Goal: Task Accomplishment & Management: Manage account settings

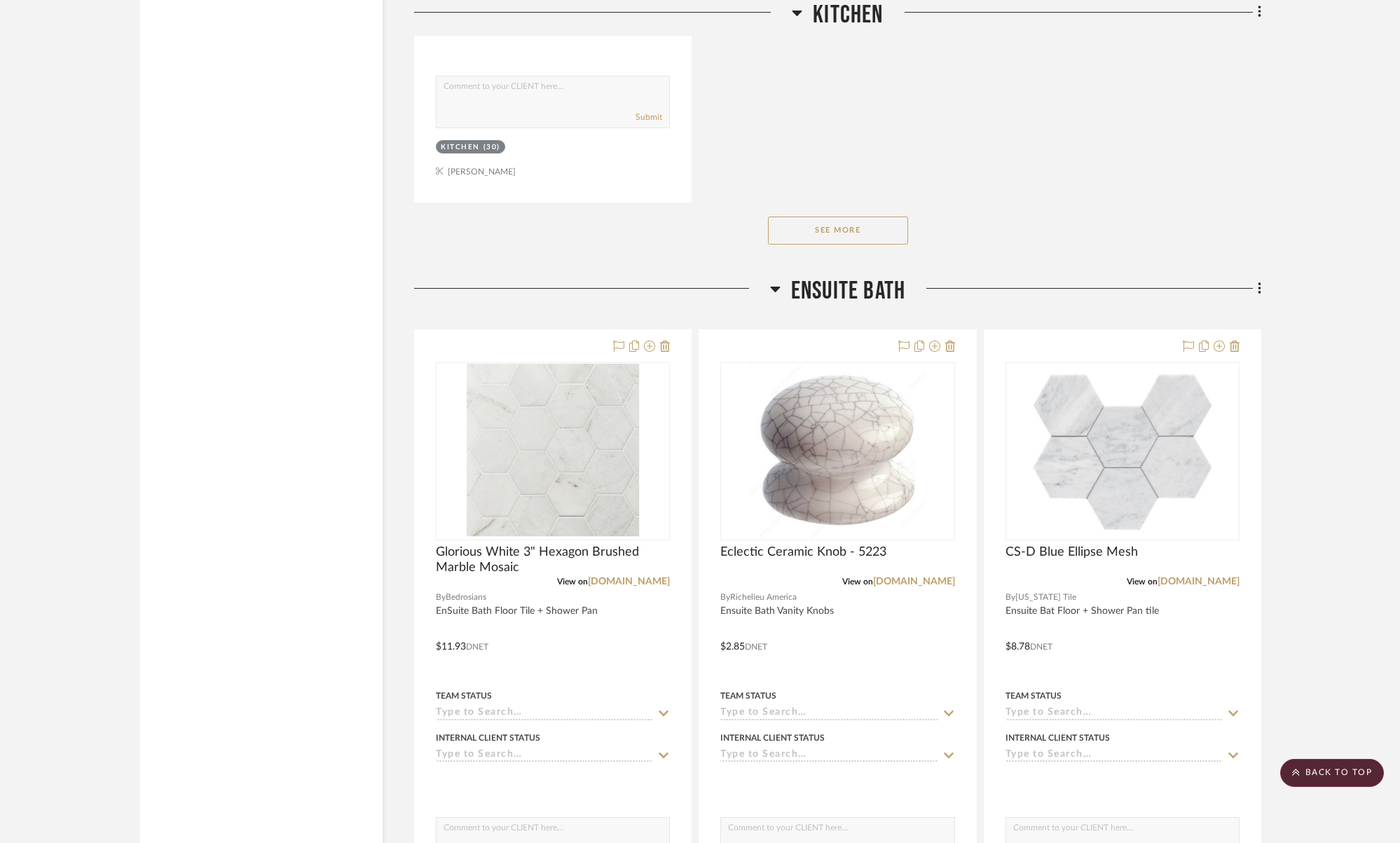
scroll to position [3013, 0]
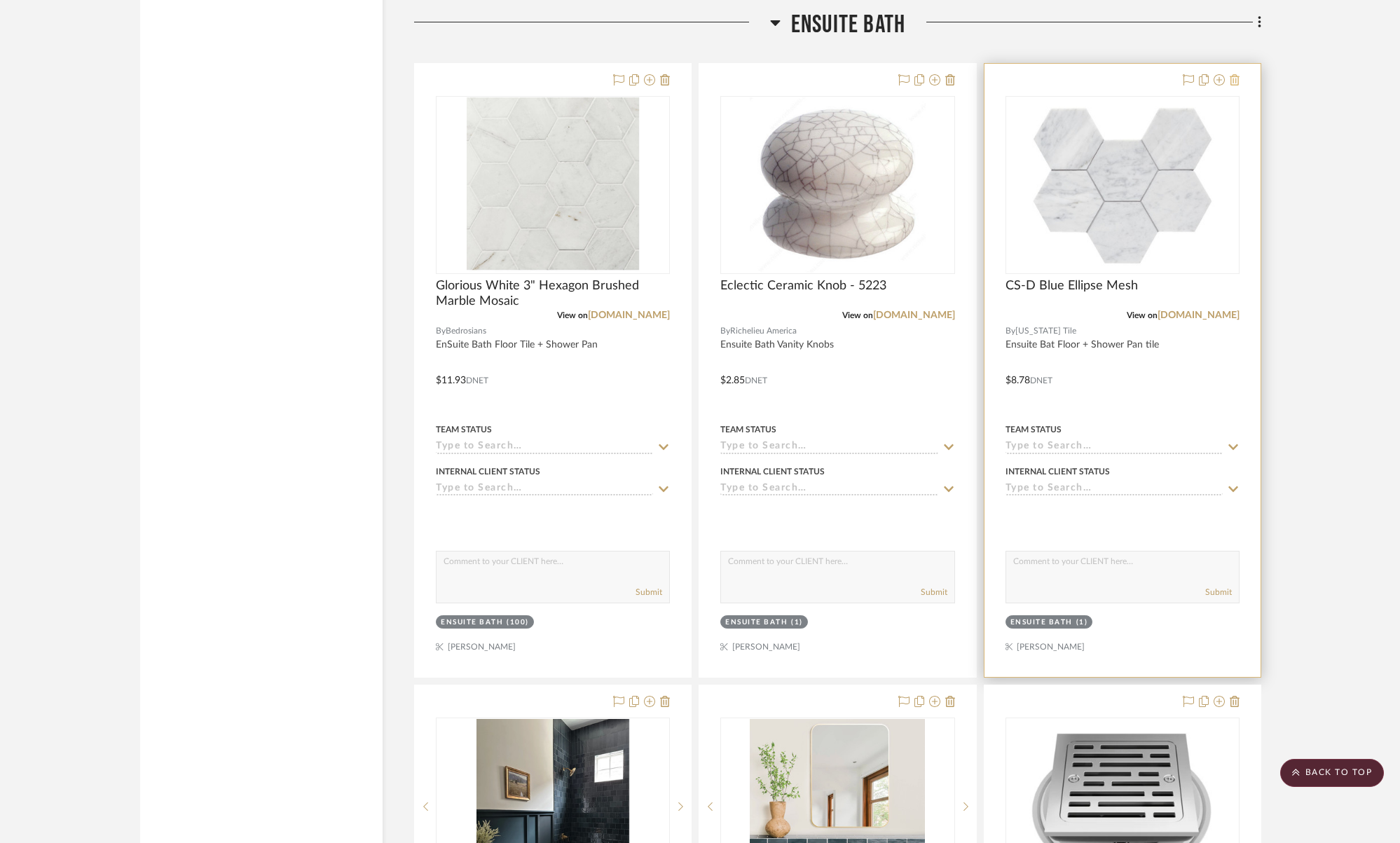
click at [1238, 79] on icon at bounding box center [1234, 79] width 10 height 11
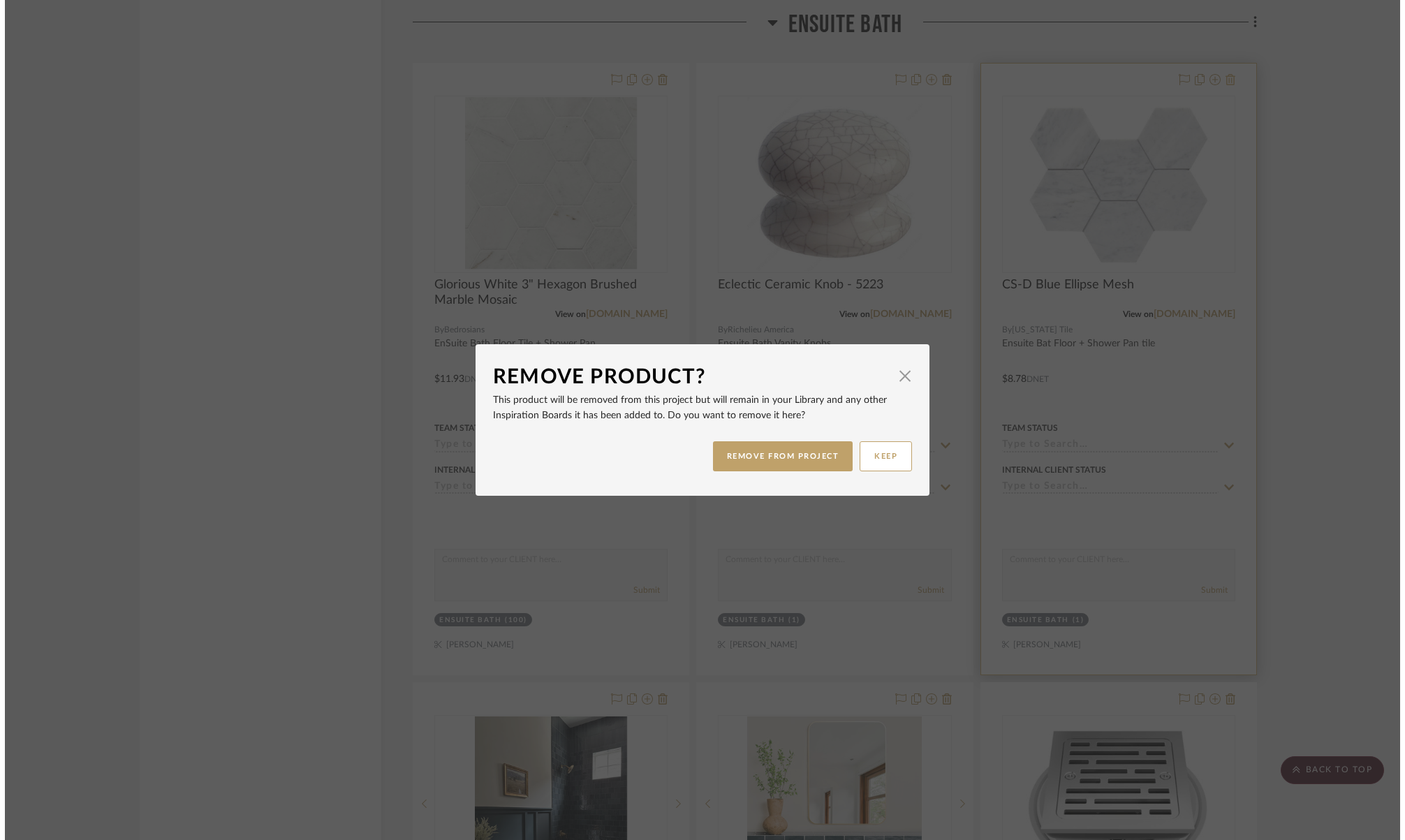
scroll to position [0, 0]
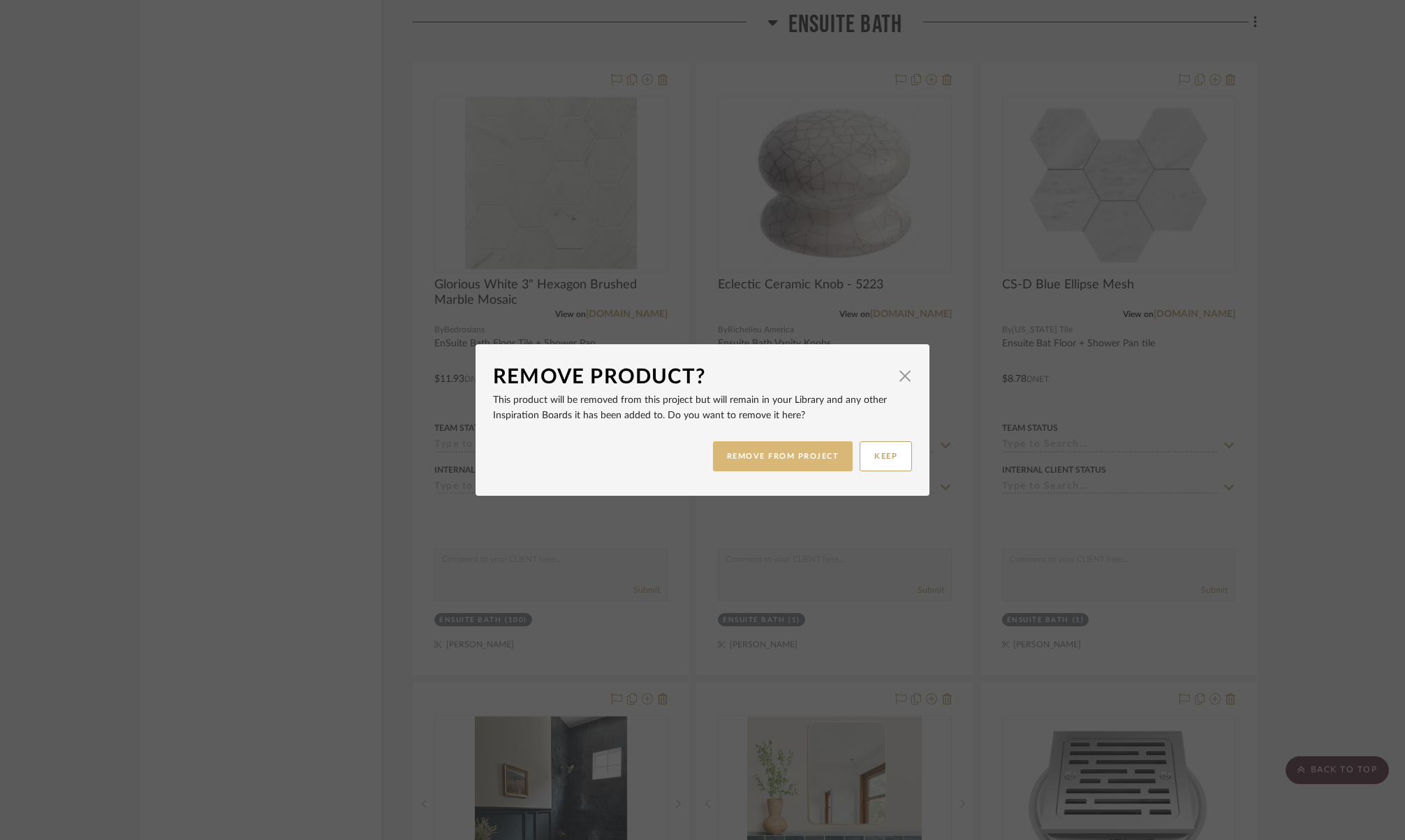
click at [815, 460] on button "REMOVE FROM PROJECT" at bounding box center [783, 457] width 141 height 30
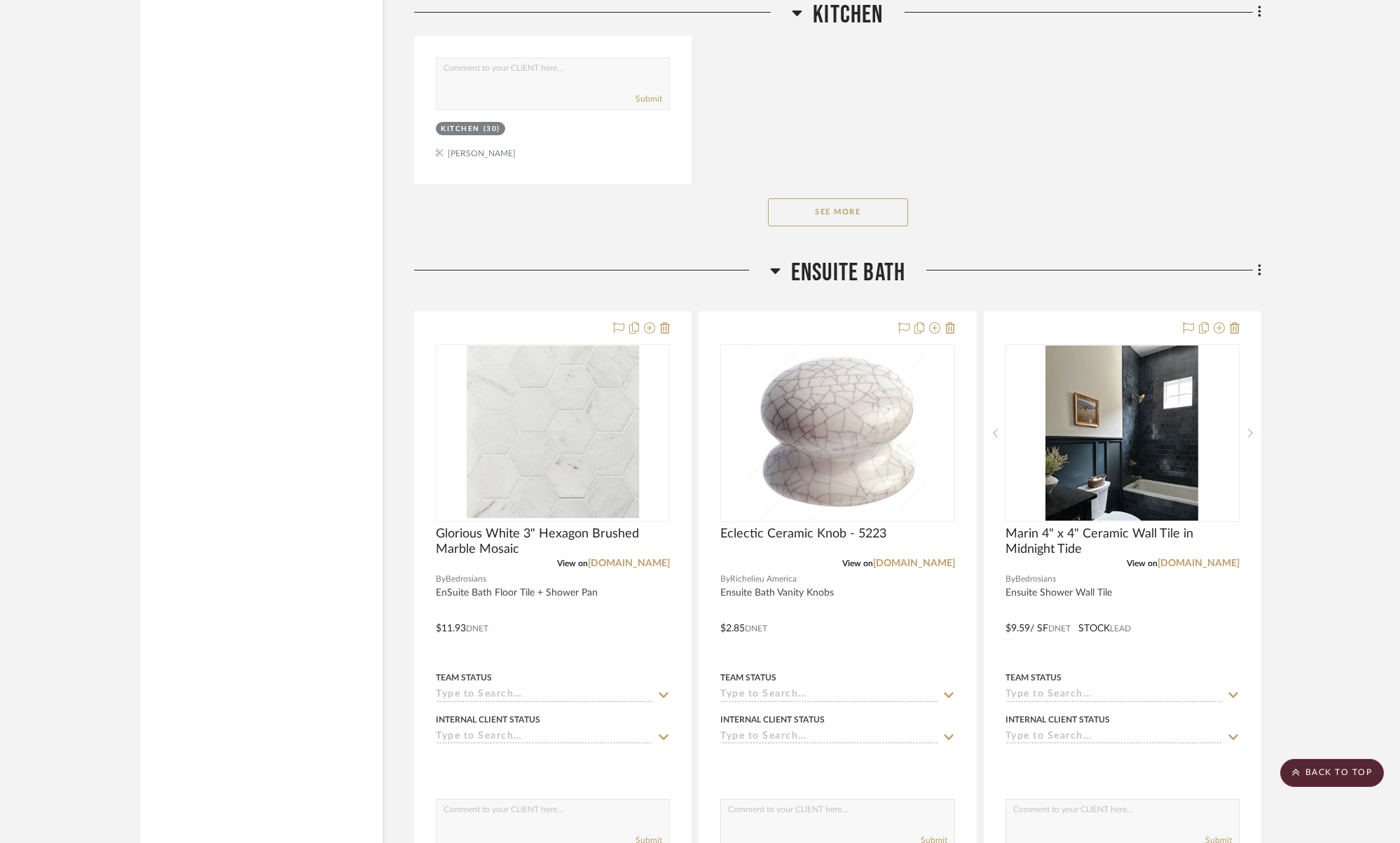
scroll to position [2834, 0]
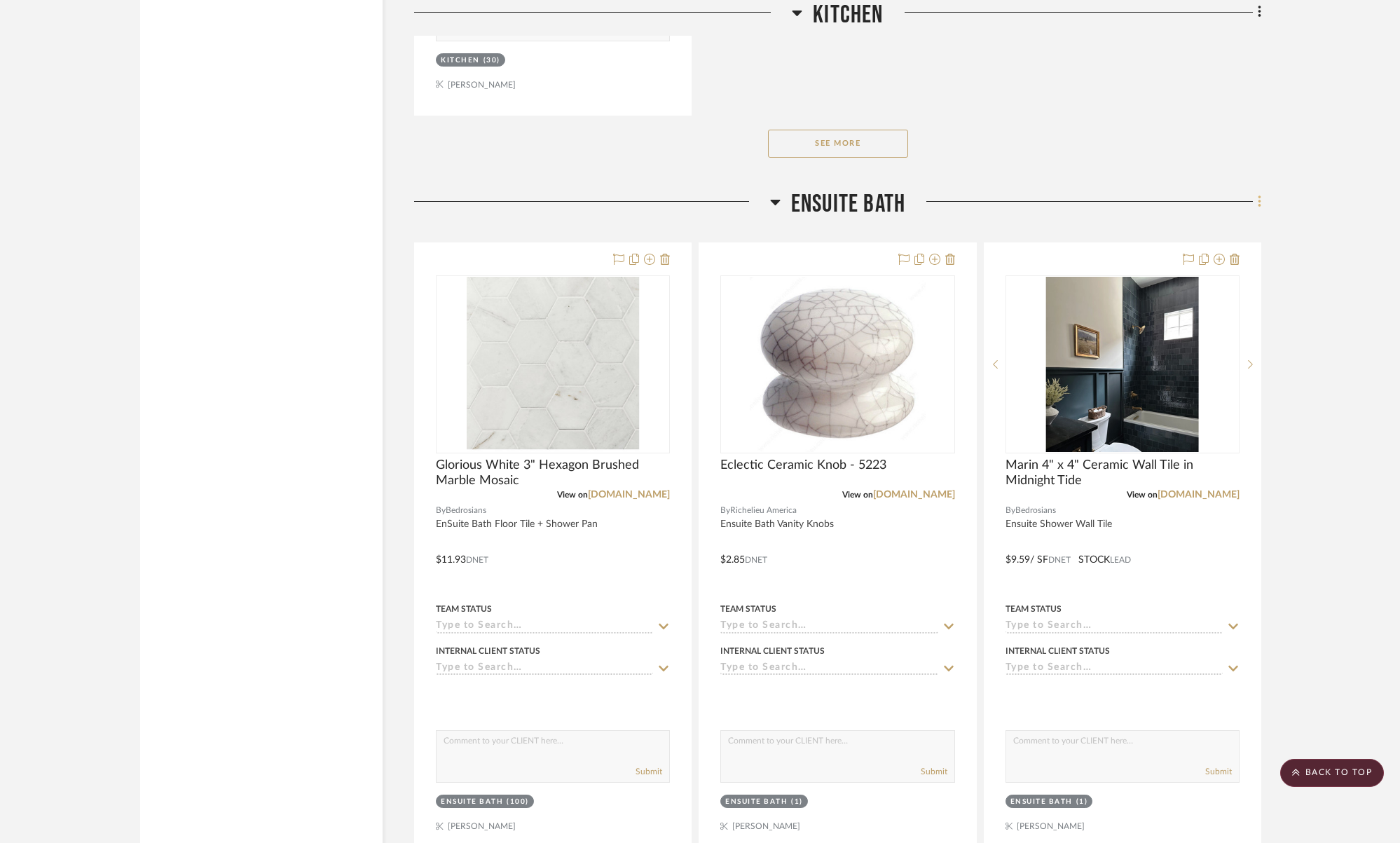
click at [1261, 199] on icon at bounding box center [1260, 201] width 4 height 15
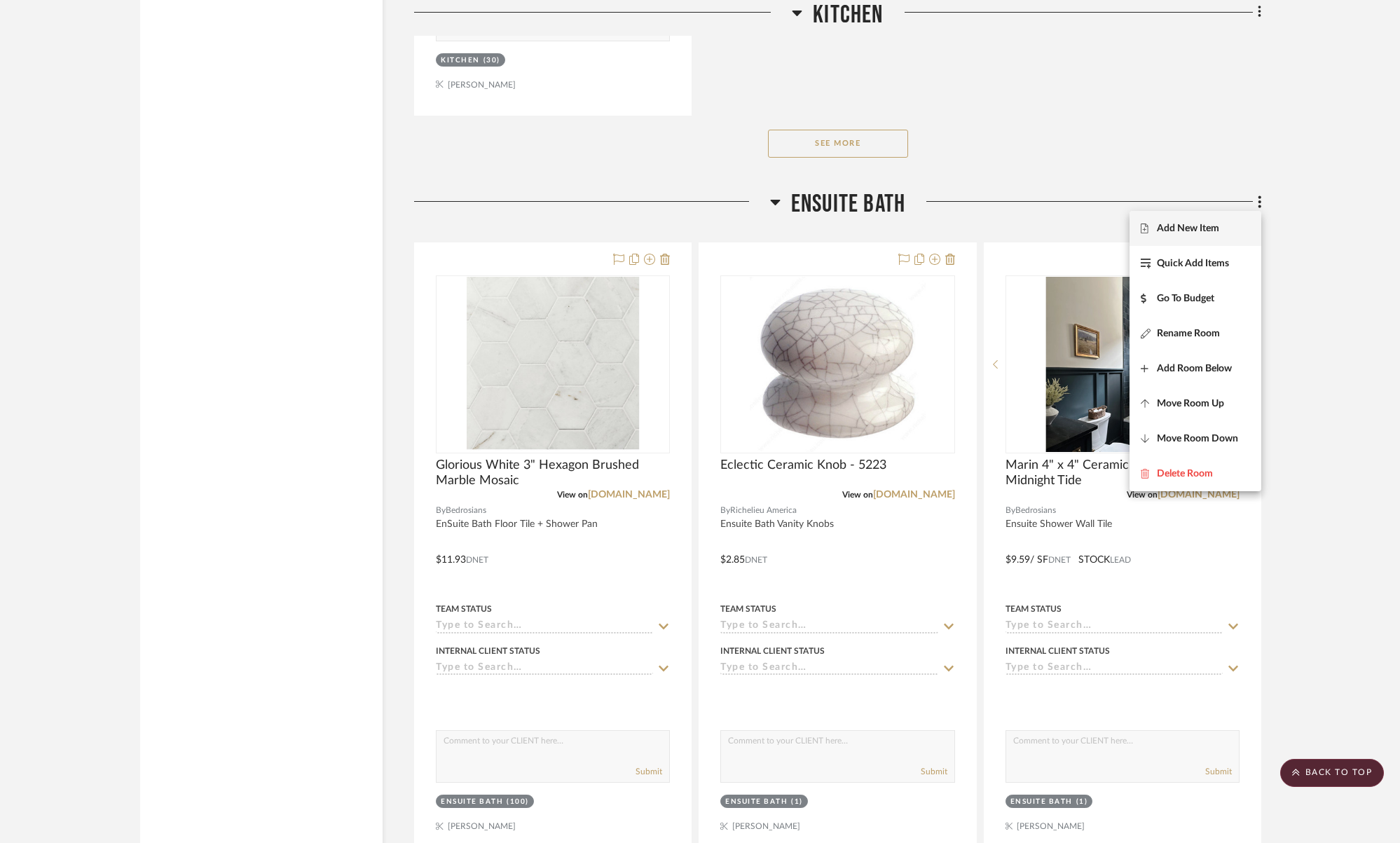
click at [1228, 229] on span "Add New Item" at bounding box center [1195, 228] width 109 height 11
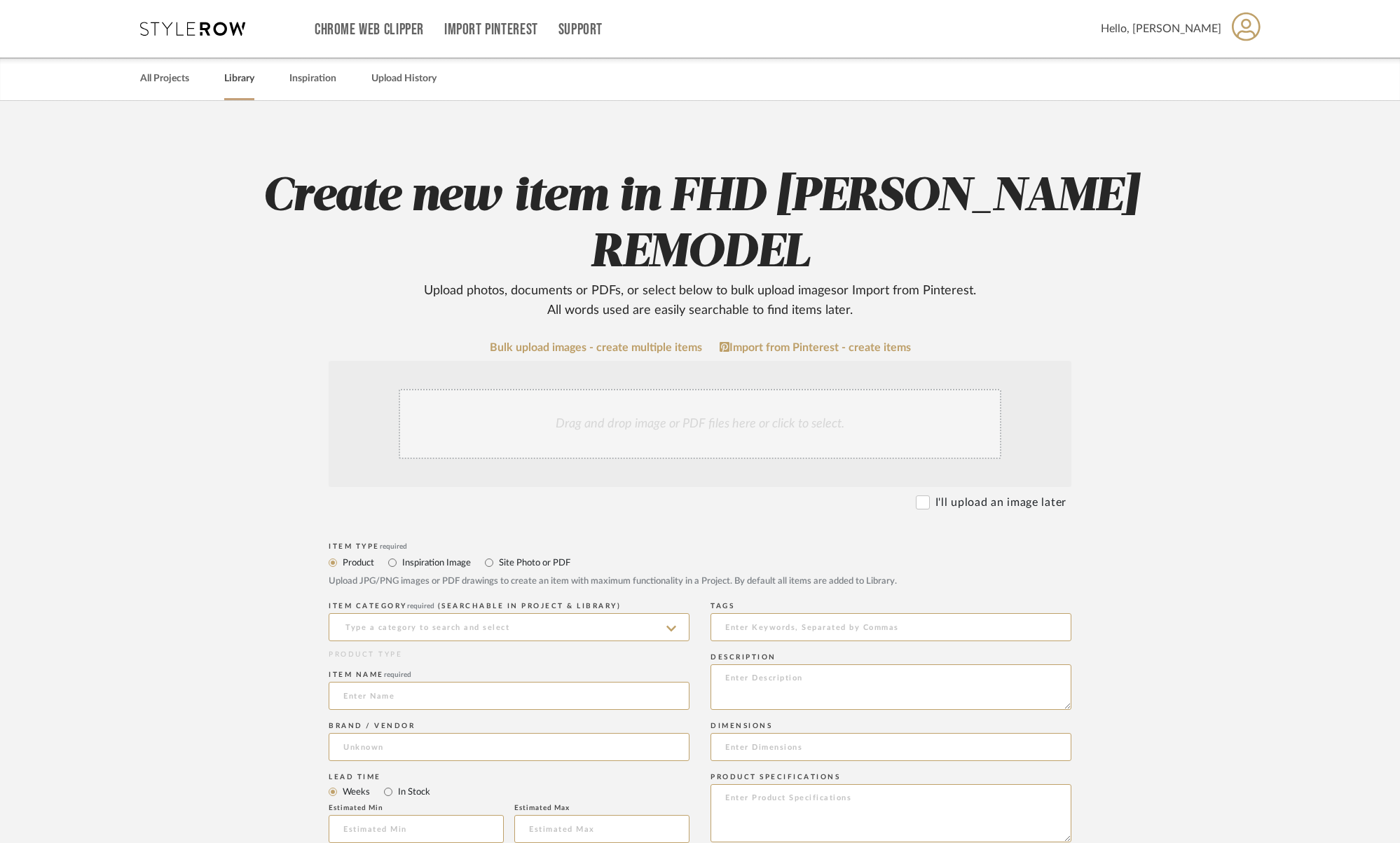
click at [233, 79] on link "Library" at bounding box center [239, 79] width 30 height 19
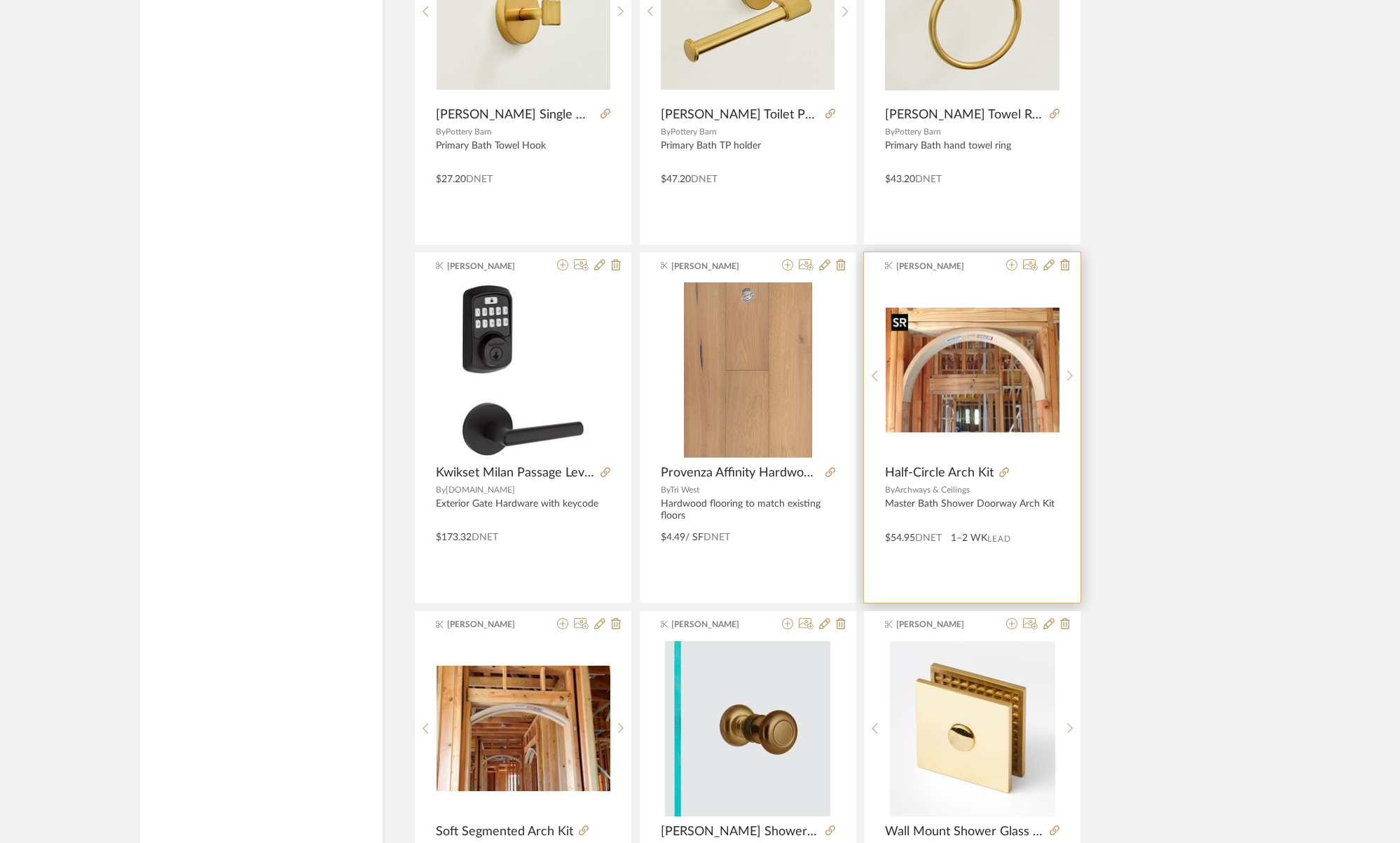
scroll to position [3149, 0]
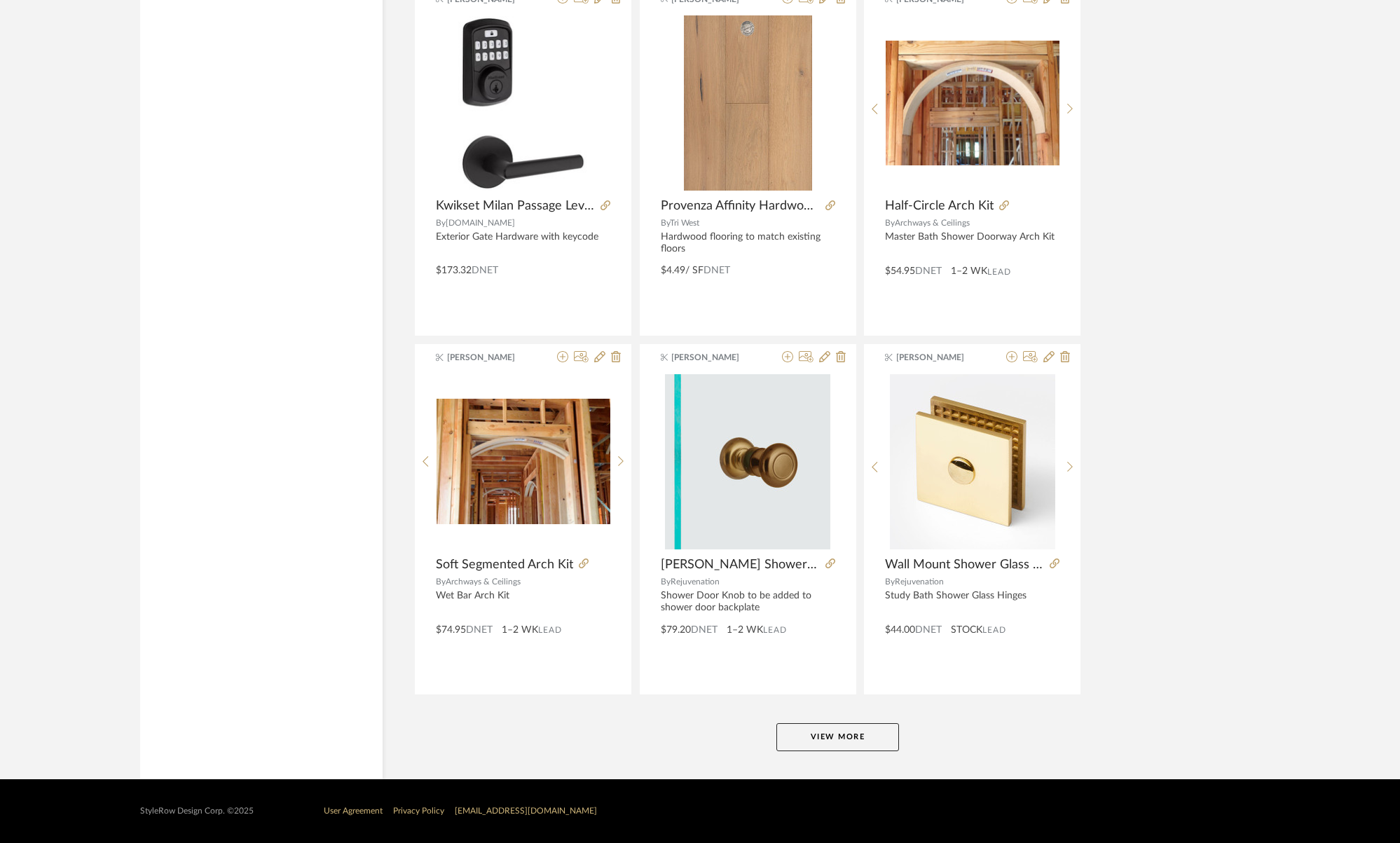
click at [814, 736] on button "View More" at bounding box center [838, 737] width 123 height 28
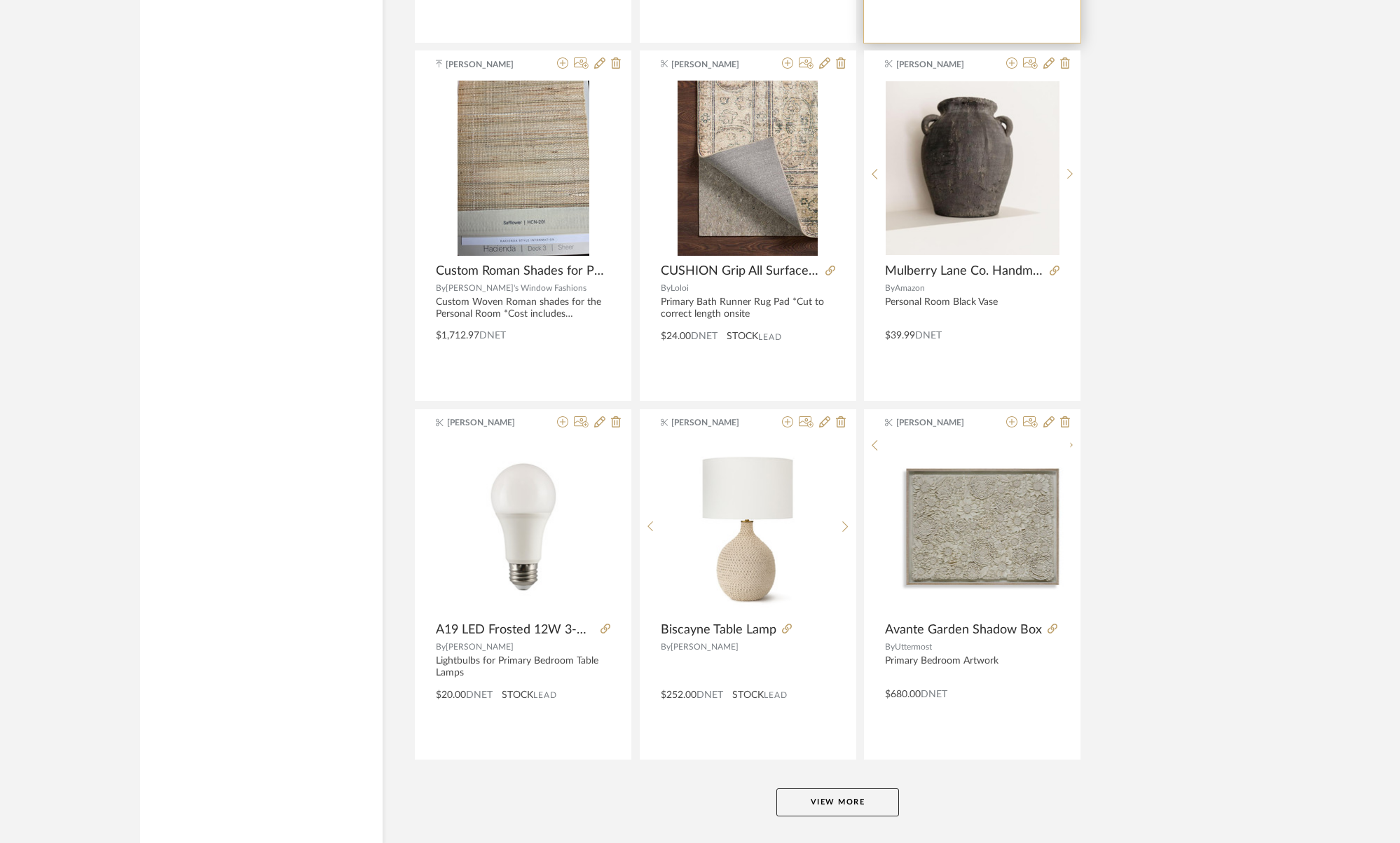
scroll to position [6733, 0]
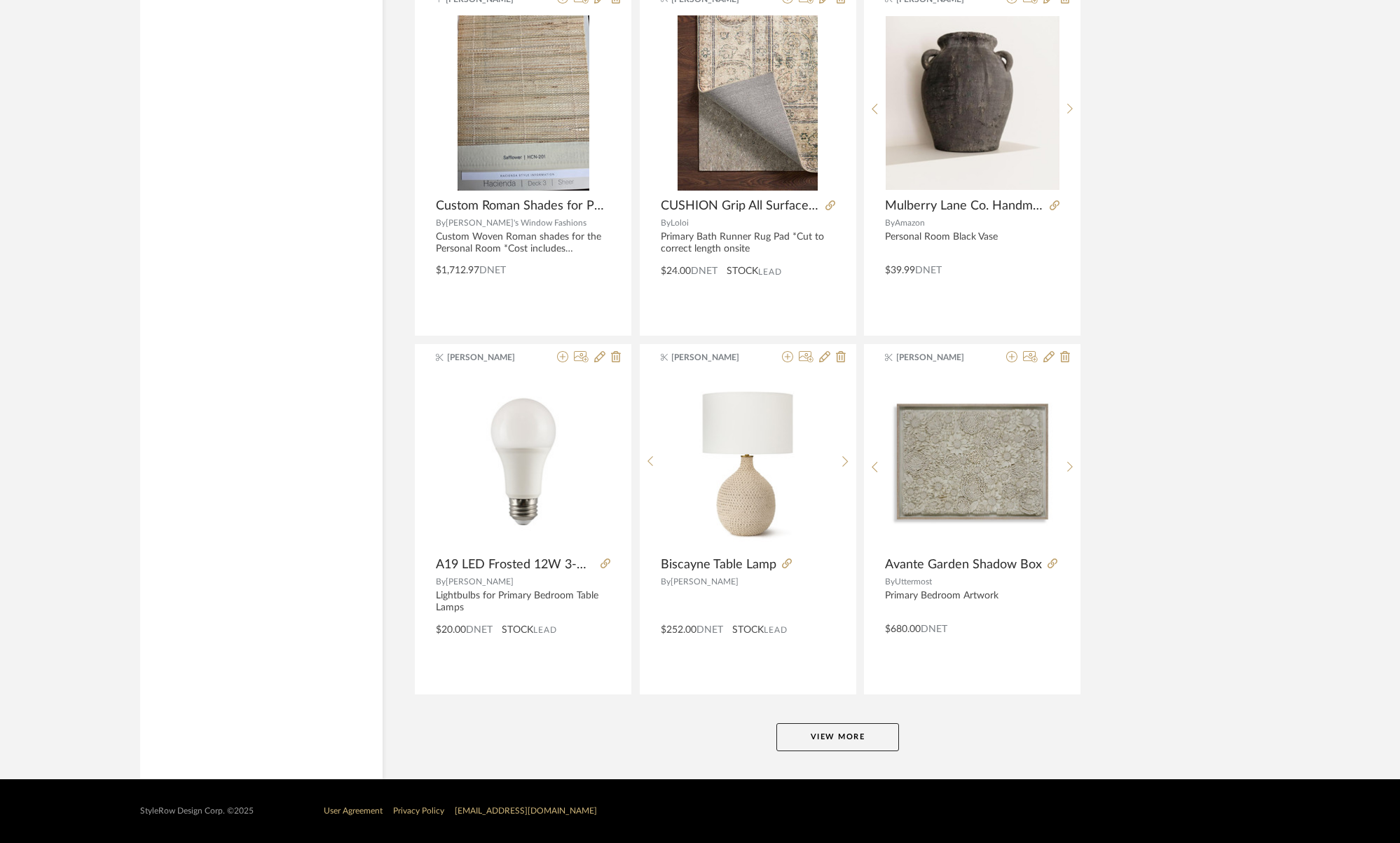
click at [856, 734] on button "View More" at bounding box center [838, 737] width 123 height 28
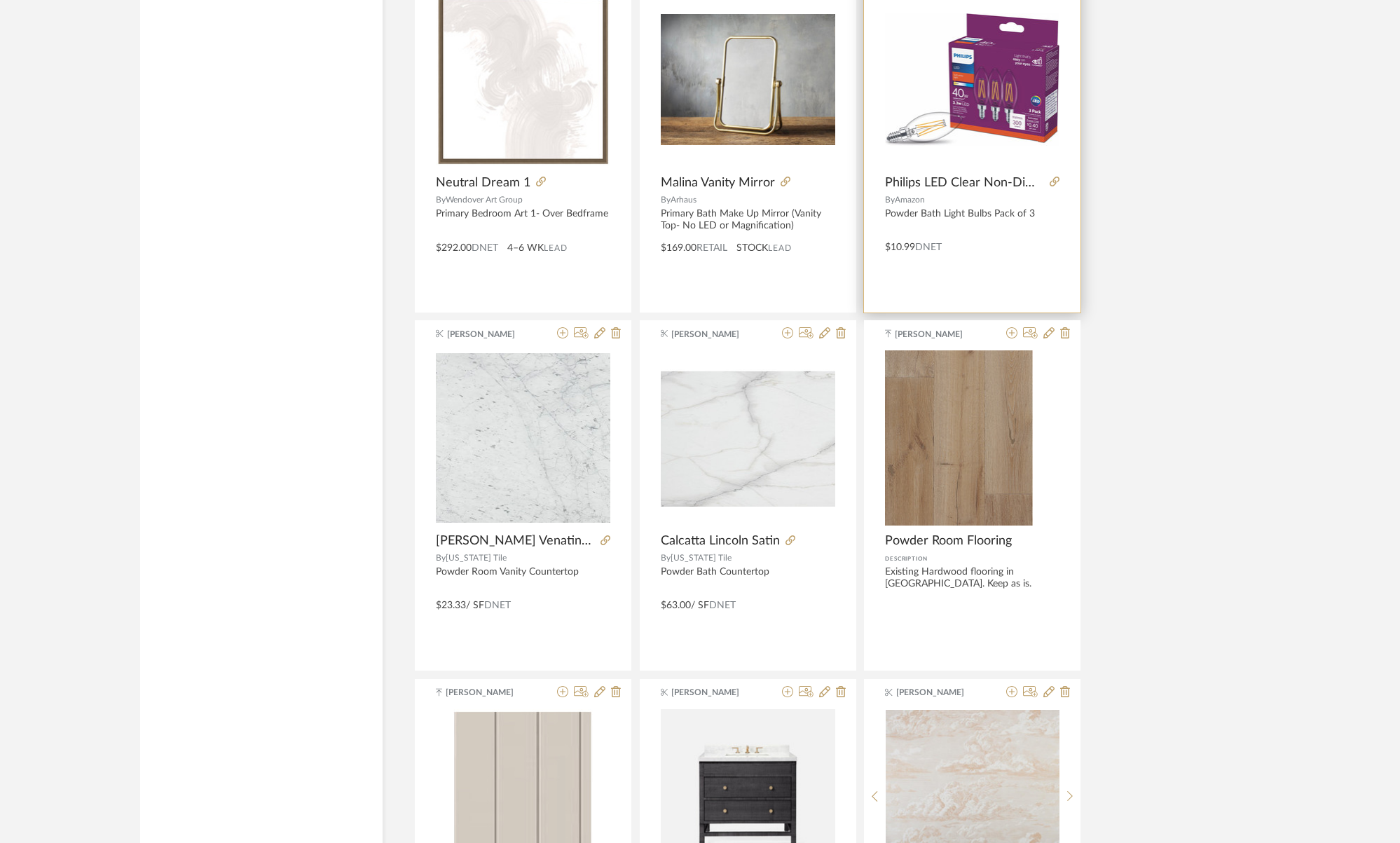
scroll to position [8558, 0]
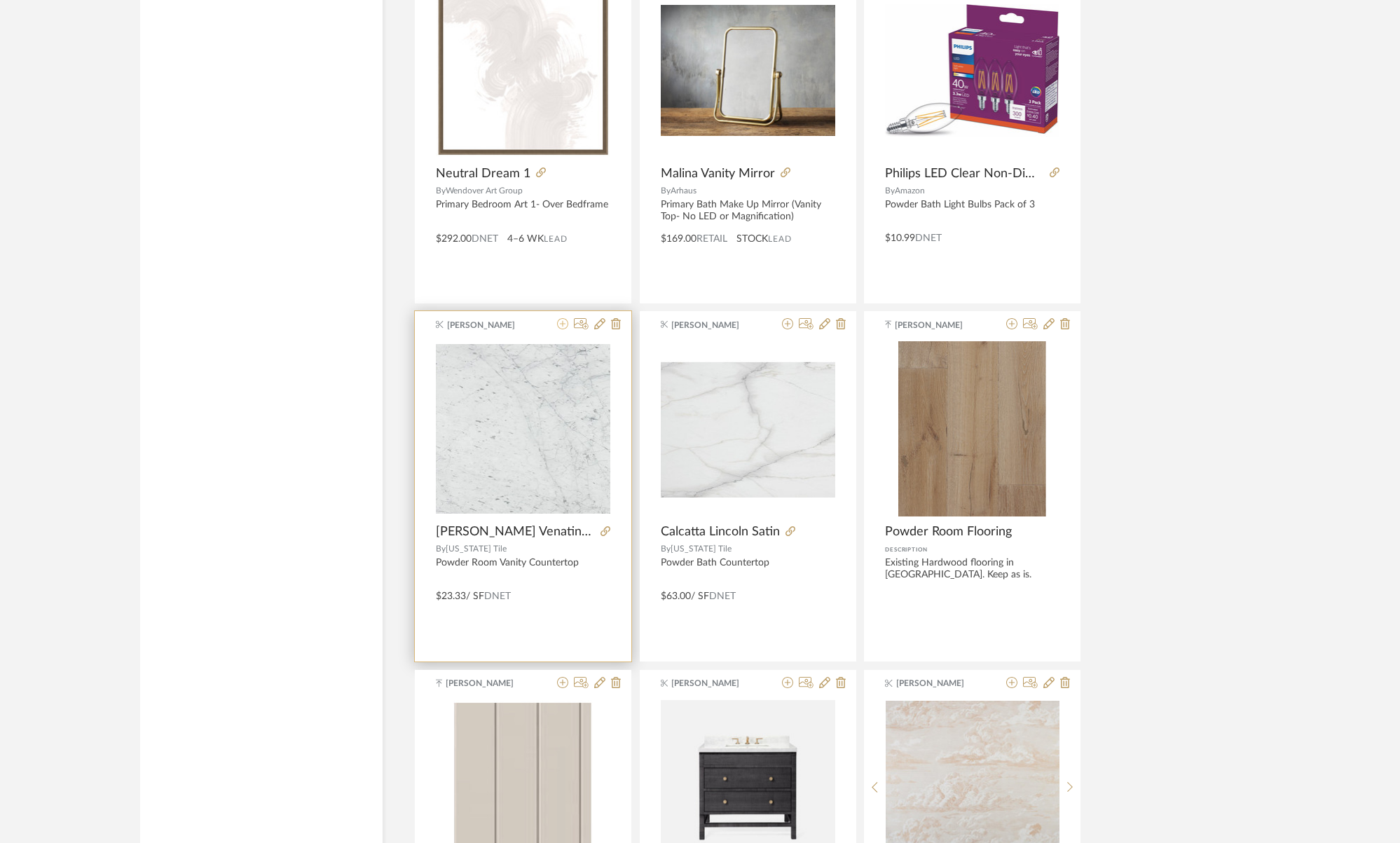
click at [563, 325] on icon at bounding box center [562, 323] width 11 height 11
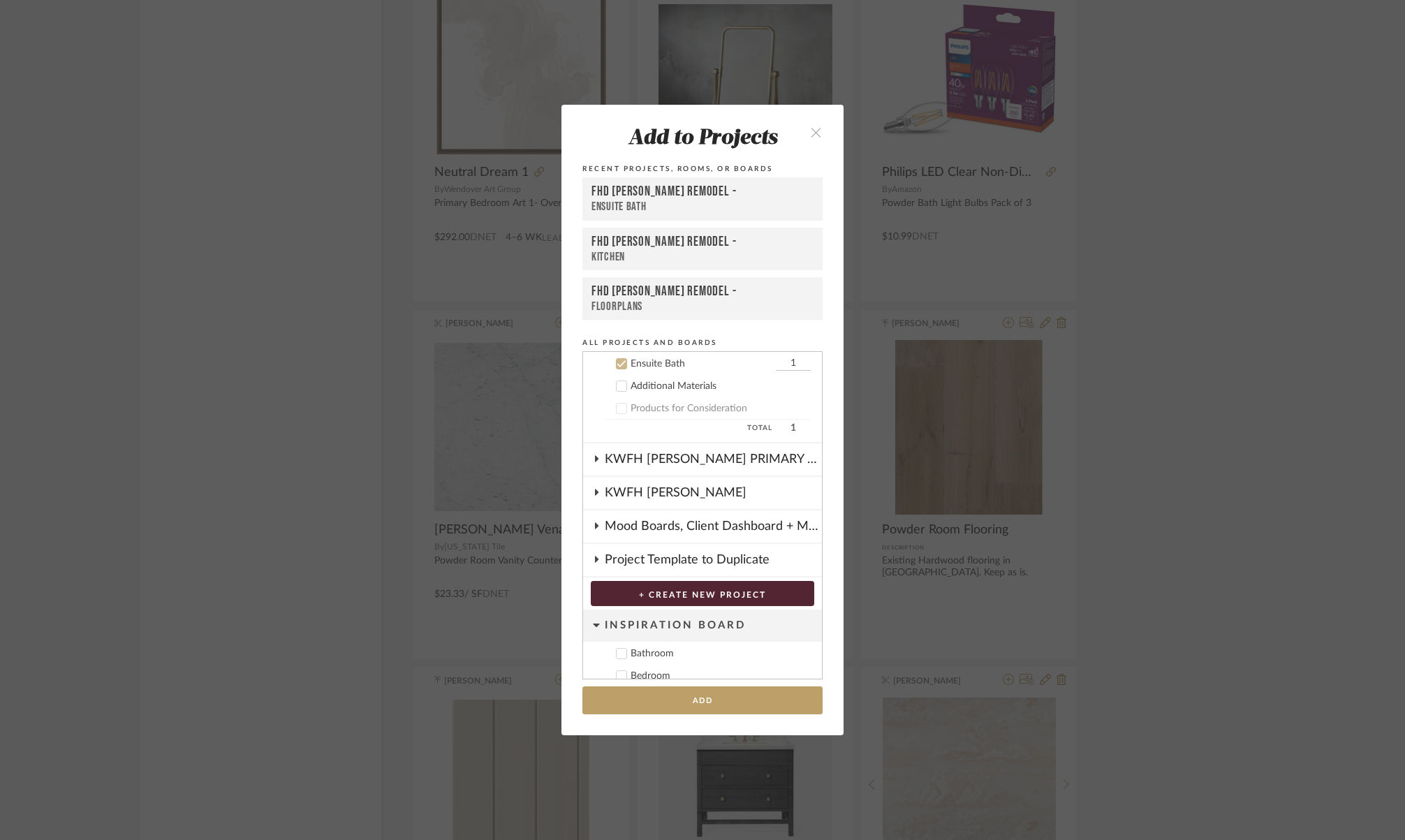
scroll to position [0, 0]
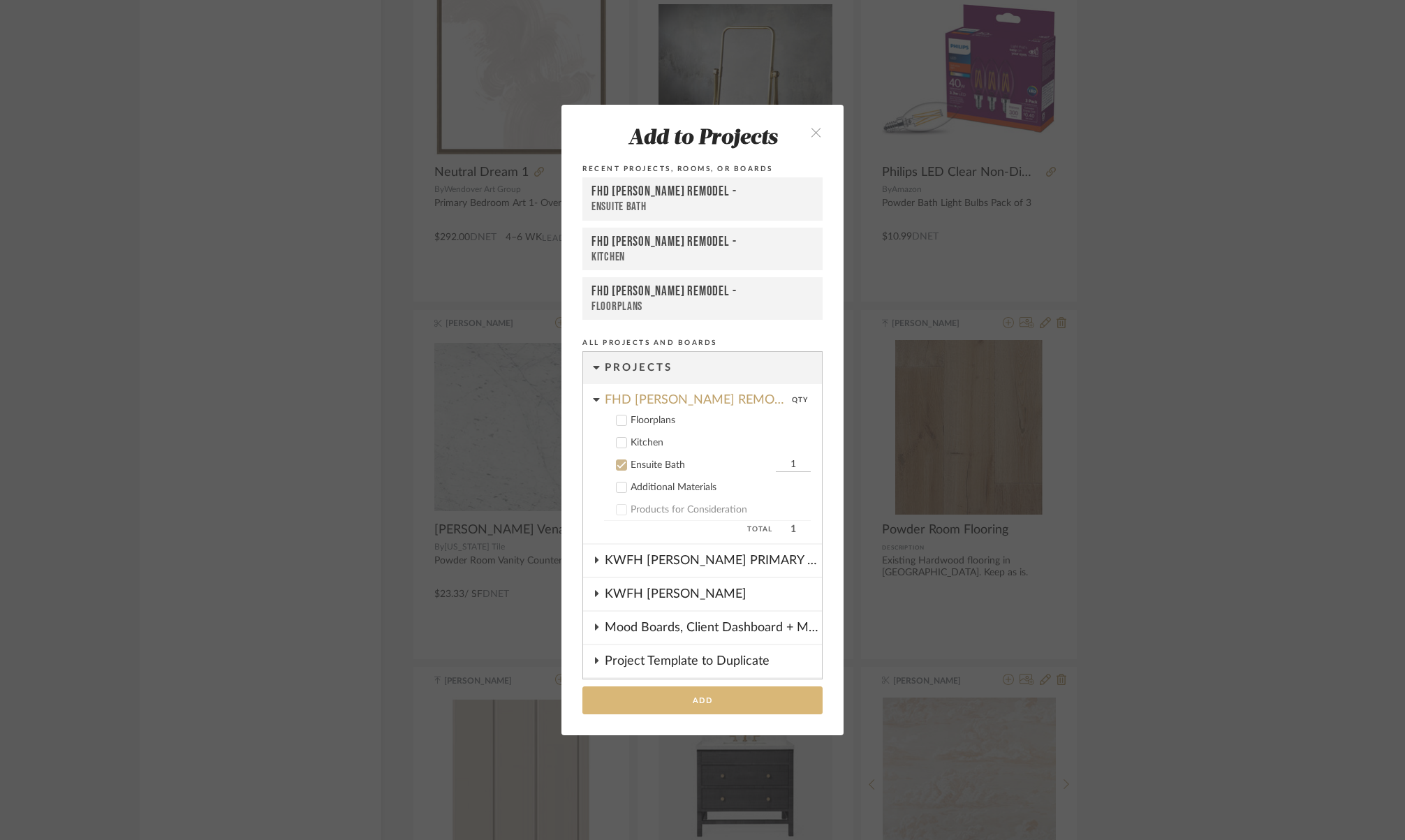
click at [665, 700] on button "Add" at bounding box center [702, 700] width 240 height 29
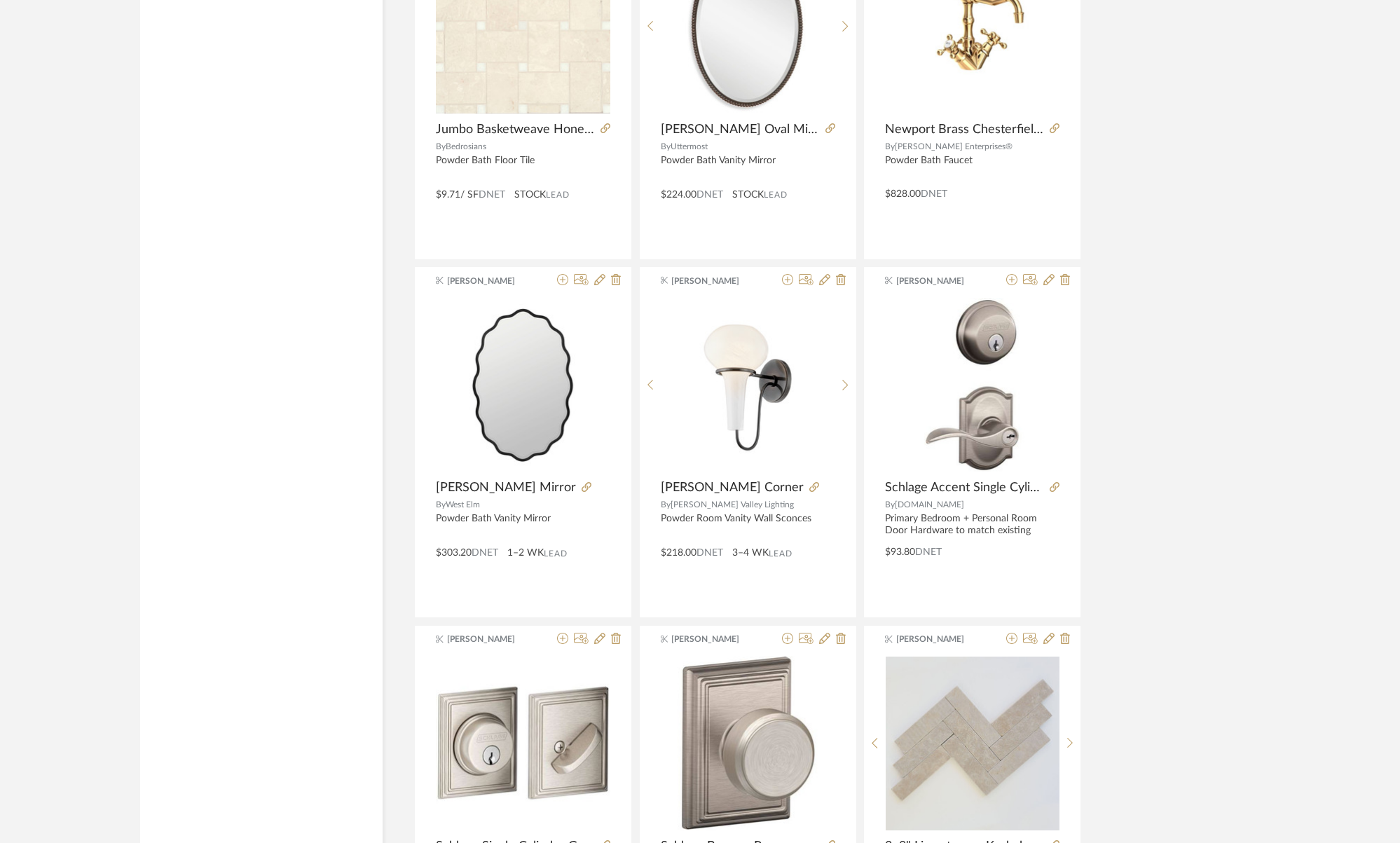
scroll to position [10317, 0]
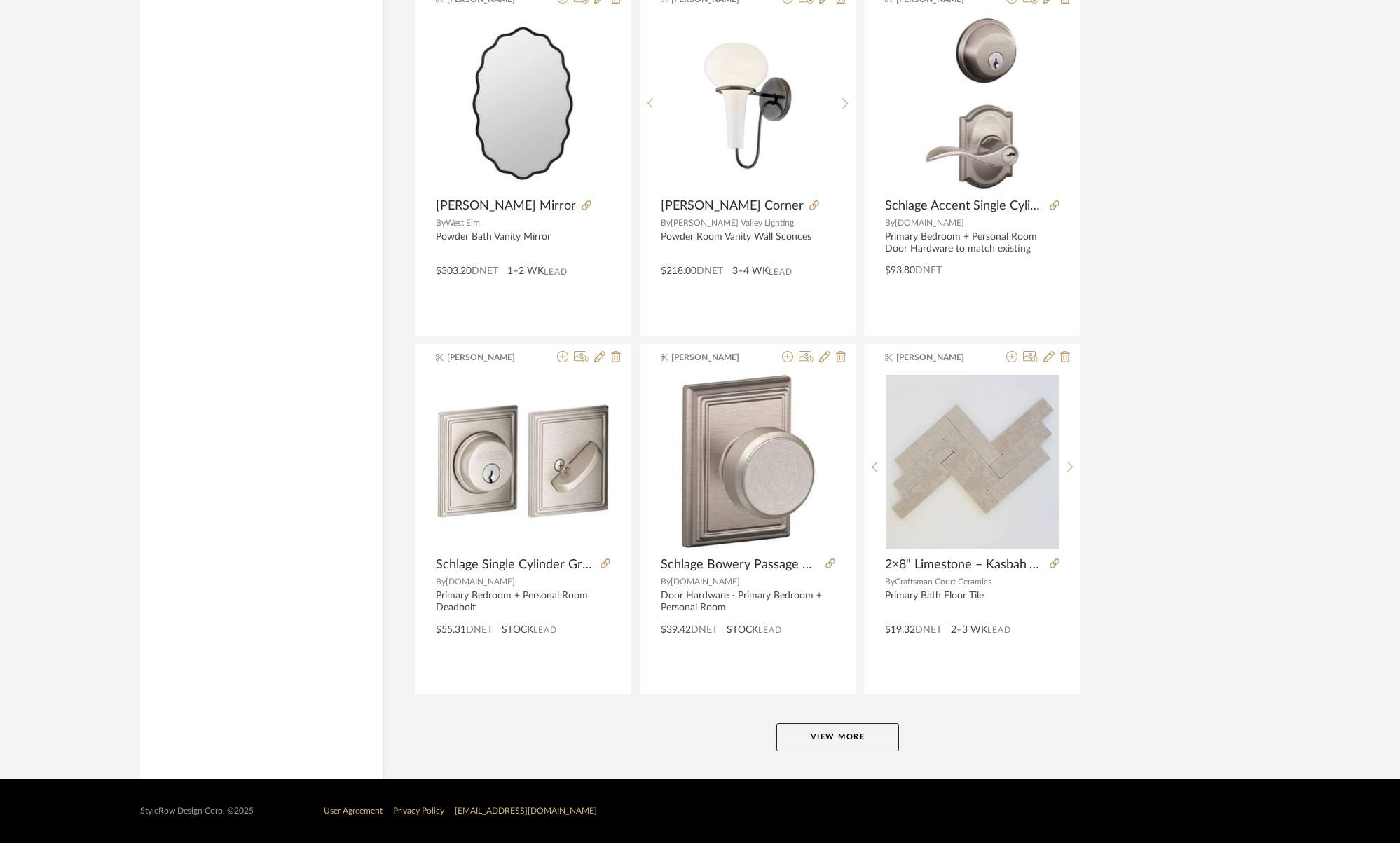
click at [869, 730] on button "View More" at bounding box center [838, 737] width 123 height 28
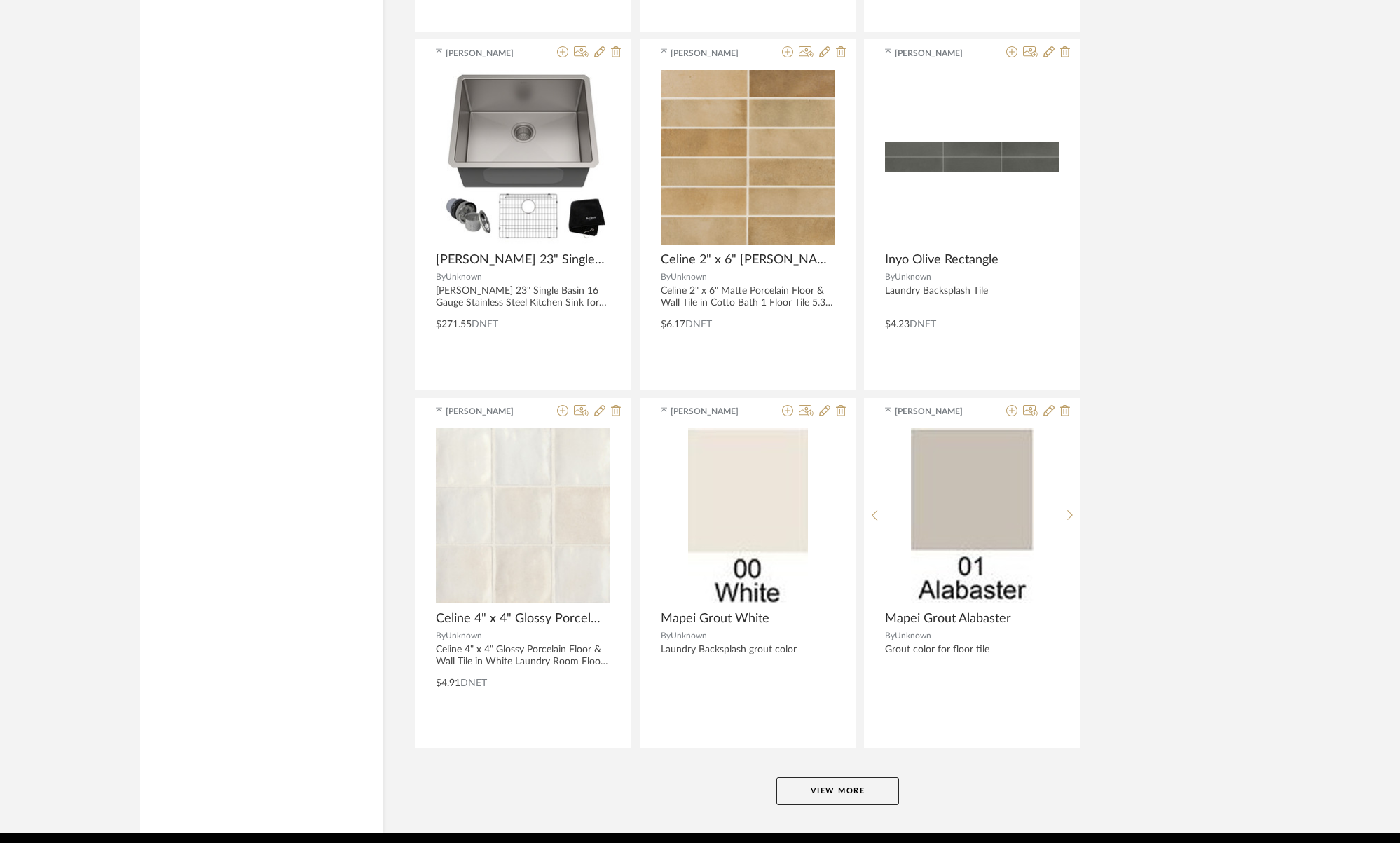
scroll to position [13901, 0]
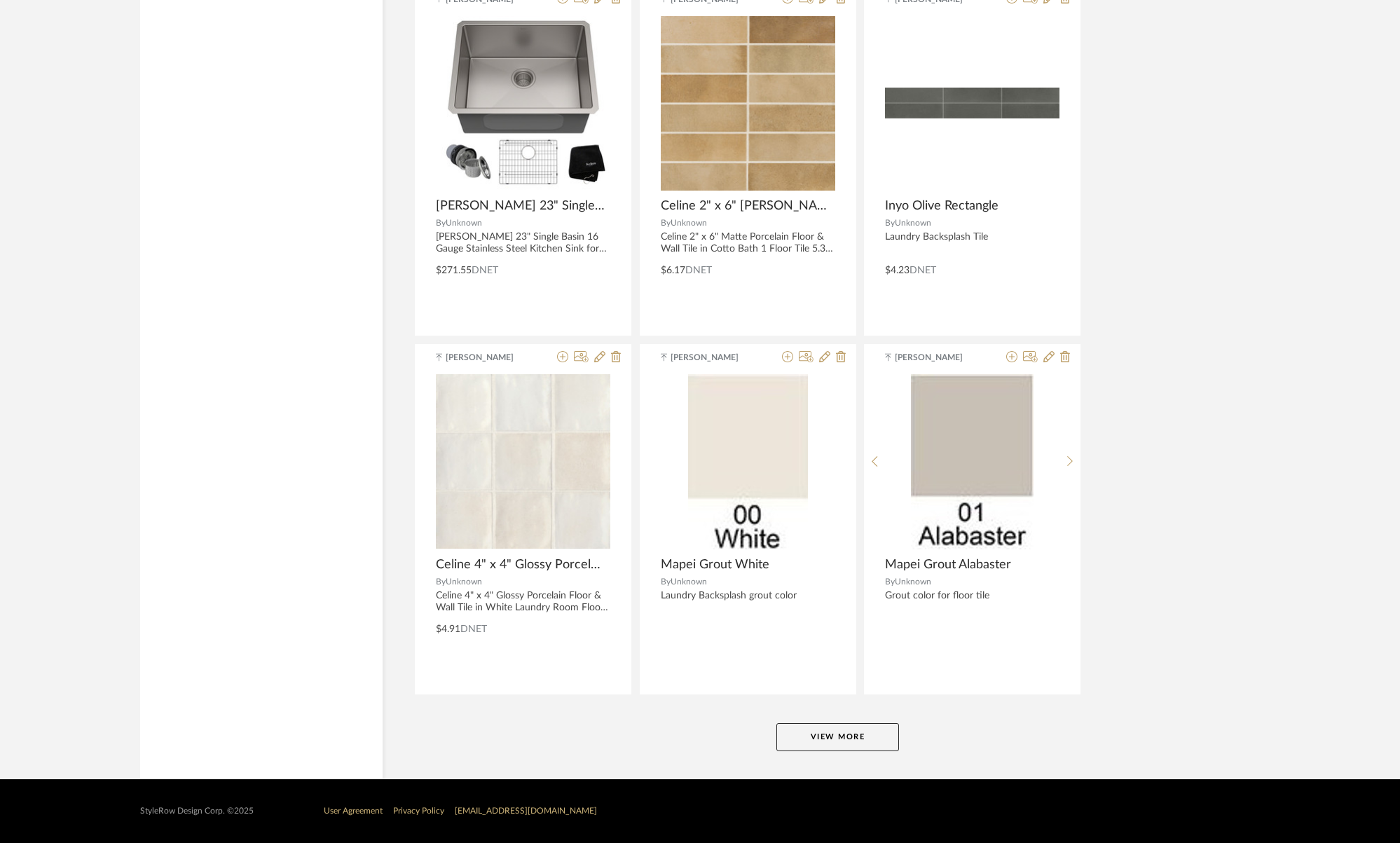
click at [864, 734] on button "View More" at bounding box center [838, 737] width 123 height 28
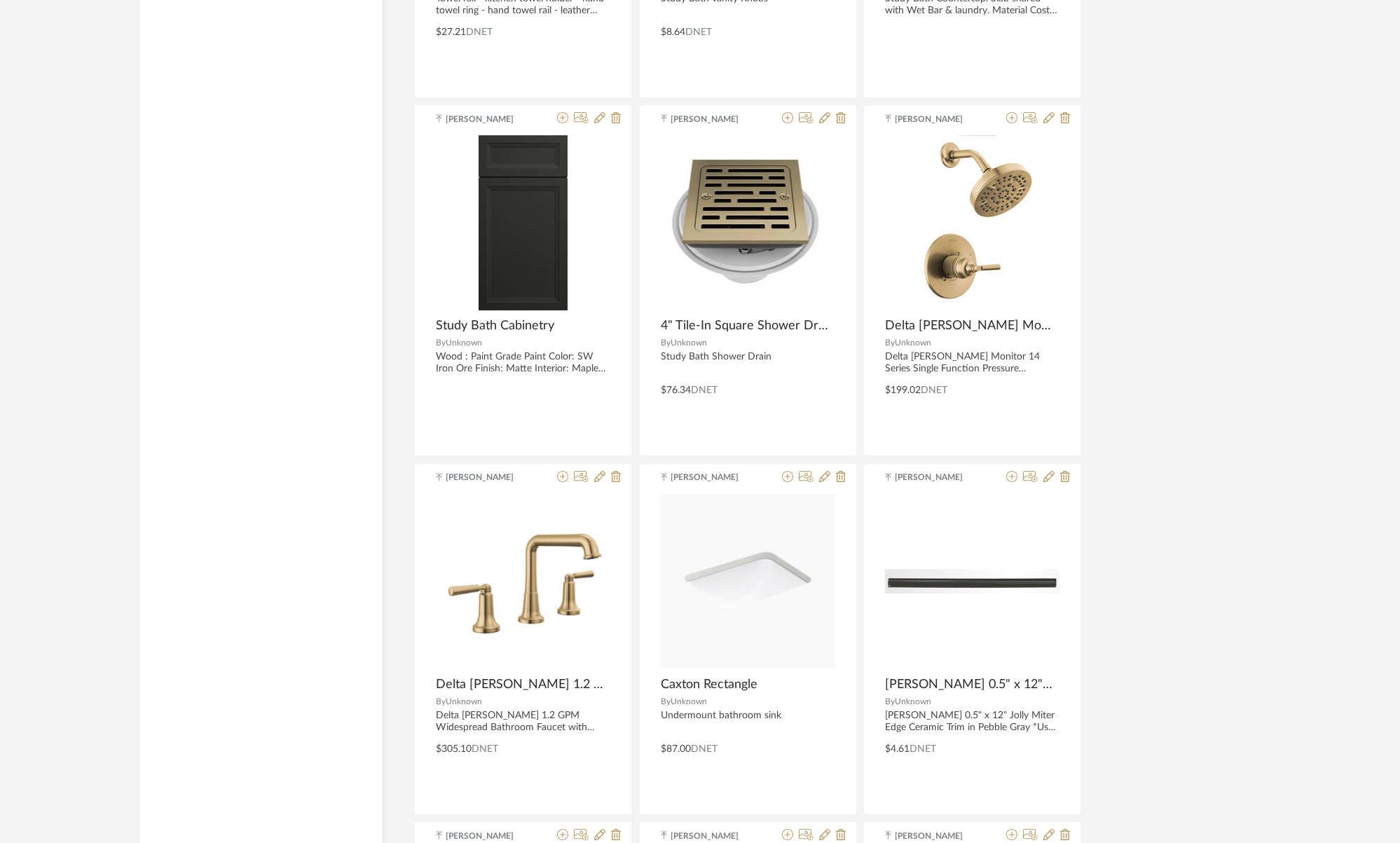
scroll to position [16972, 0]
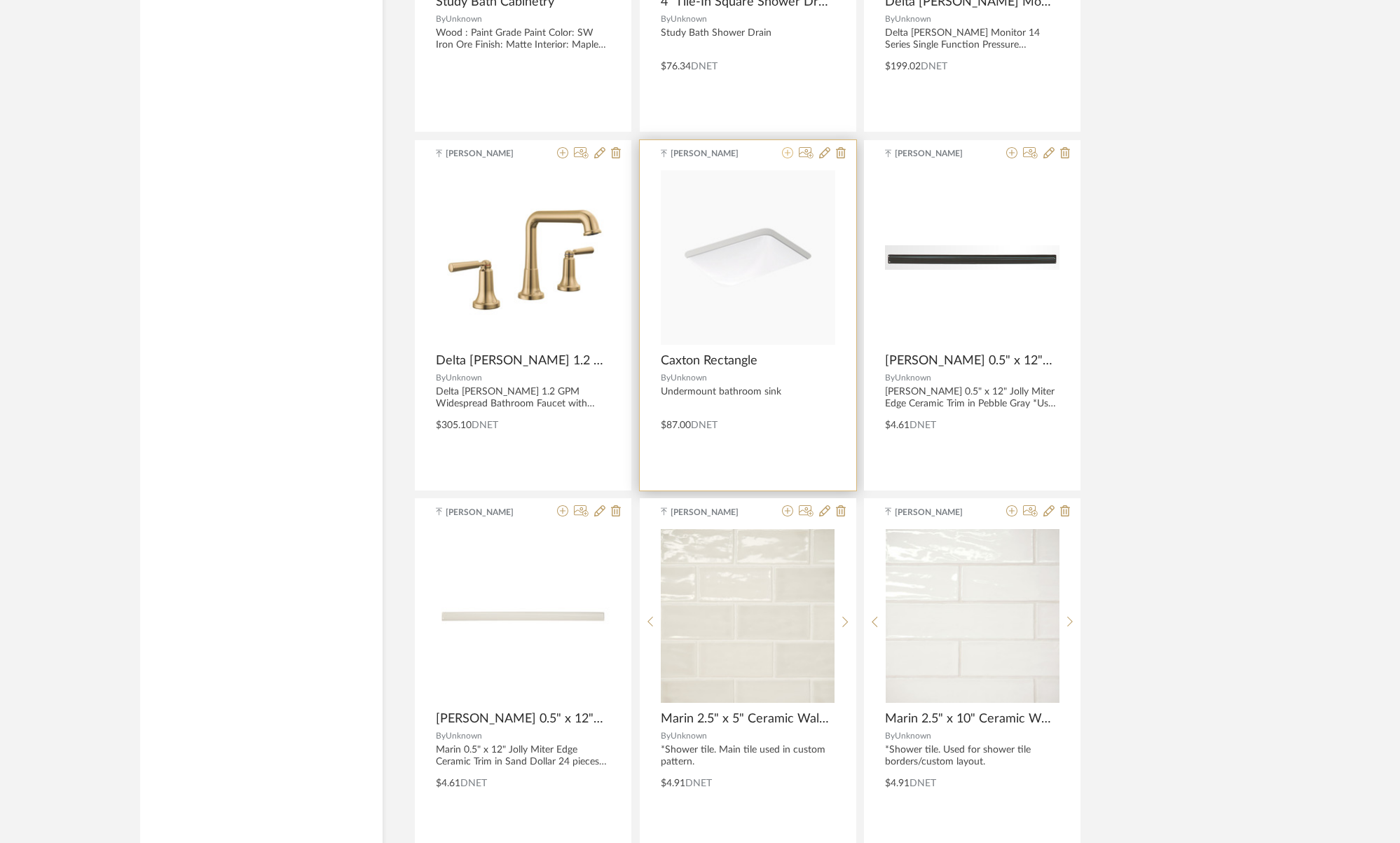
click at [787, 154] on icon at bounding box center [787, 153] width 11 height 11
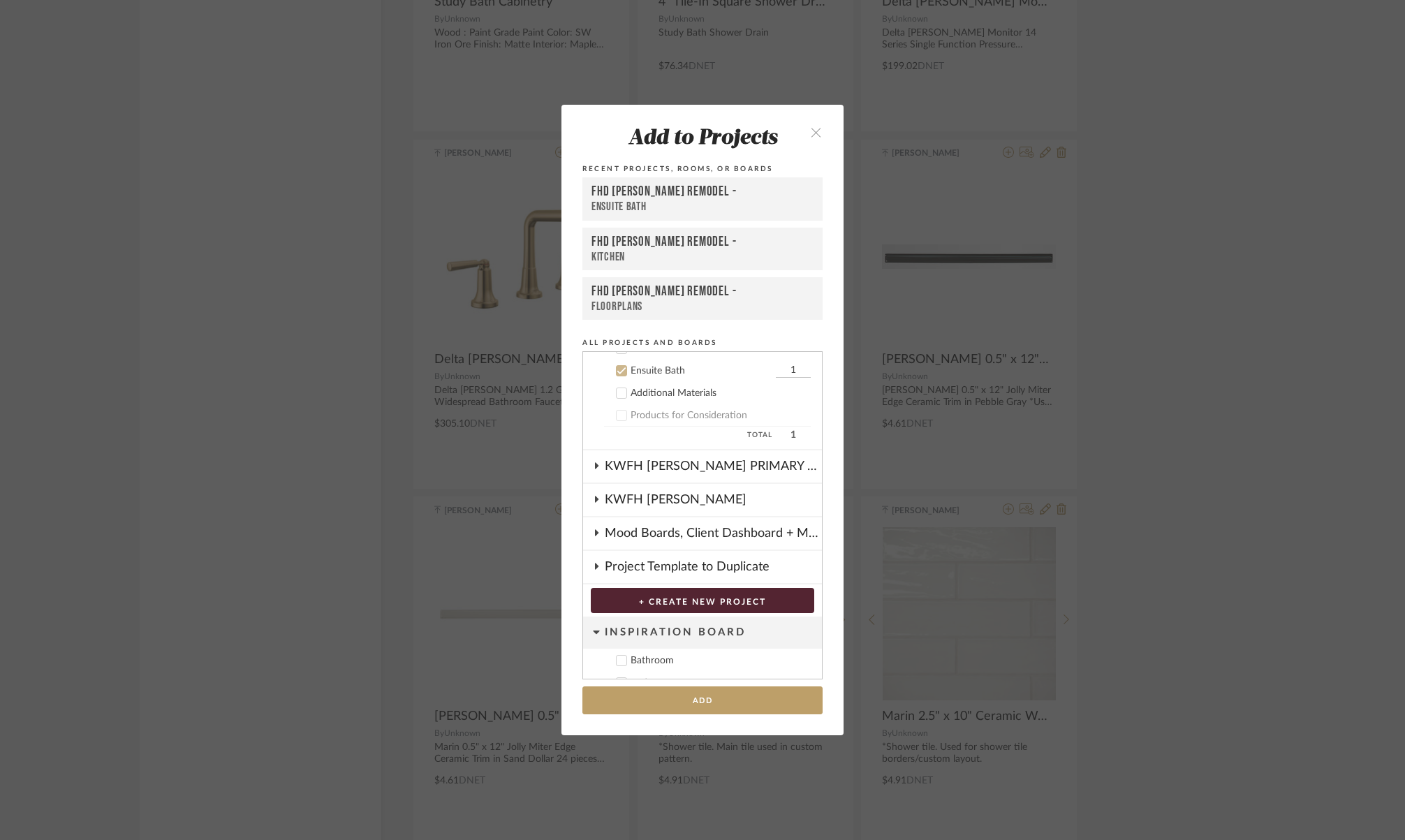
scroll to position [101, 0]
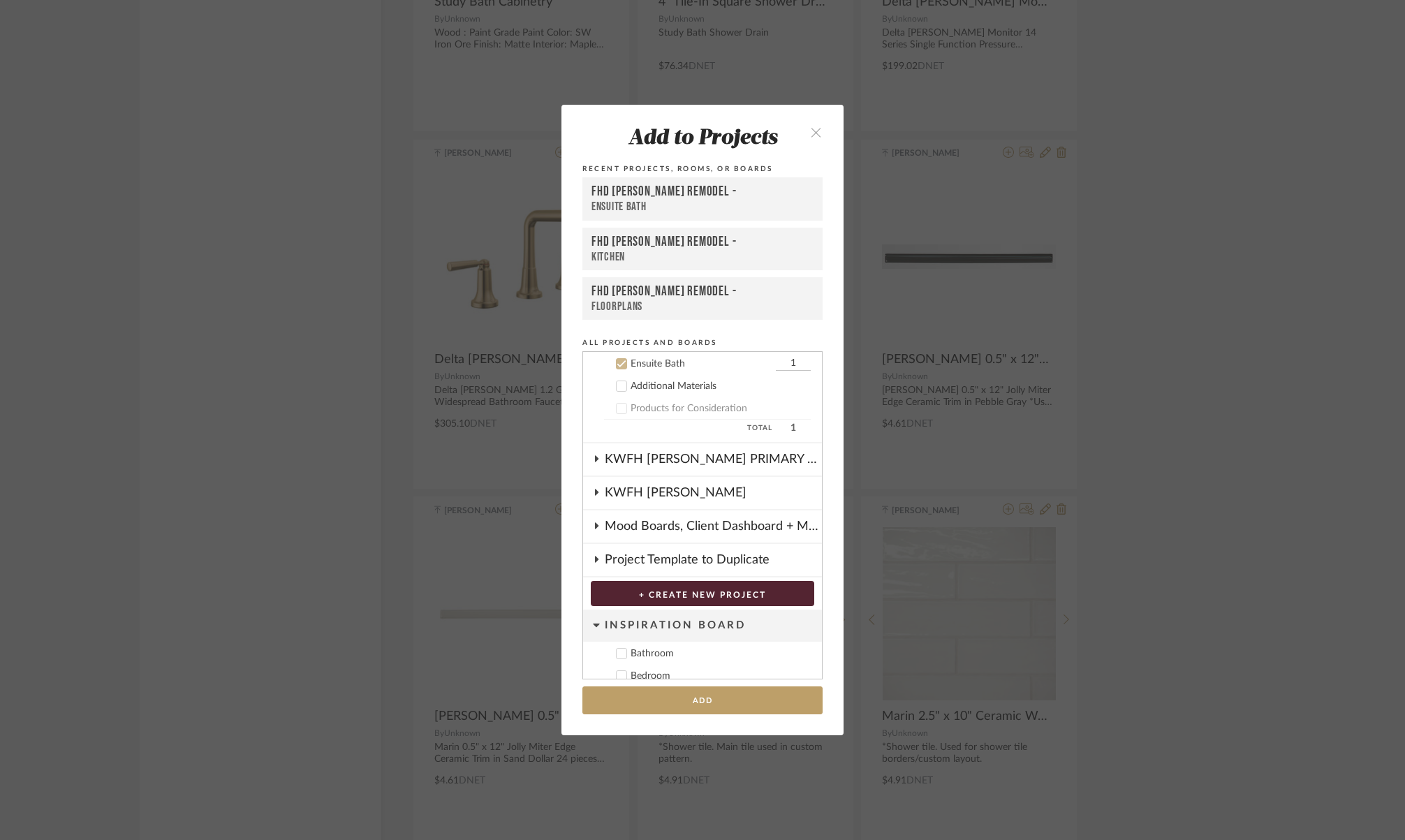
click at [786, 366] on input "1" at bounding box center [794, 364] width 35 height 14
type input "2"
click at [653, 691] on button "Add" at bounding box center [702, 700] width 240 height 29
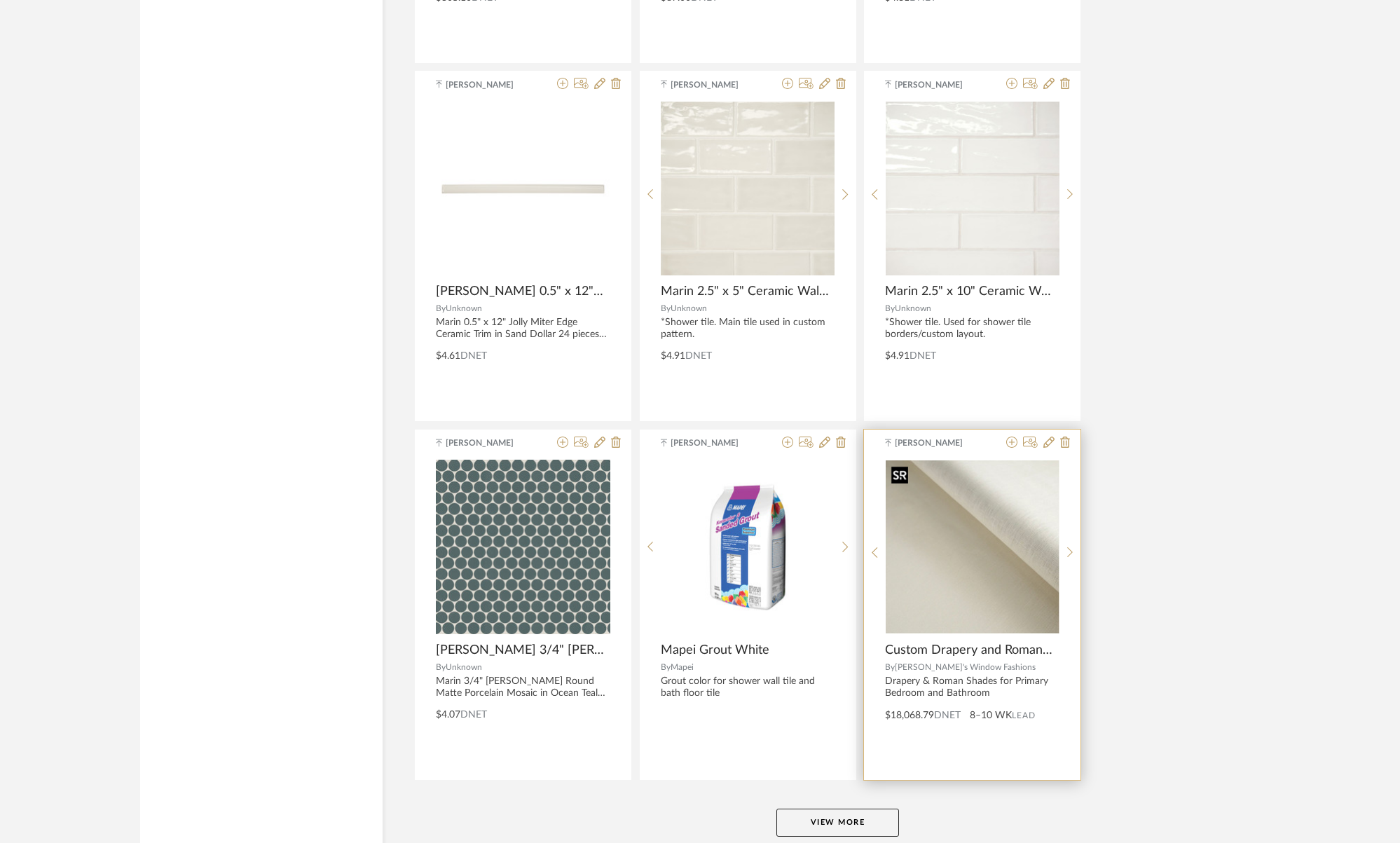
scroll to position [17485, 0]
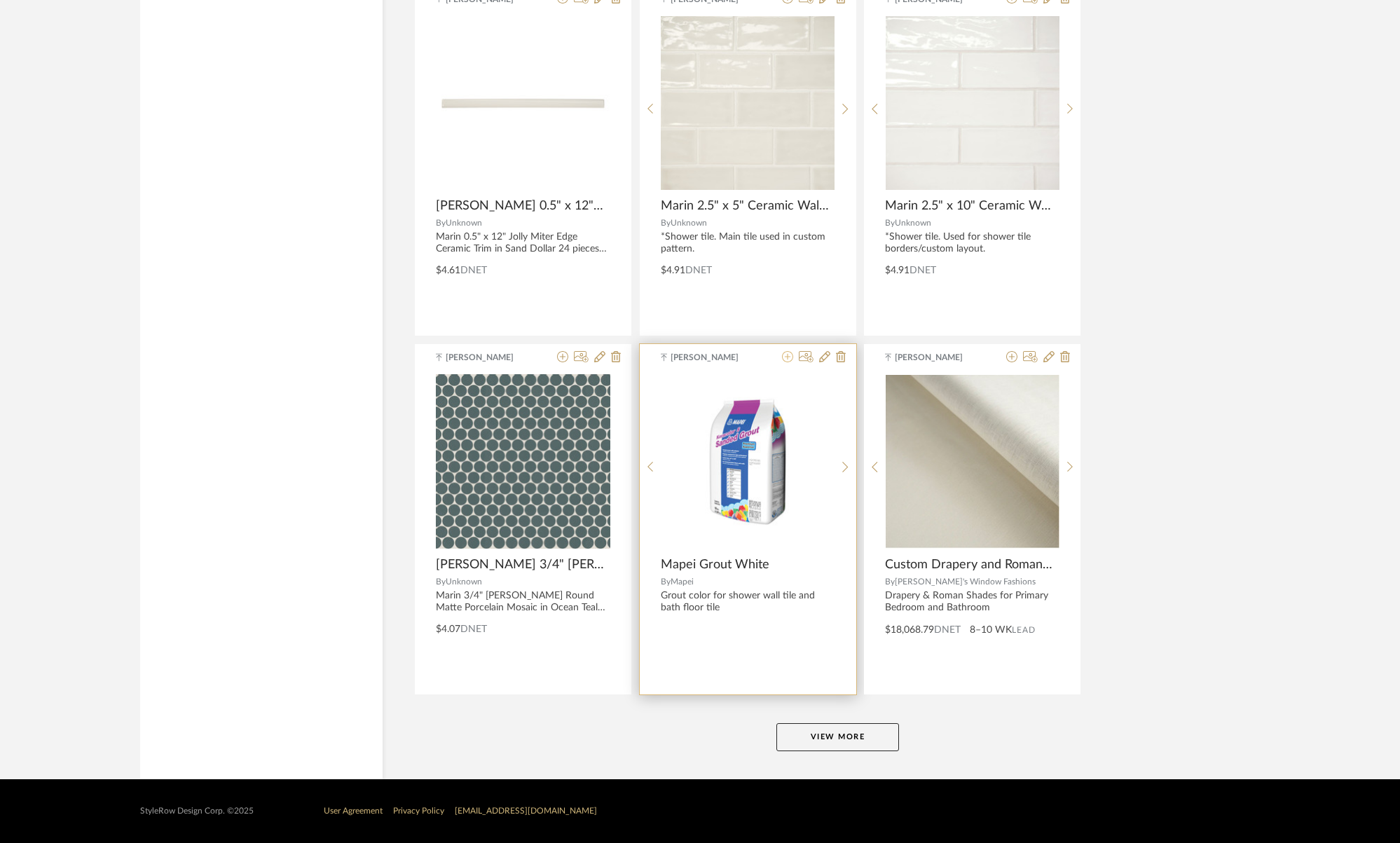
click at [787, 355] on icon at bounding box center [787, 357] width 11 height 11
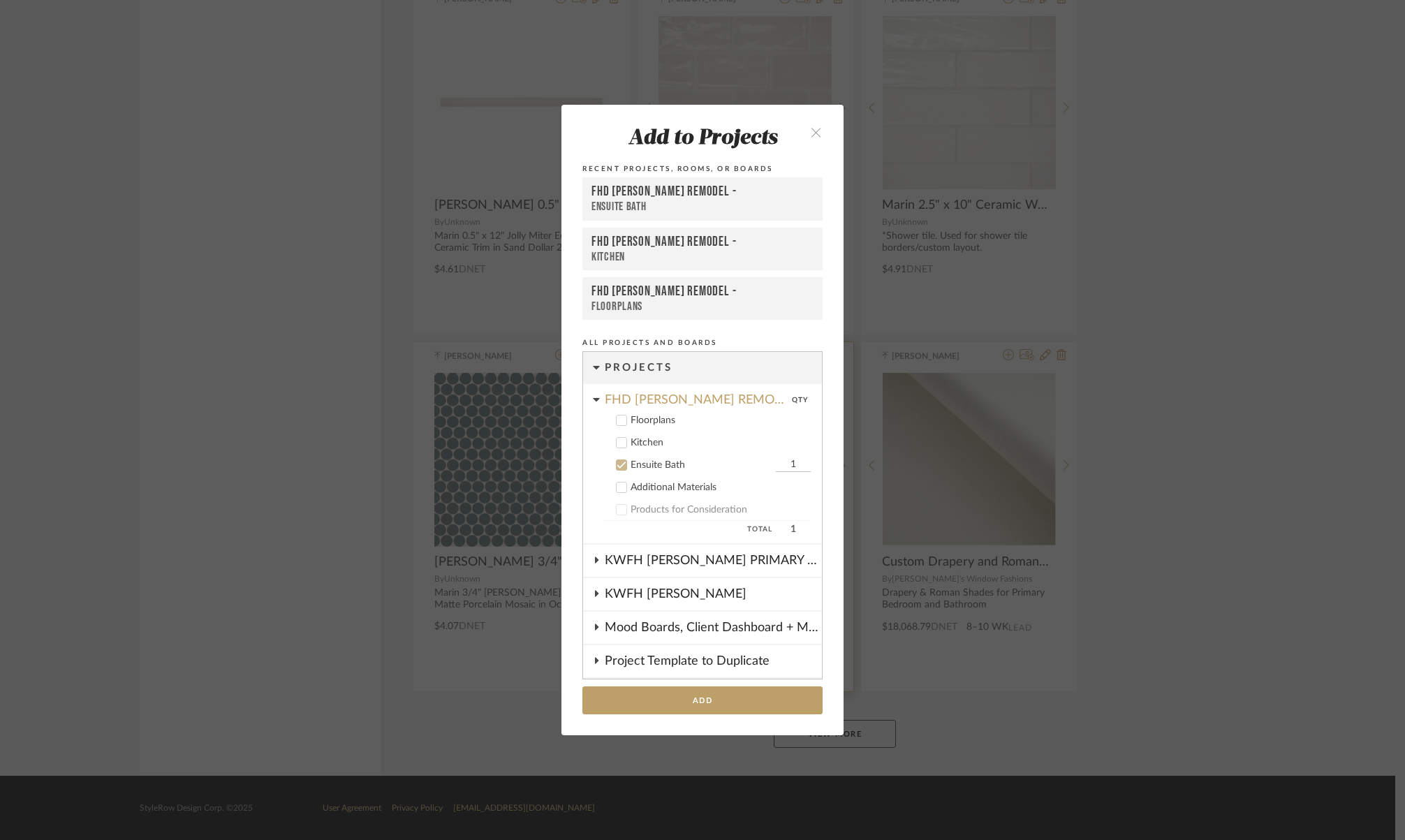
scroll to position [101, 0]
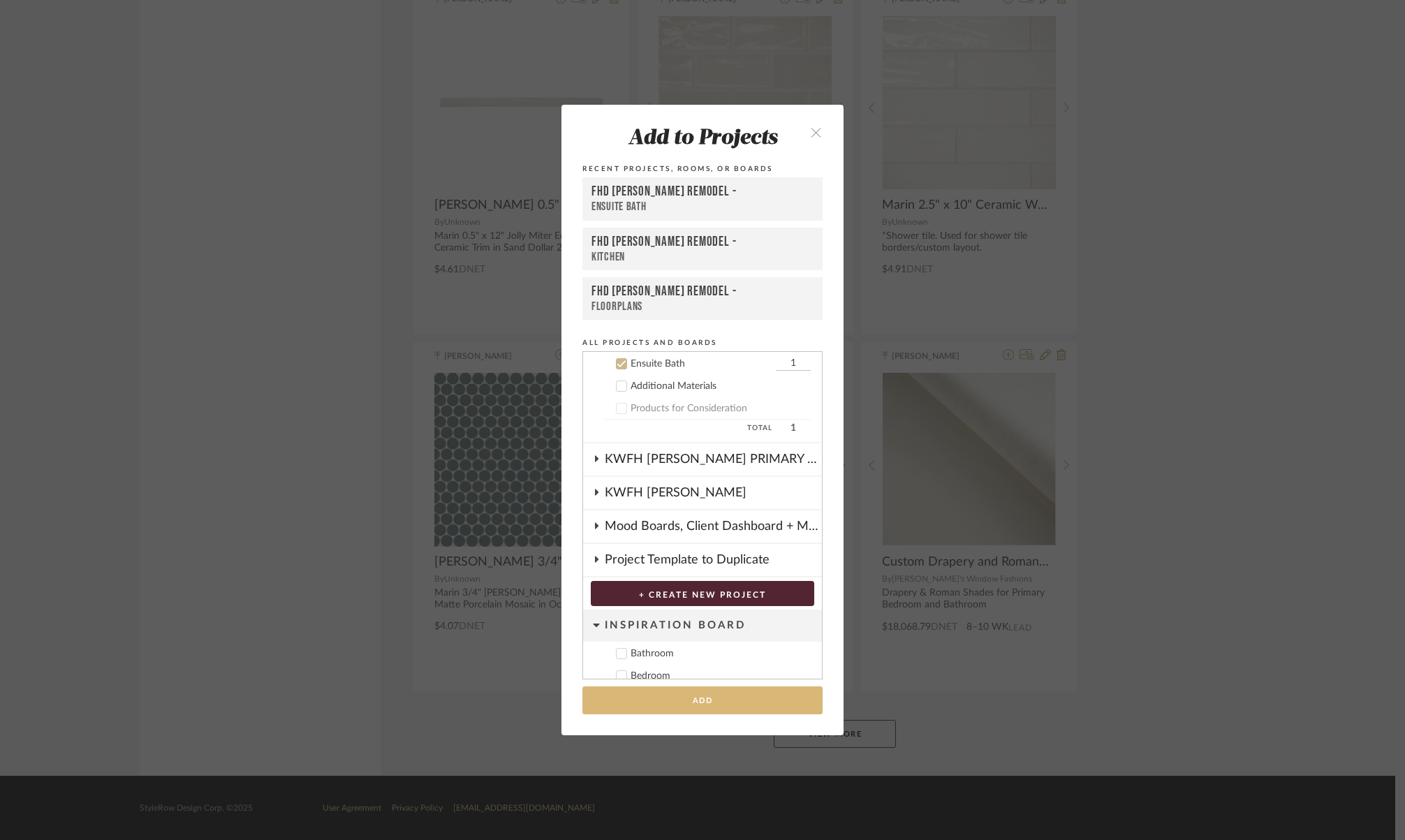
click at [699, 704] on button "Add" at bounding box center [702, 700] width 240 height 29
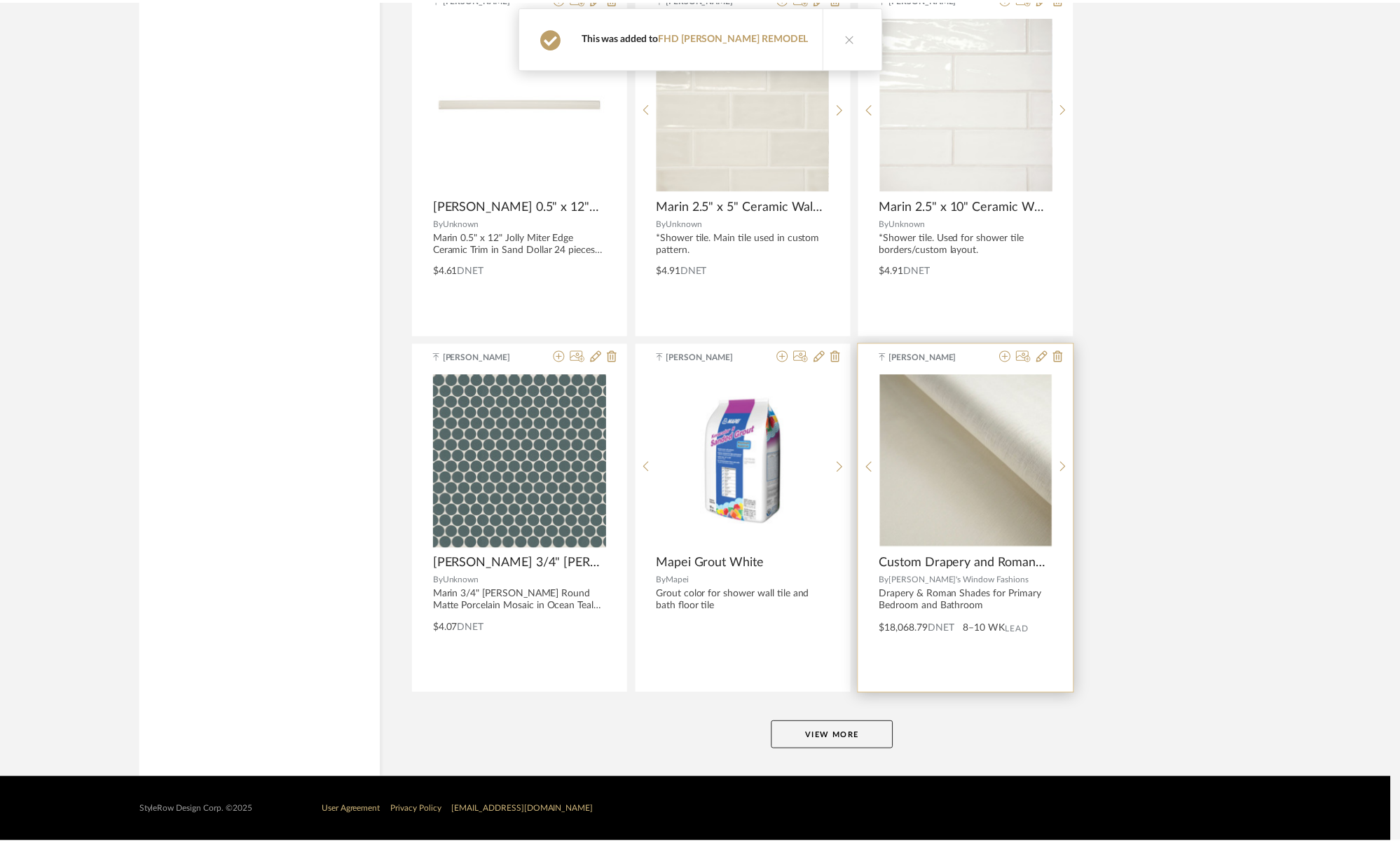
scroll to position [17485, 0]
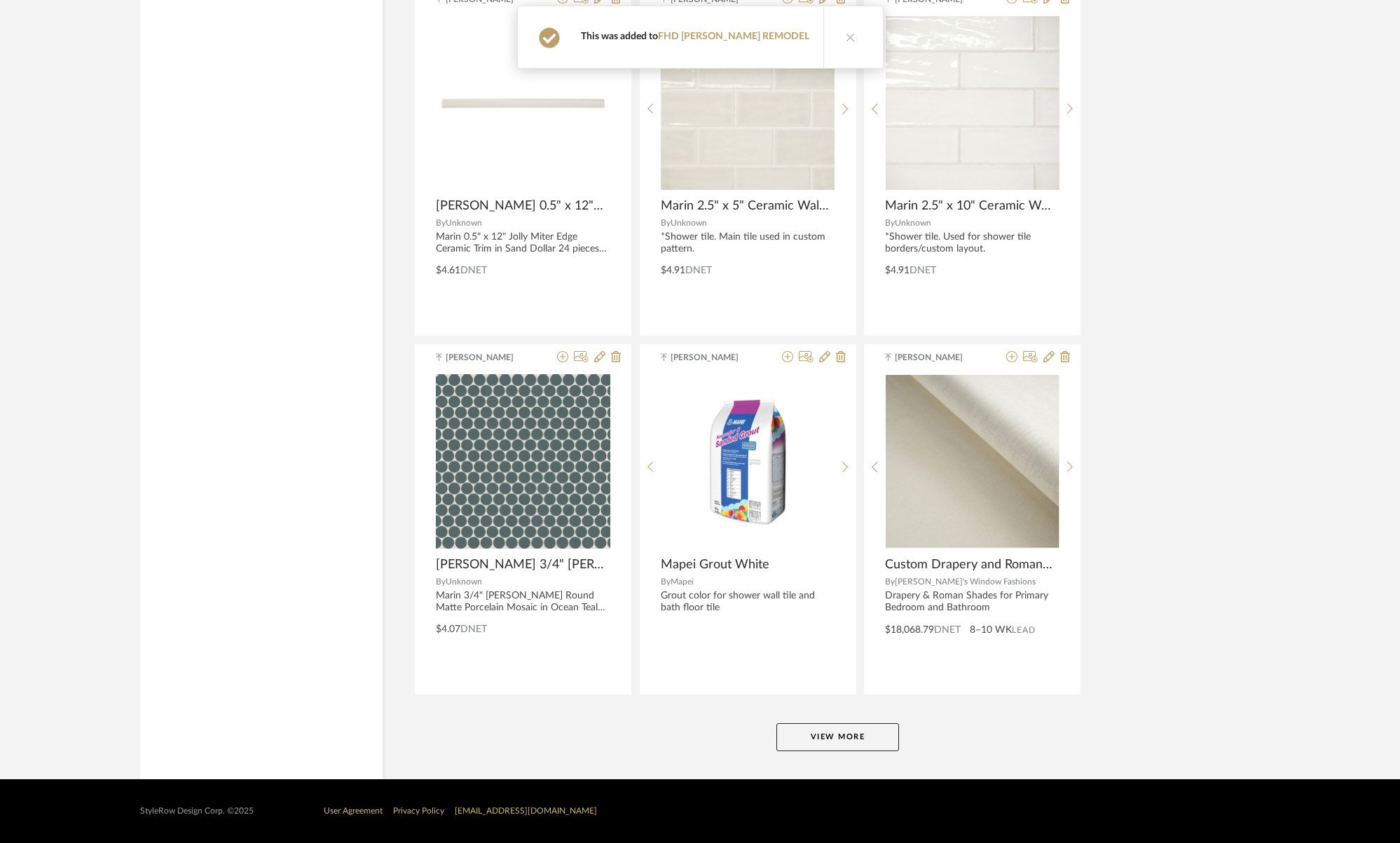
click at [828, 741] on button "View More" at bounding box center [838, 737] width 123 height 28
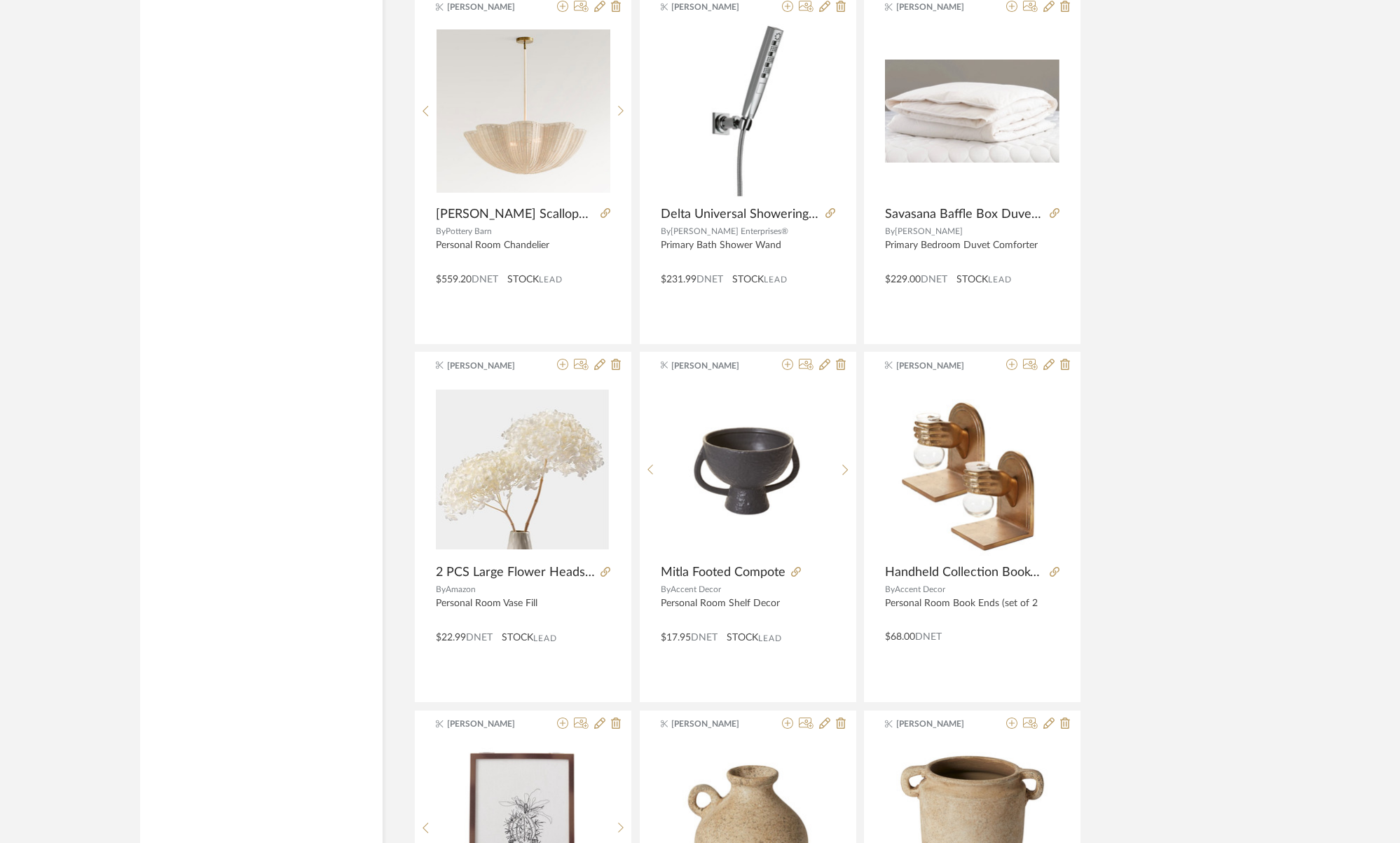
scroll to position [19116, 0]
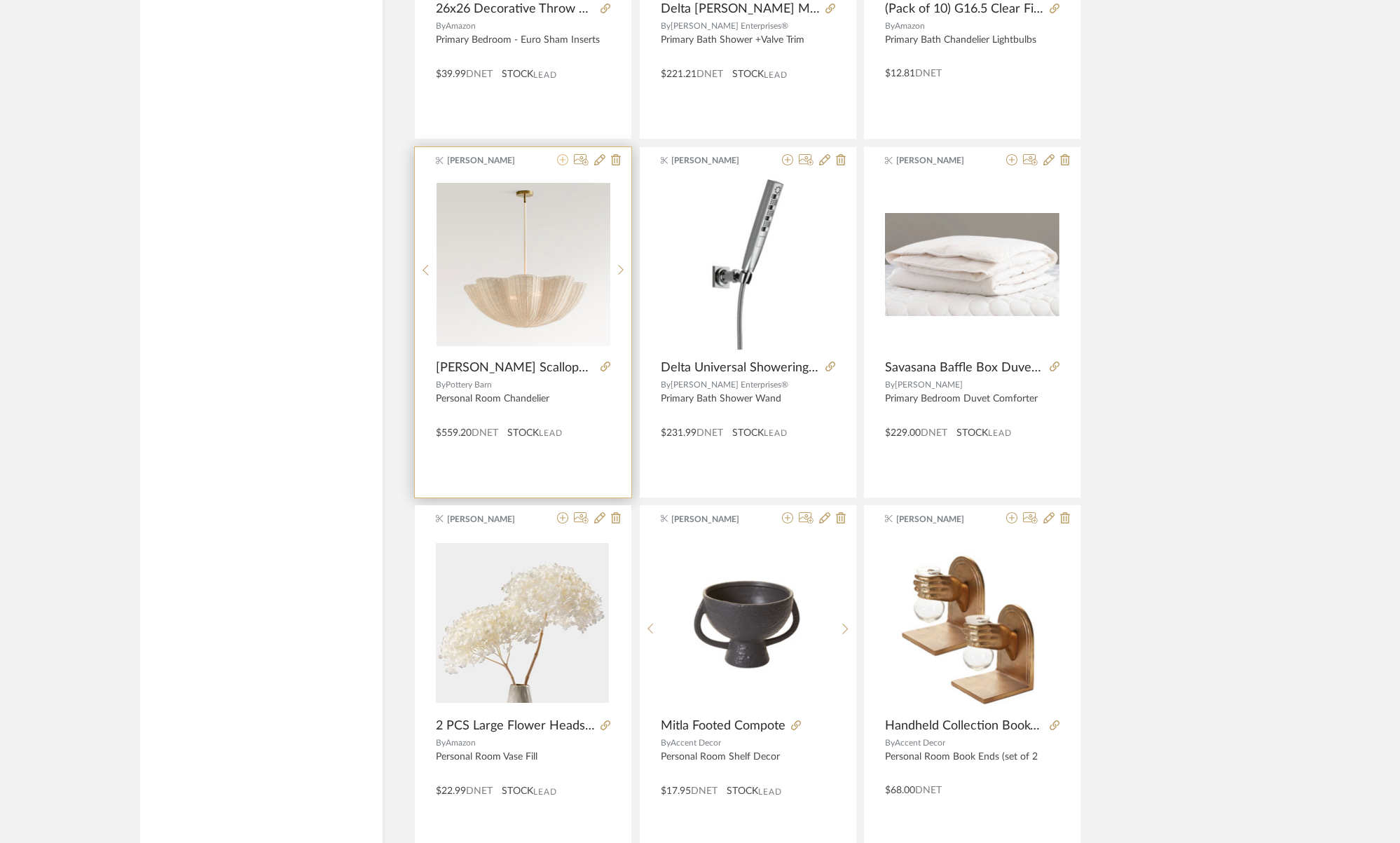
click at [564, 166] on fa-icon at bounding box center [562, 160] width 11 height 11
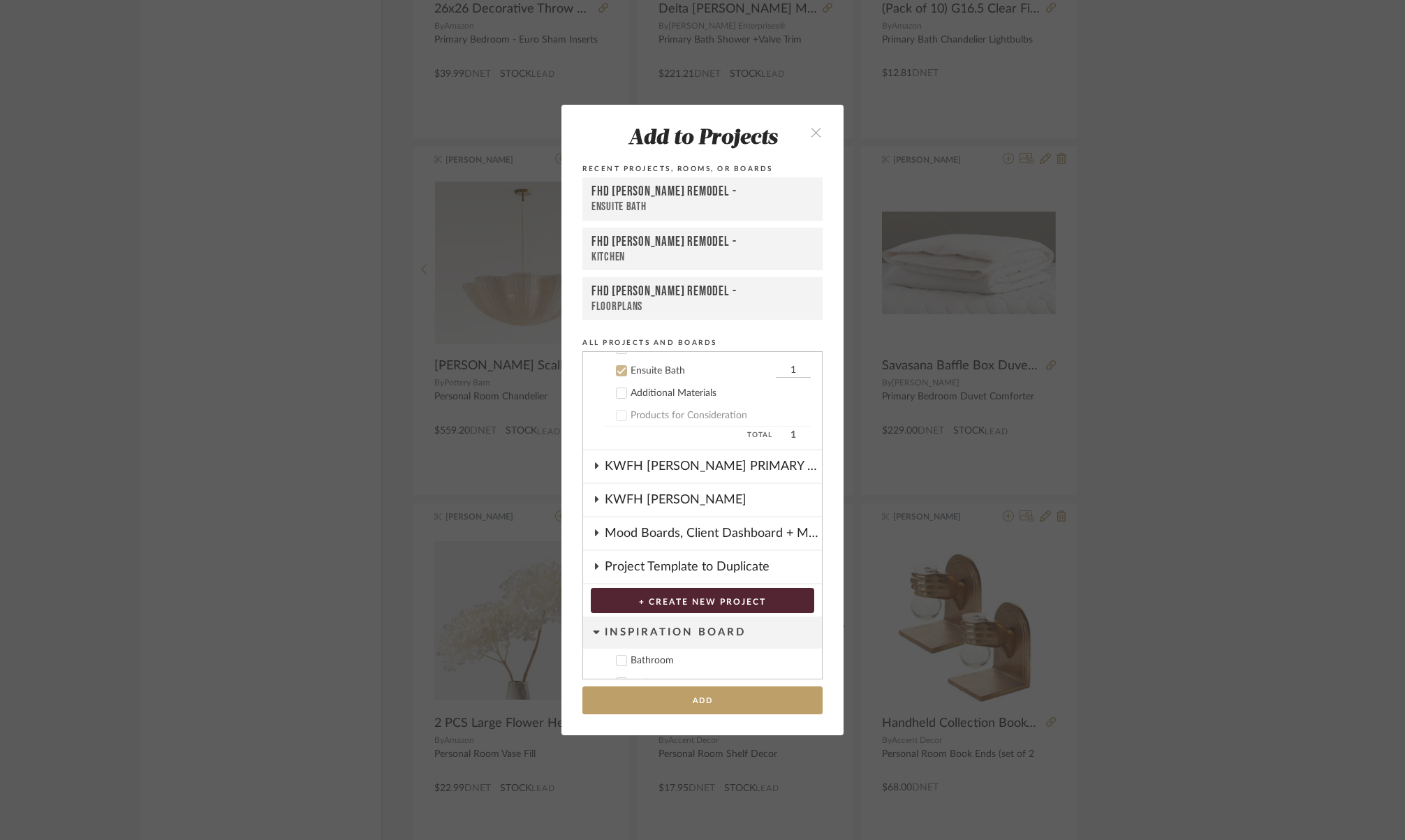
scroll to position [101, 0]
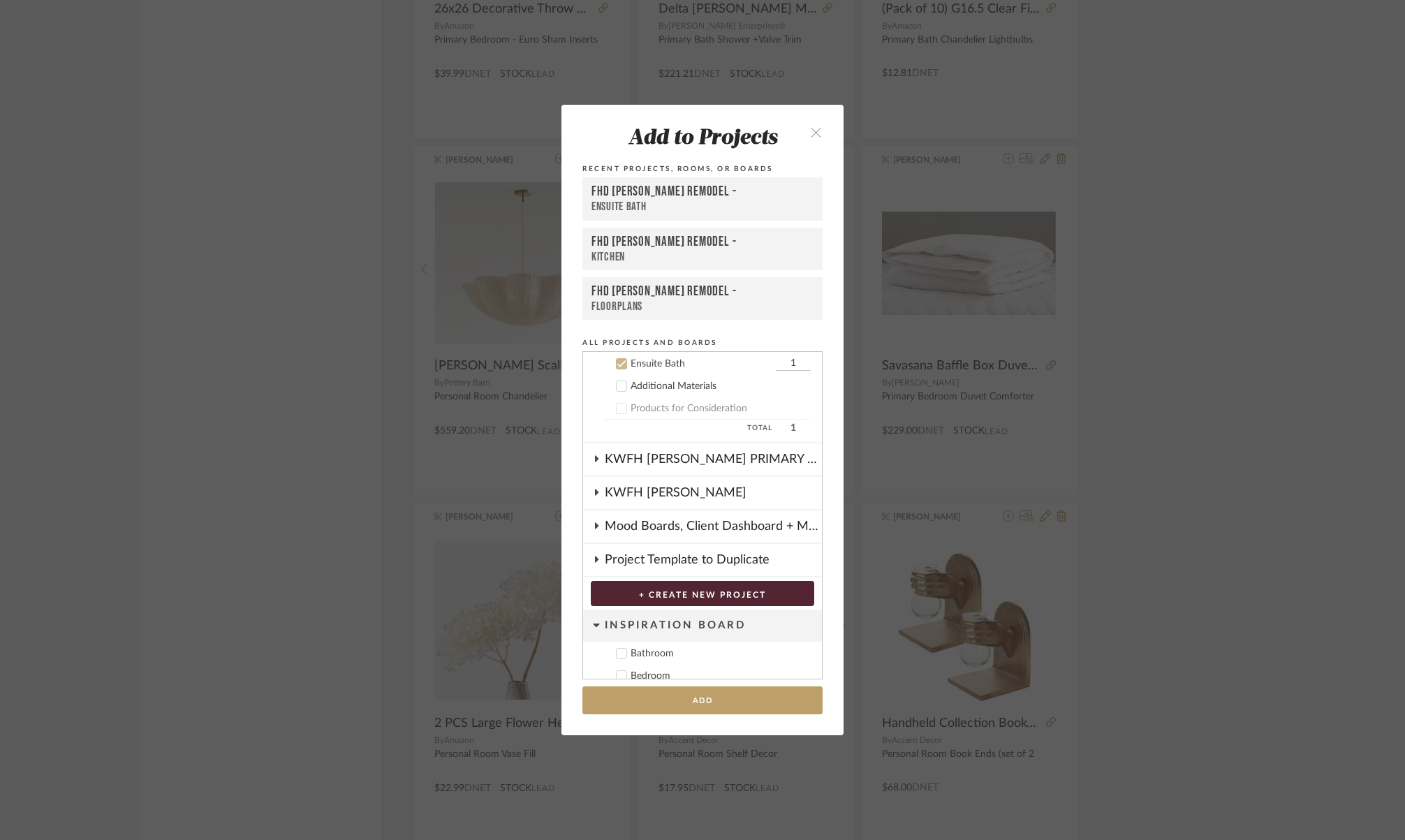
click at [617, 387] on icon at bounding box center [621, 385] width 10 height 10
click at [621, 363] on div at bounding box center [621, 363] width 11 height 11
click at [728, 696] on button "Add" at bounding box center [702, 700] width 240 height 29
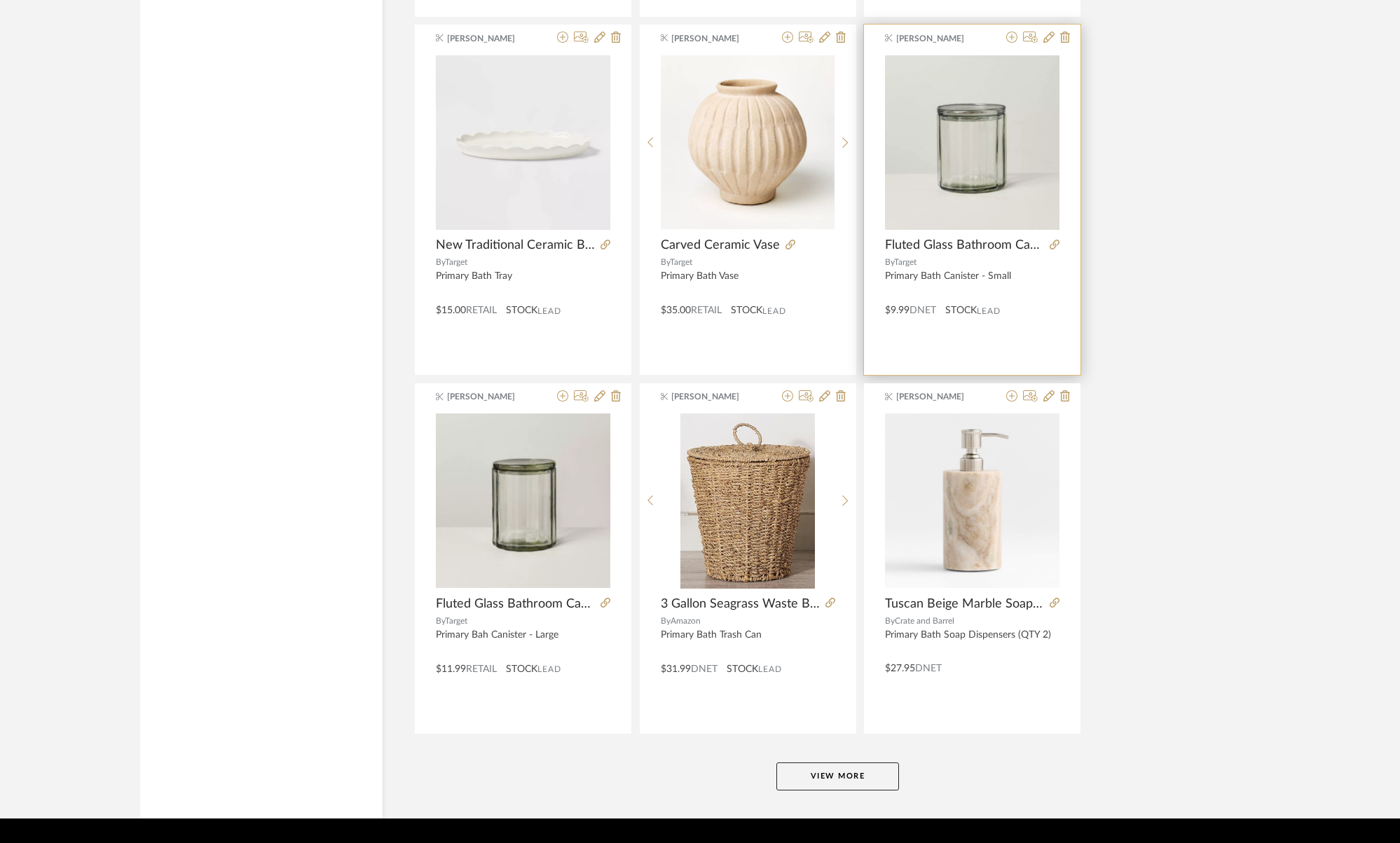
scroll to position [21070, 0]
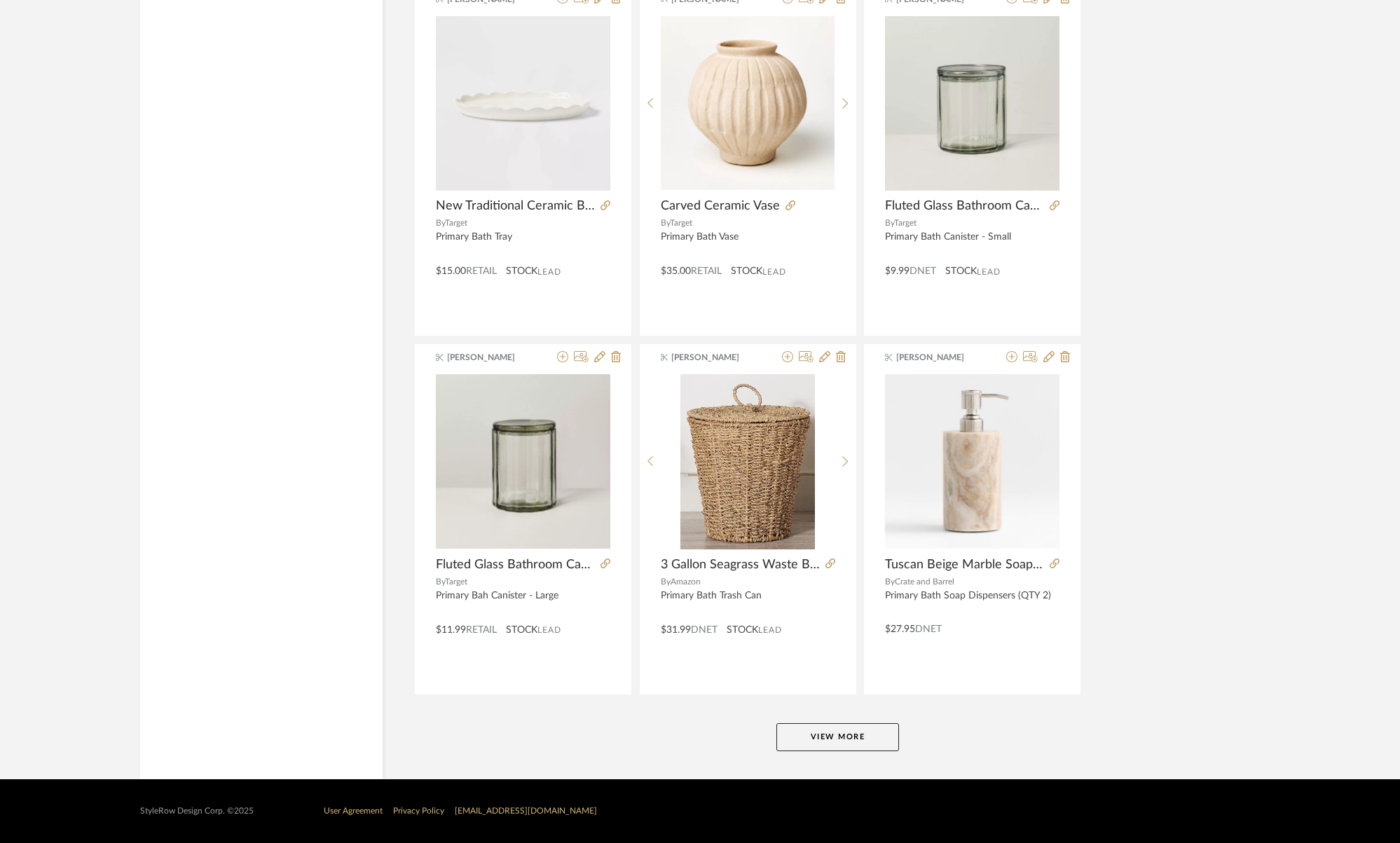
click at [837, 737] on button "View More" at bounding box center [838, 737] width 123 height 28
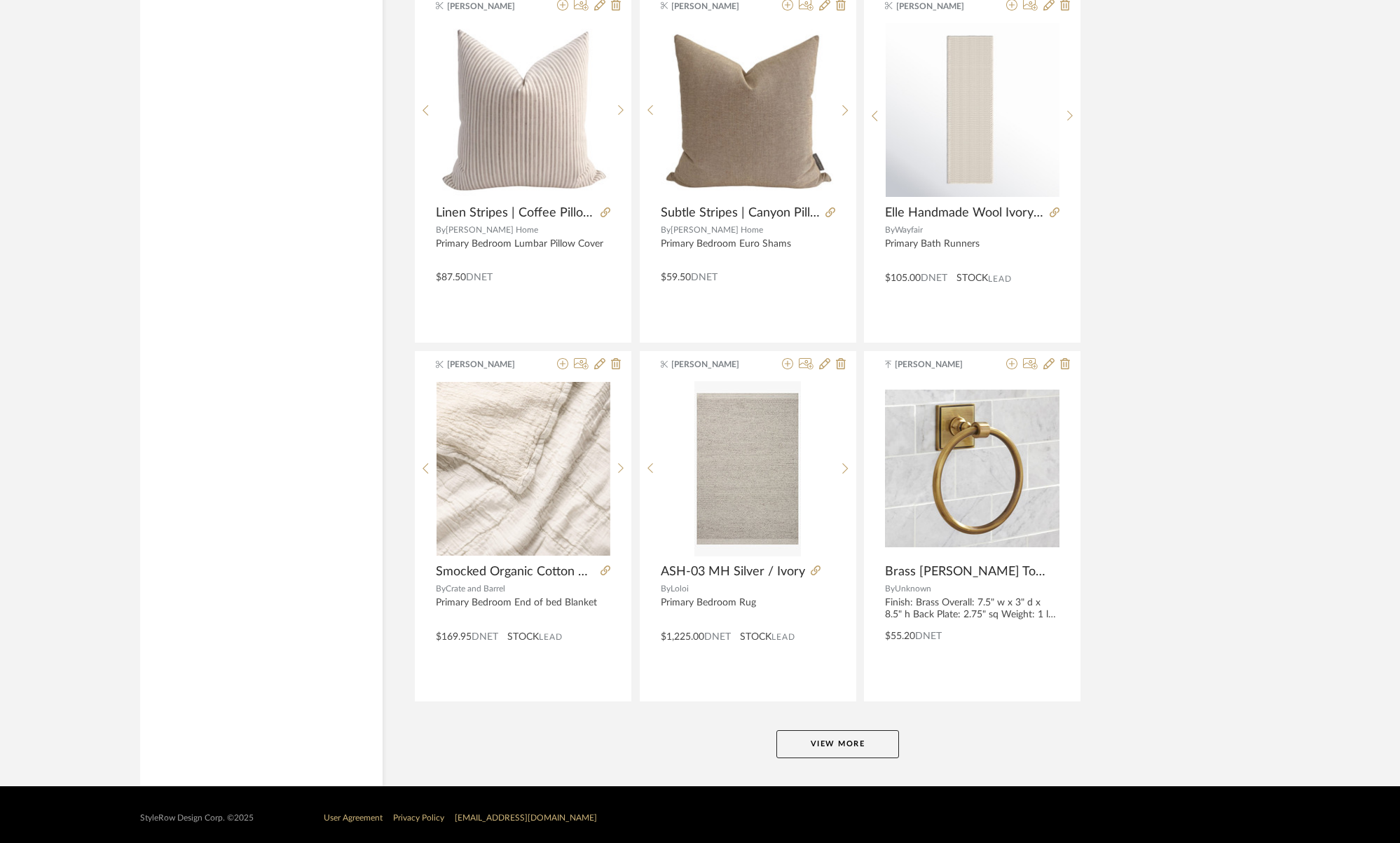
scroll to position [24654, 0]
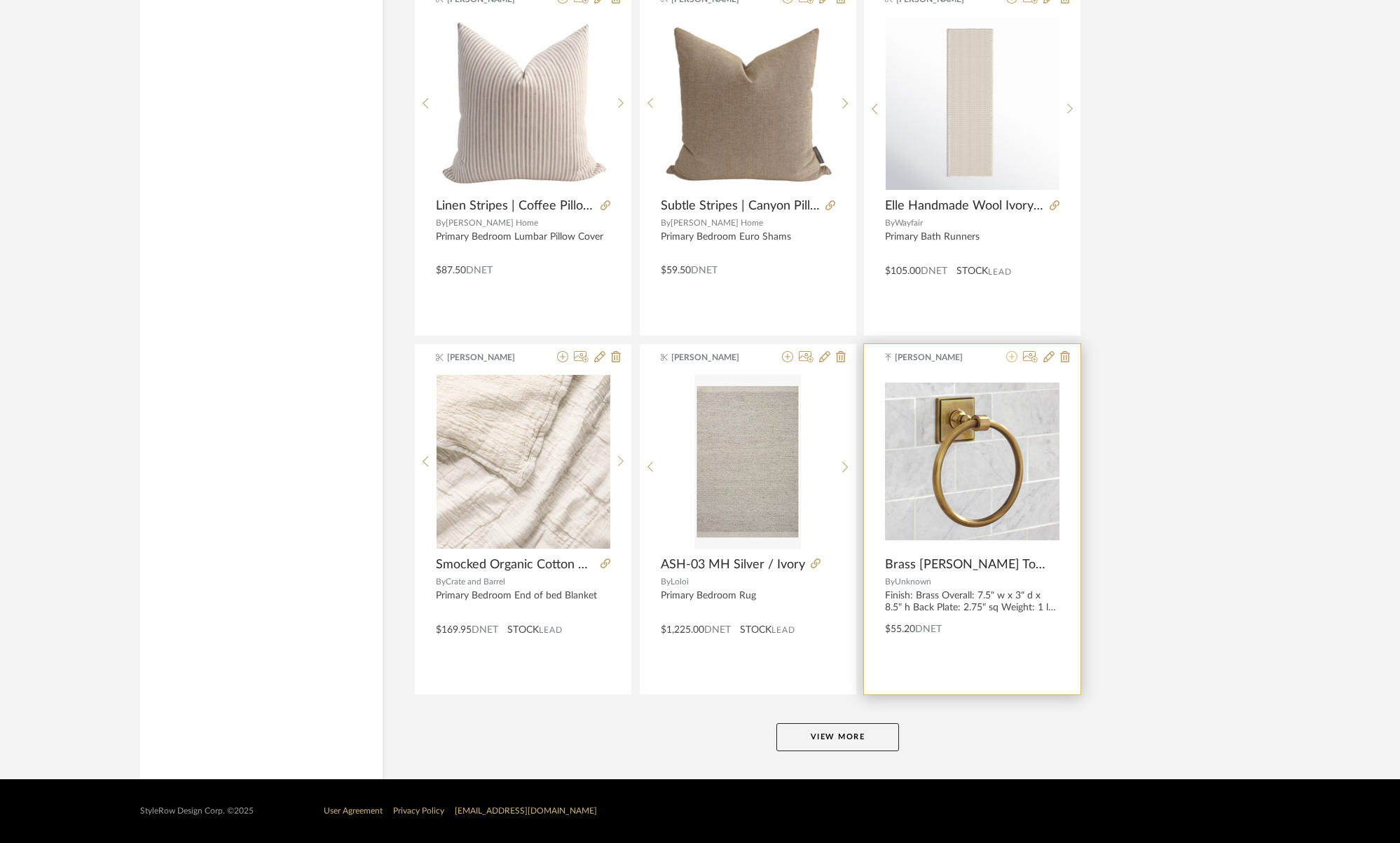
click at [1012, 360] on icon at bounding box center [1012, 357] width 11 height 11
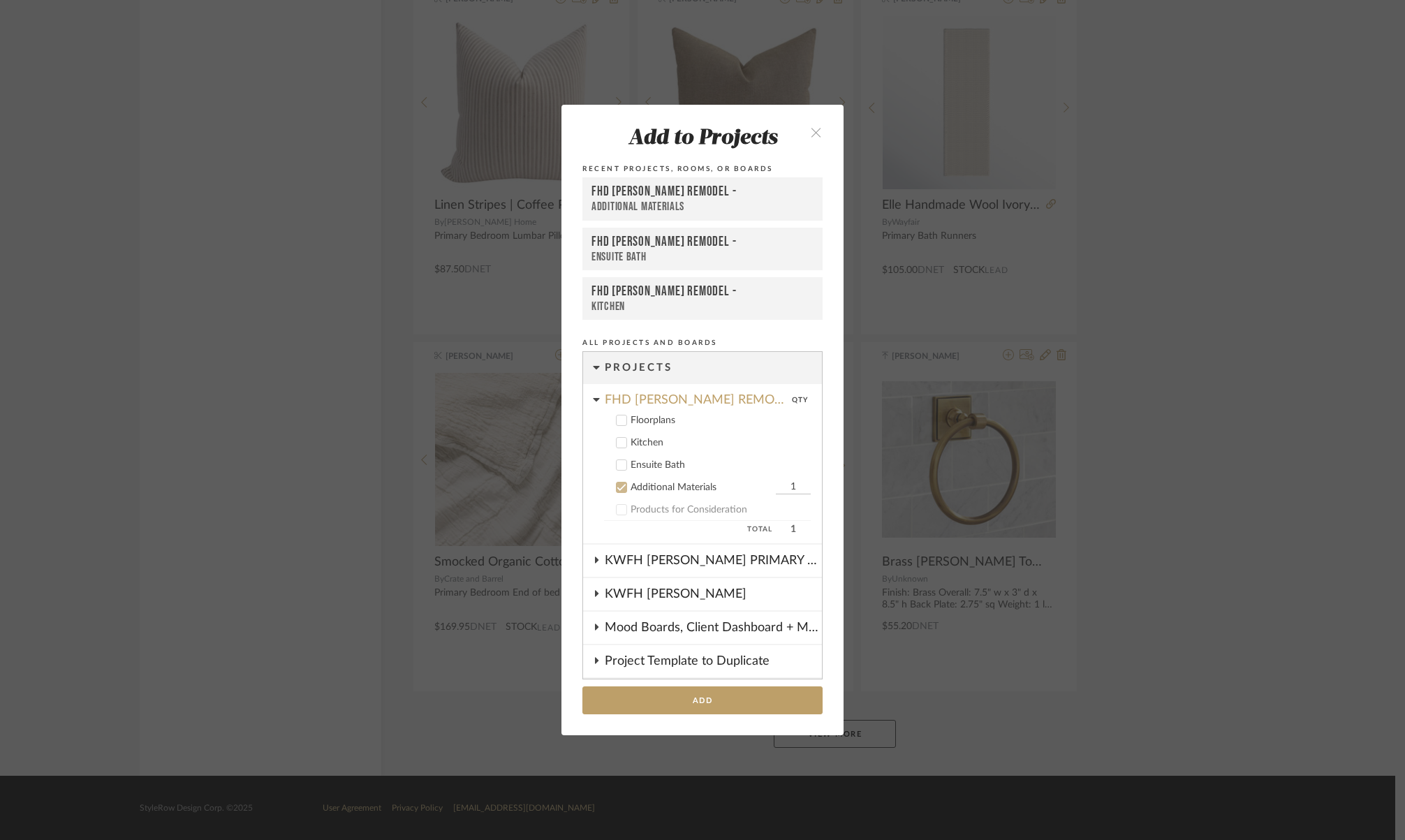
scroll to position [3, 0]
click at [617, 486] on icon at bounding box center [621, 484] width 10 height 10
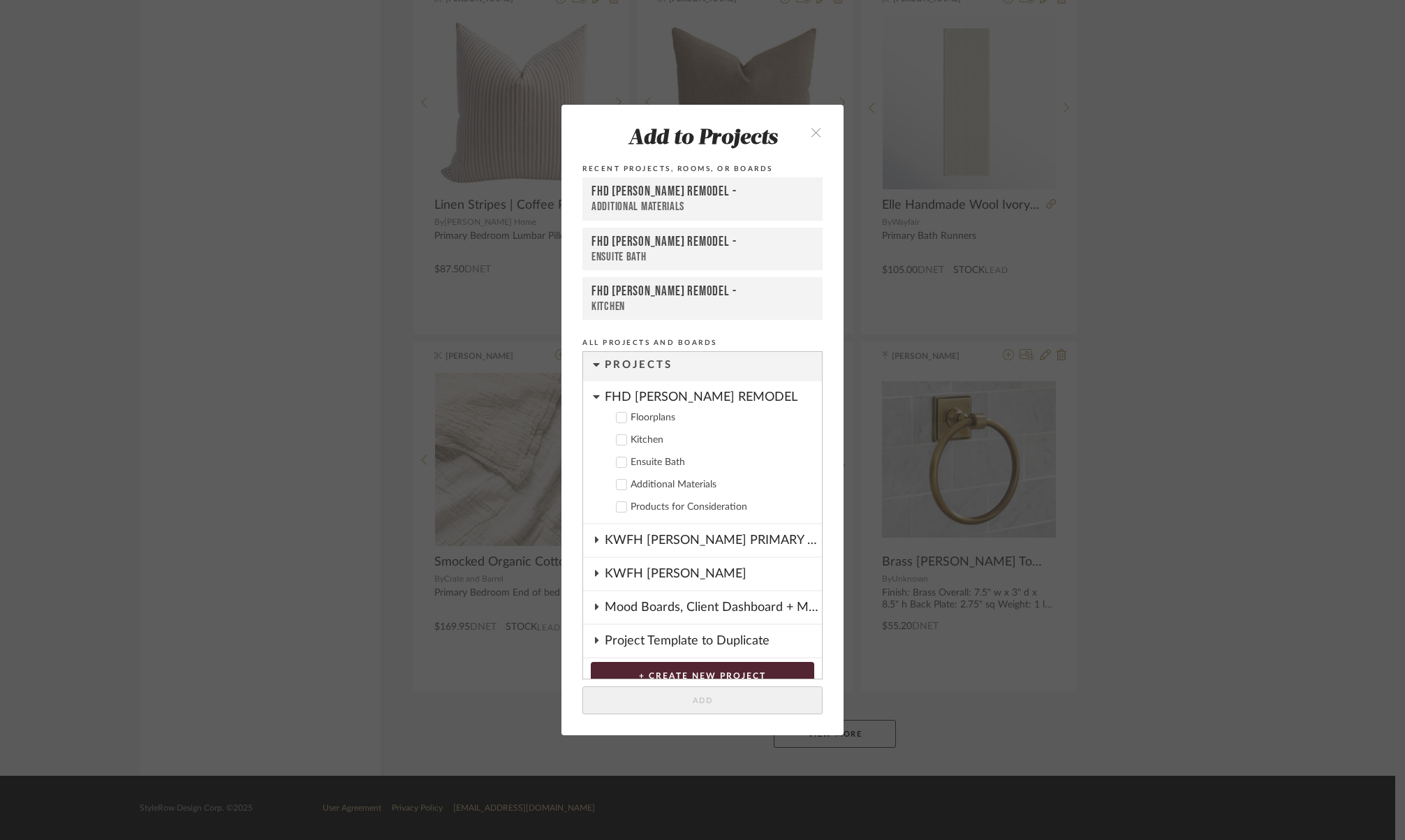
click at [618, 460] on icon at bounding box center [621, 462] width 10 height 10
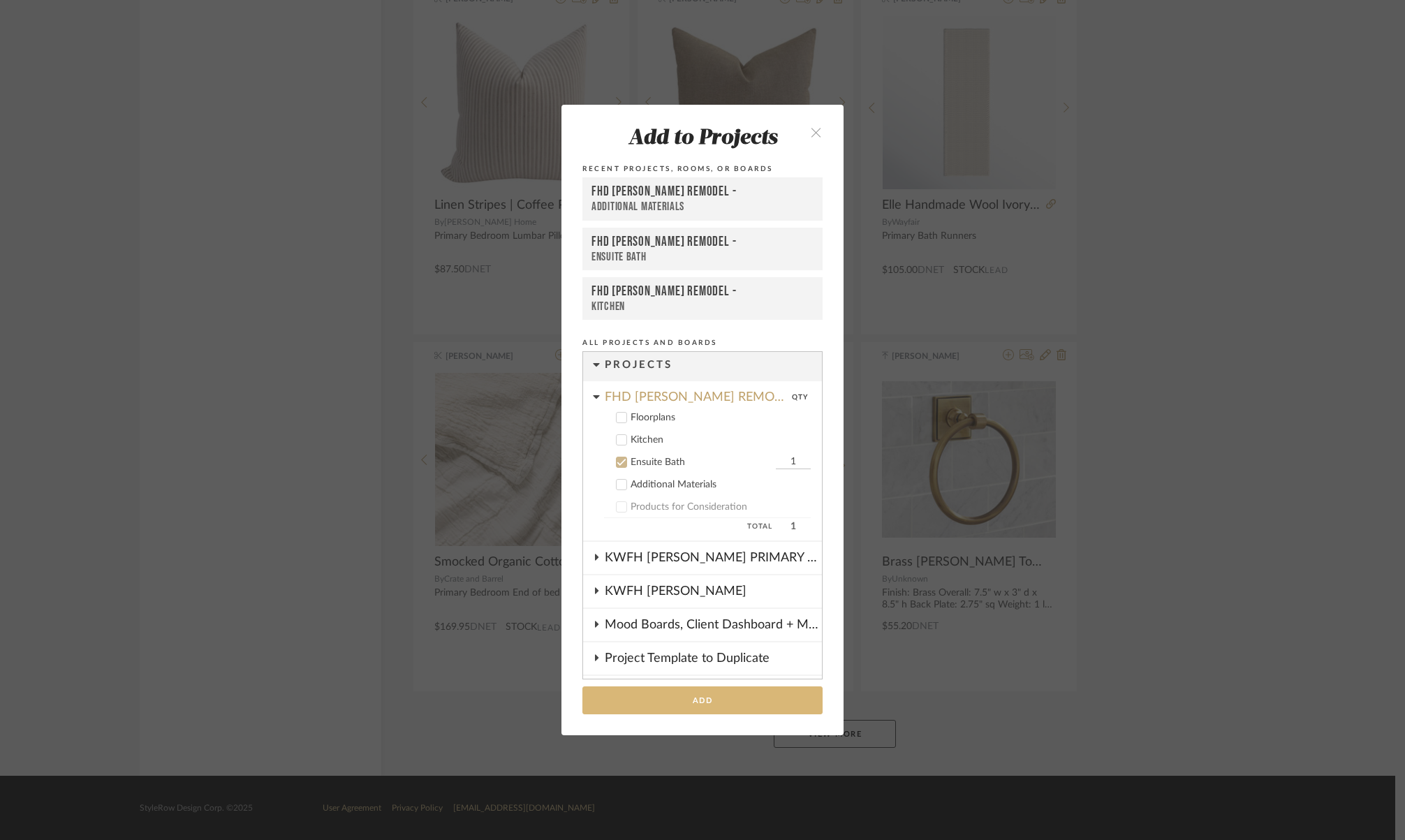
click at [657, 695] on button "Add" at bounding box center [702, 700] width 240 height 29
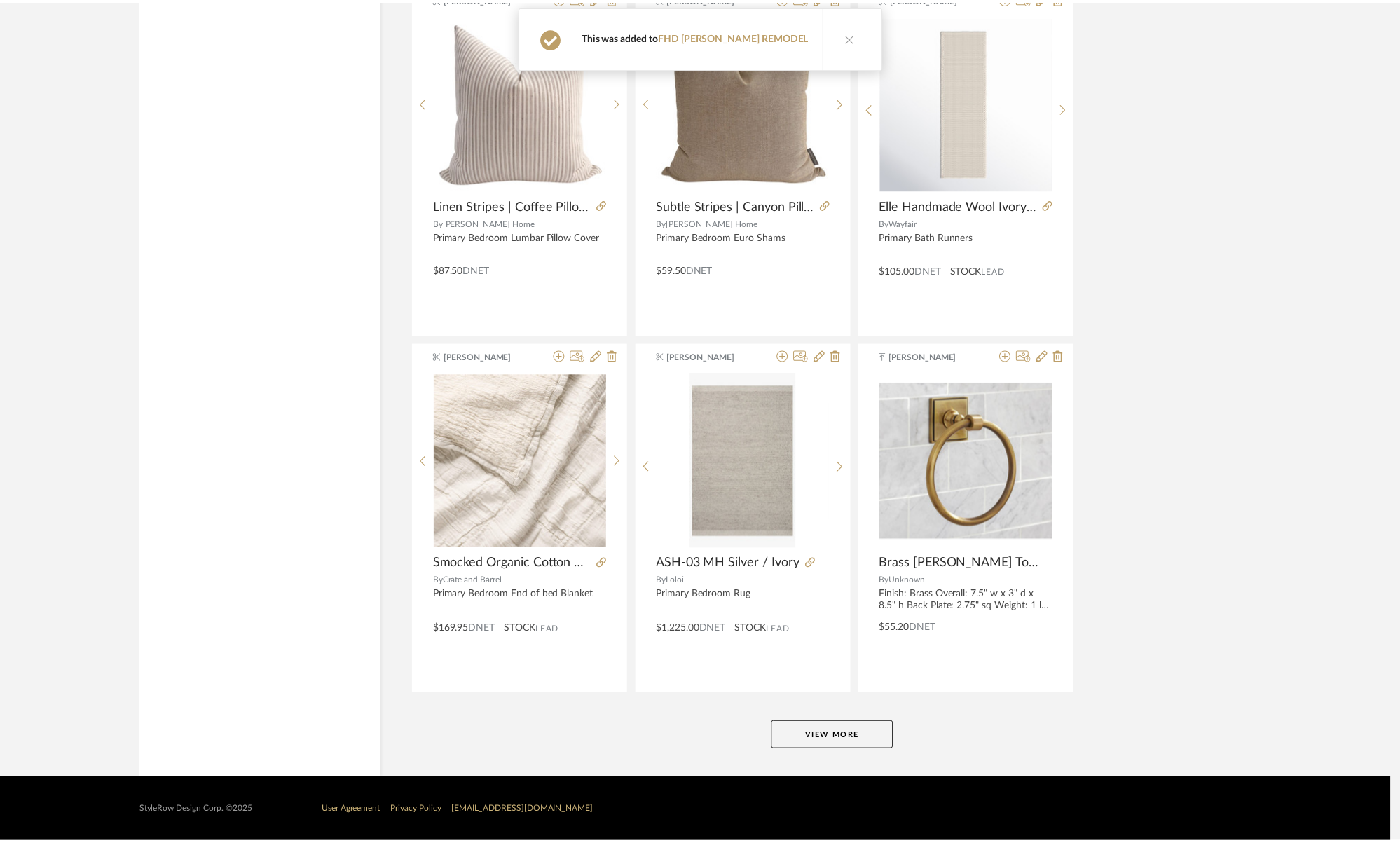
scroll to position [24654, 0]
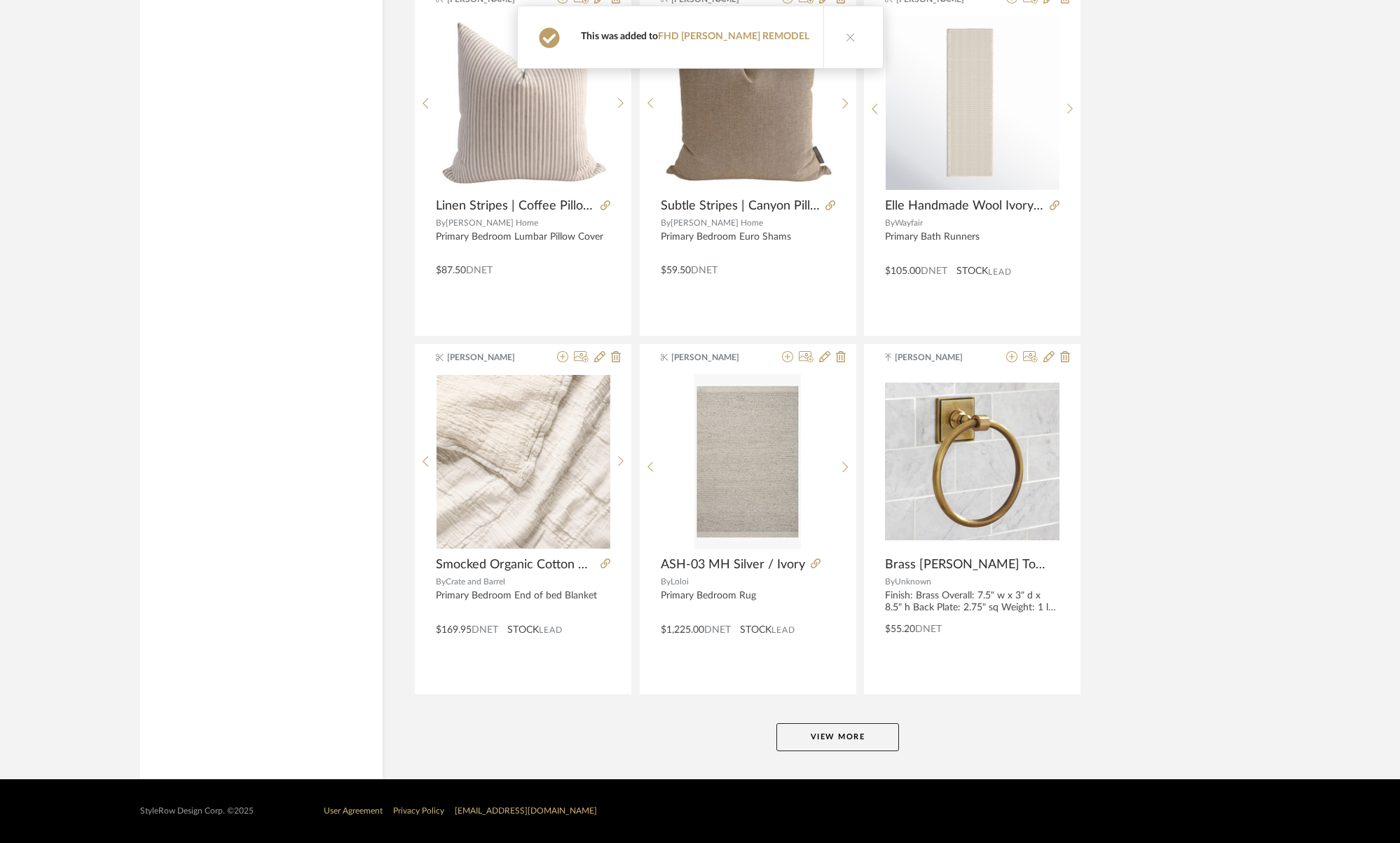
click at [843, 738] on button "View More" at bounding box center [838, 737] width 123 height 28
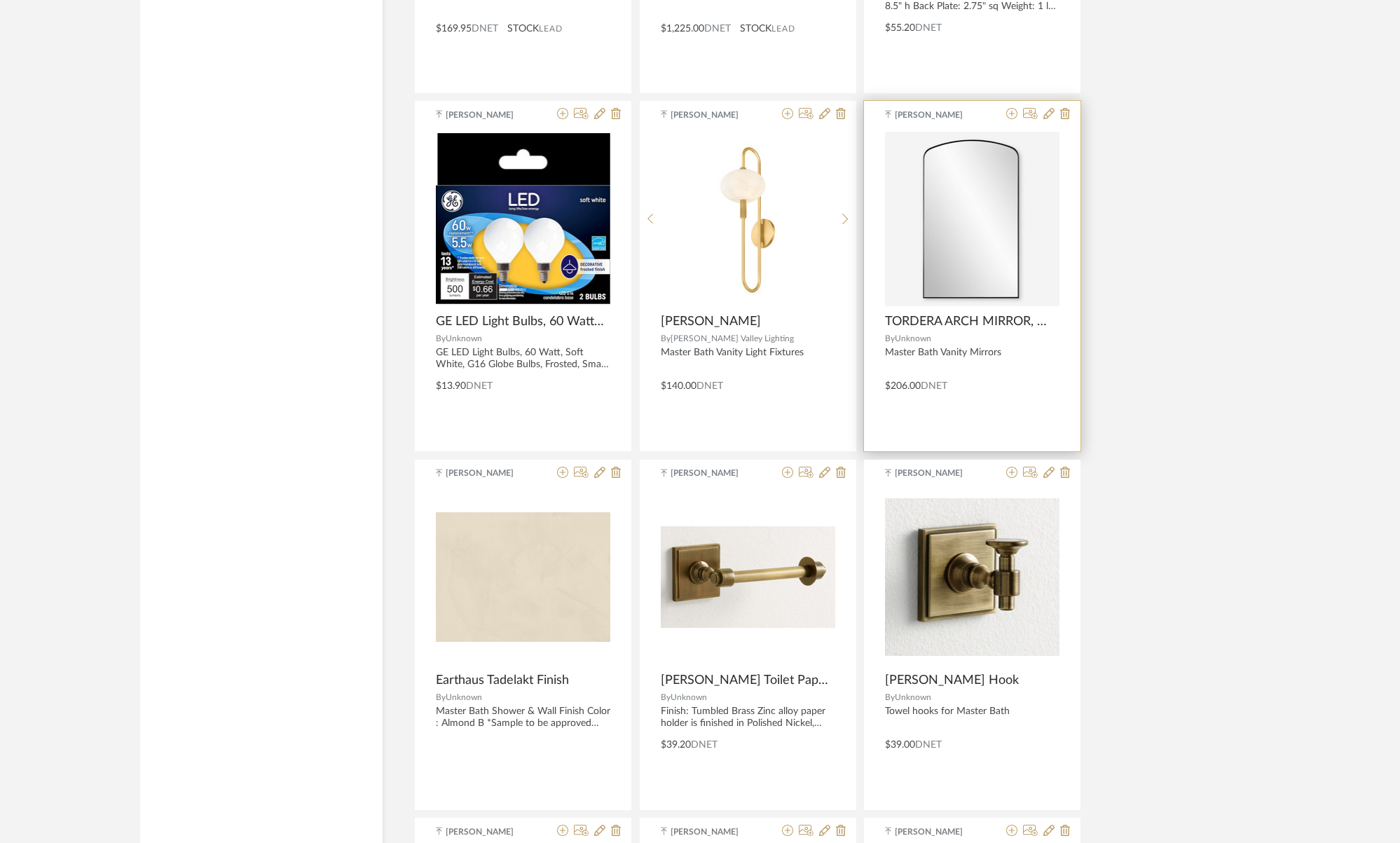
scroll to position [25489, 0]
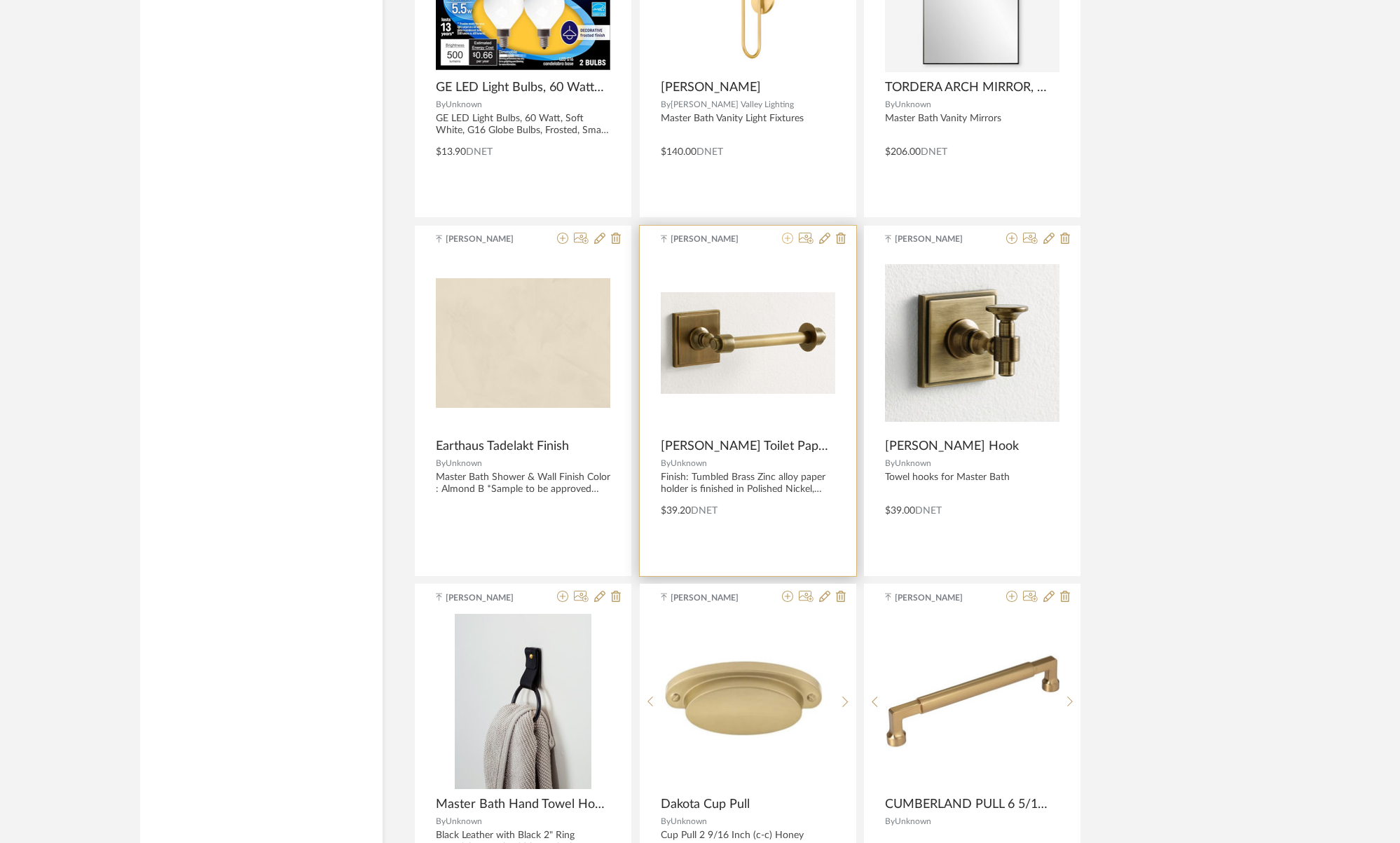
click at [787, 239] on icon at bounding box center [787, 238] width 11 height 11
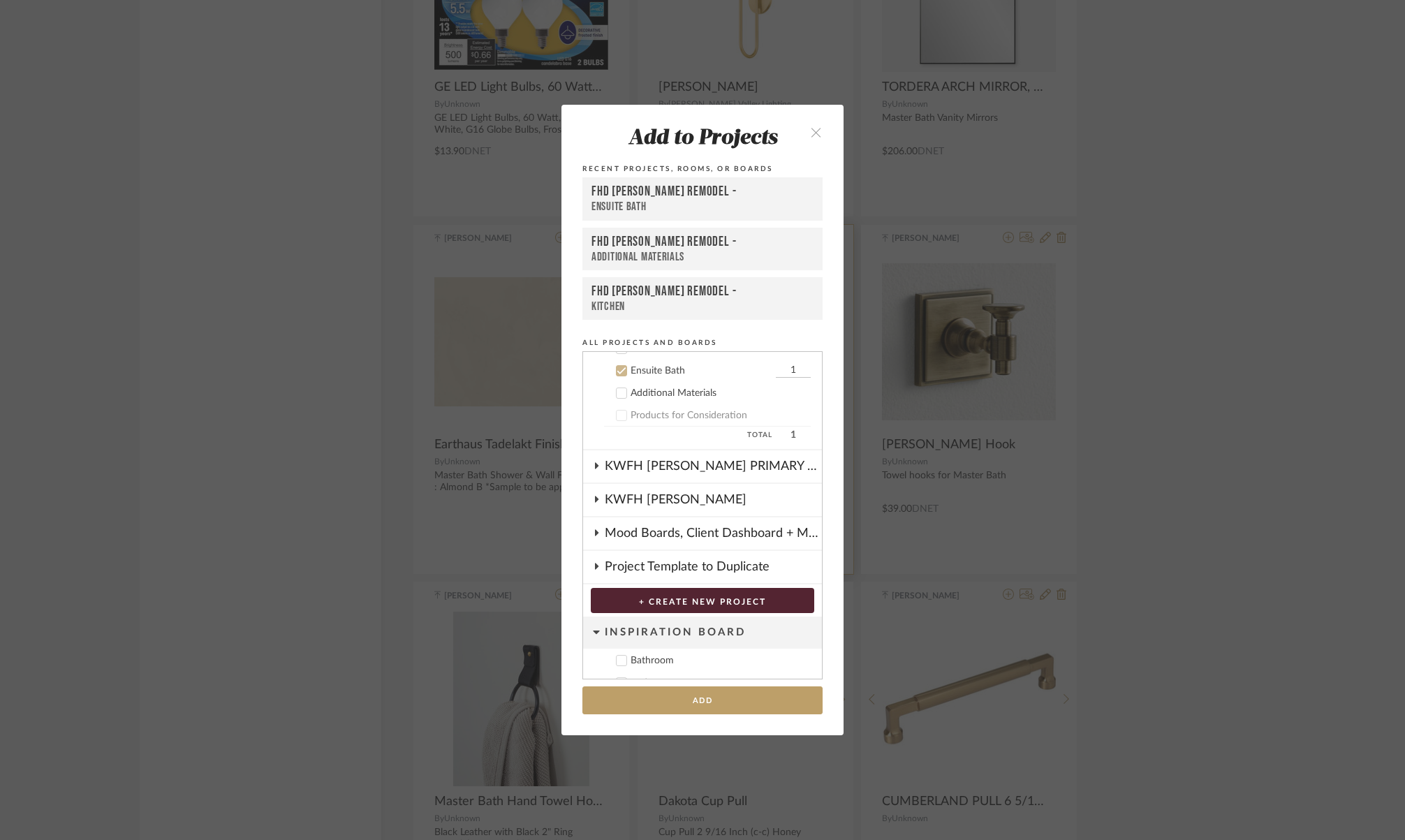
scroll to position [101, 0]
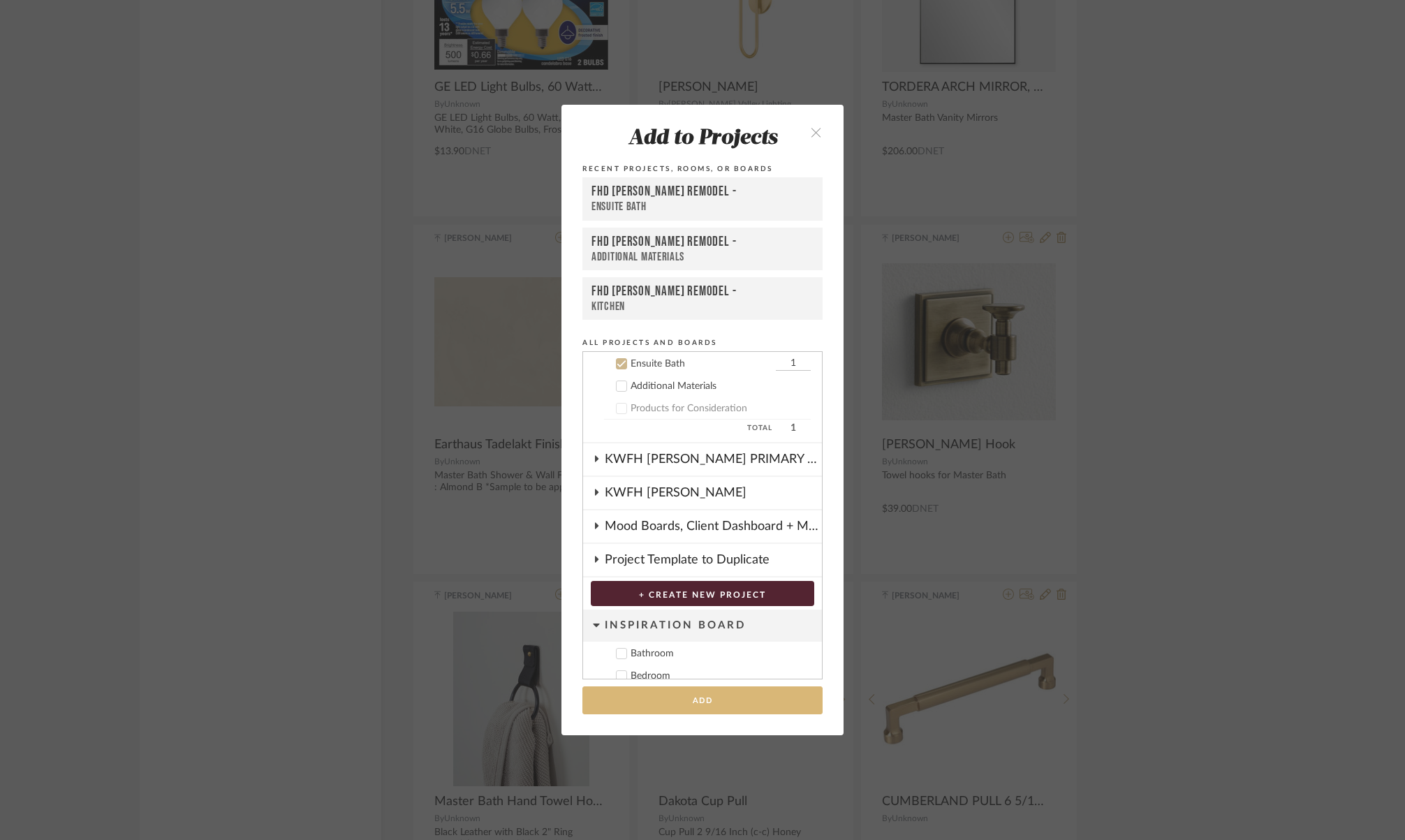
click at [661, 692] on button "Add" at bounding box center [702, 700] width 240 height 29
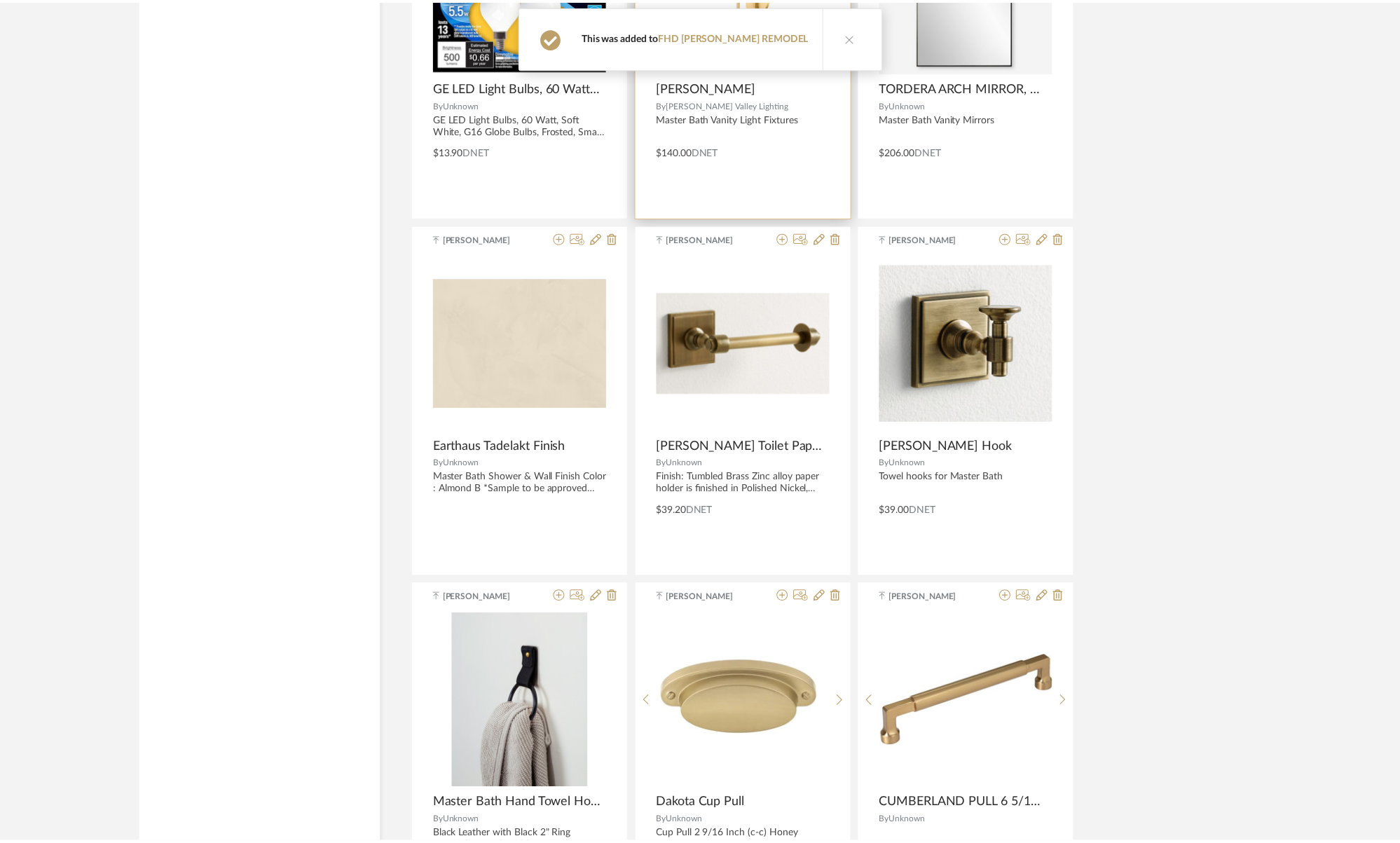
scroll to position [25489, 0]
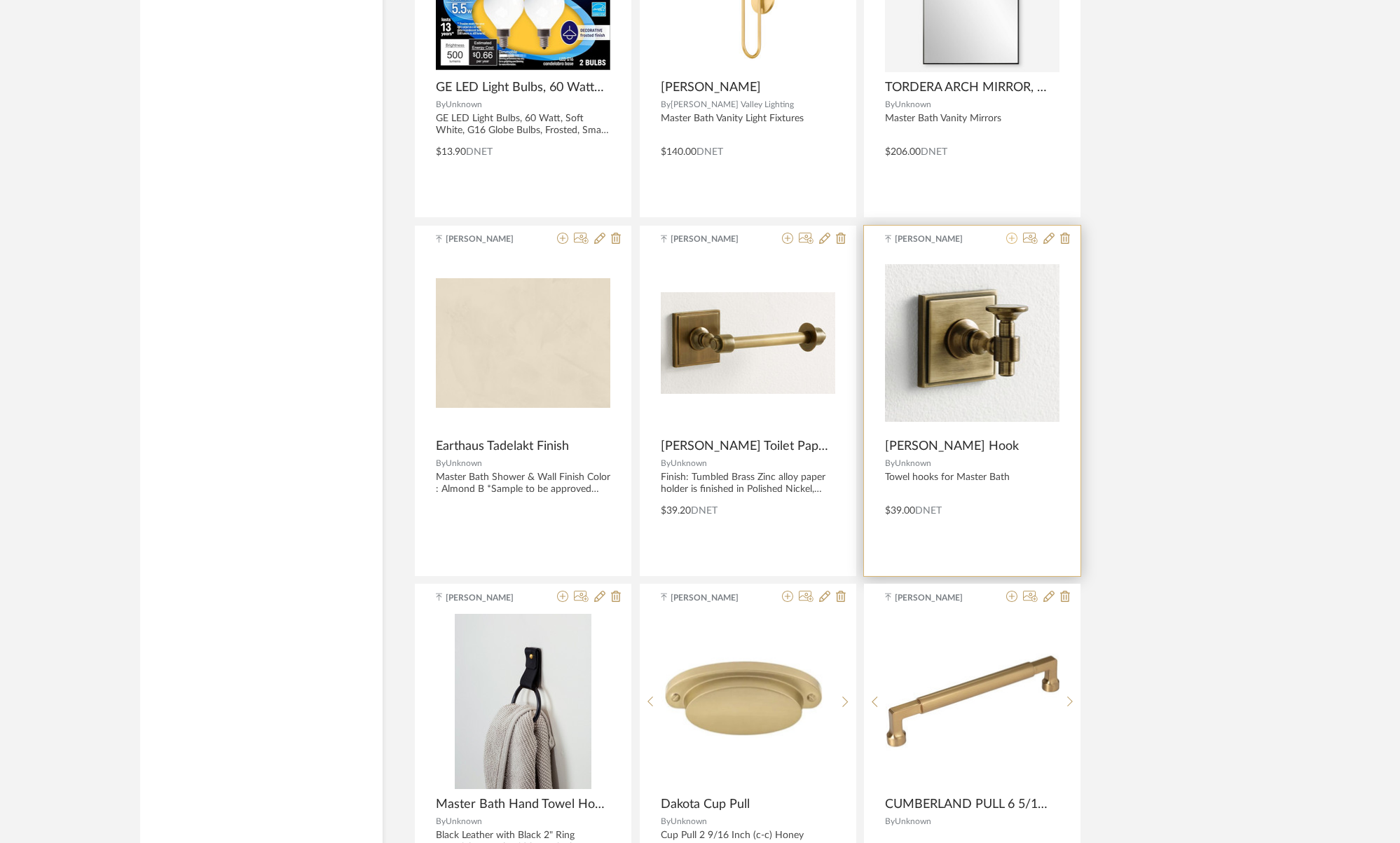
click at [1009, 241] on icon at bounding box center [1012, 238] width 11 height 11
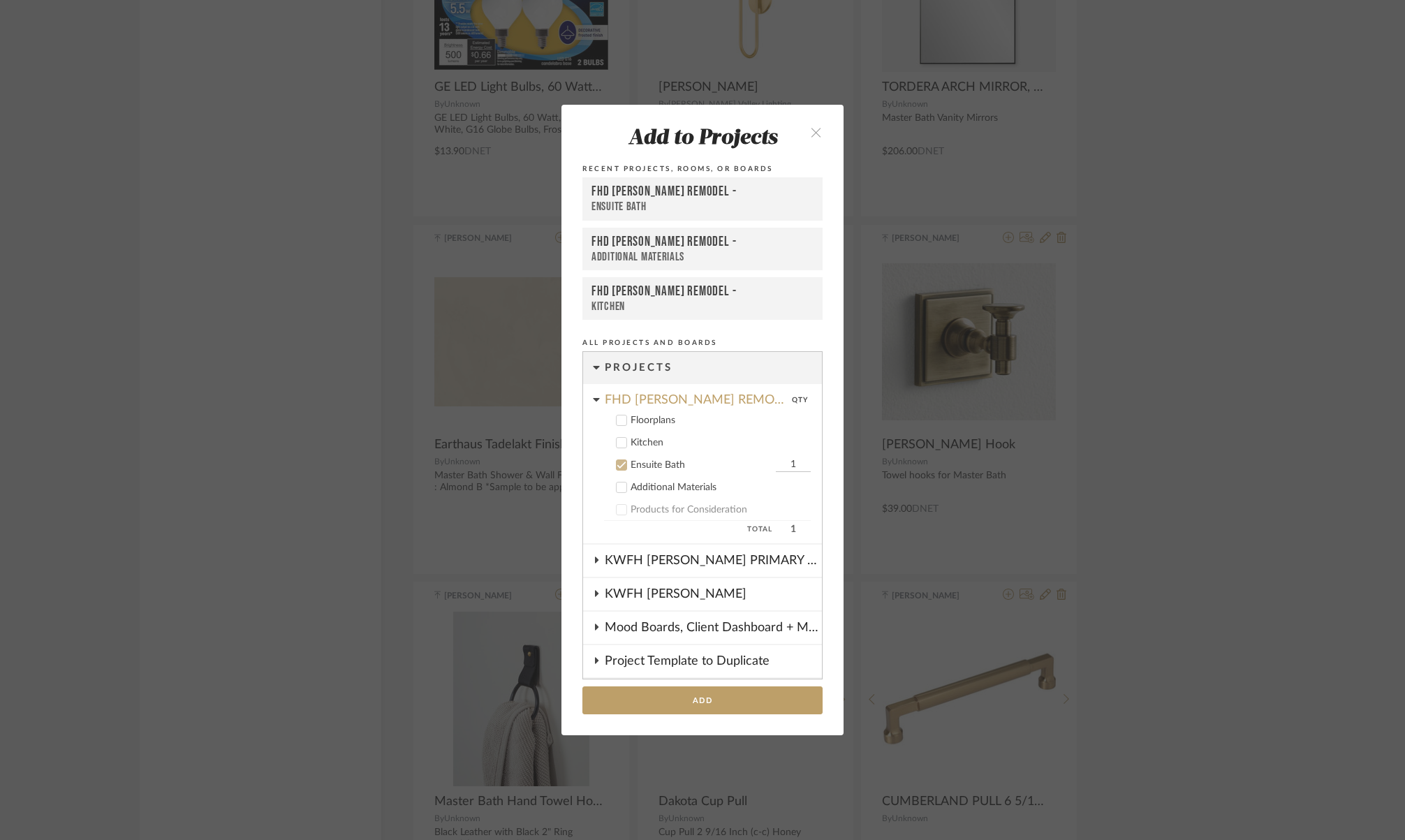
scroll to position [101, 0]
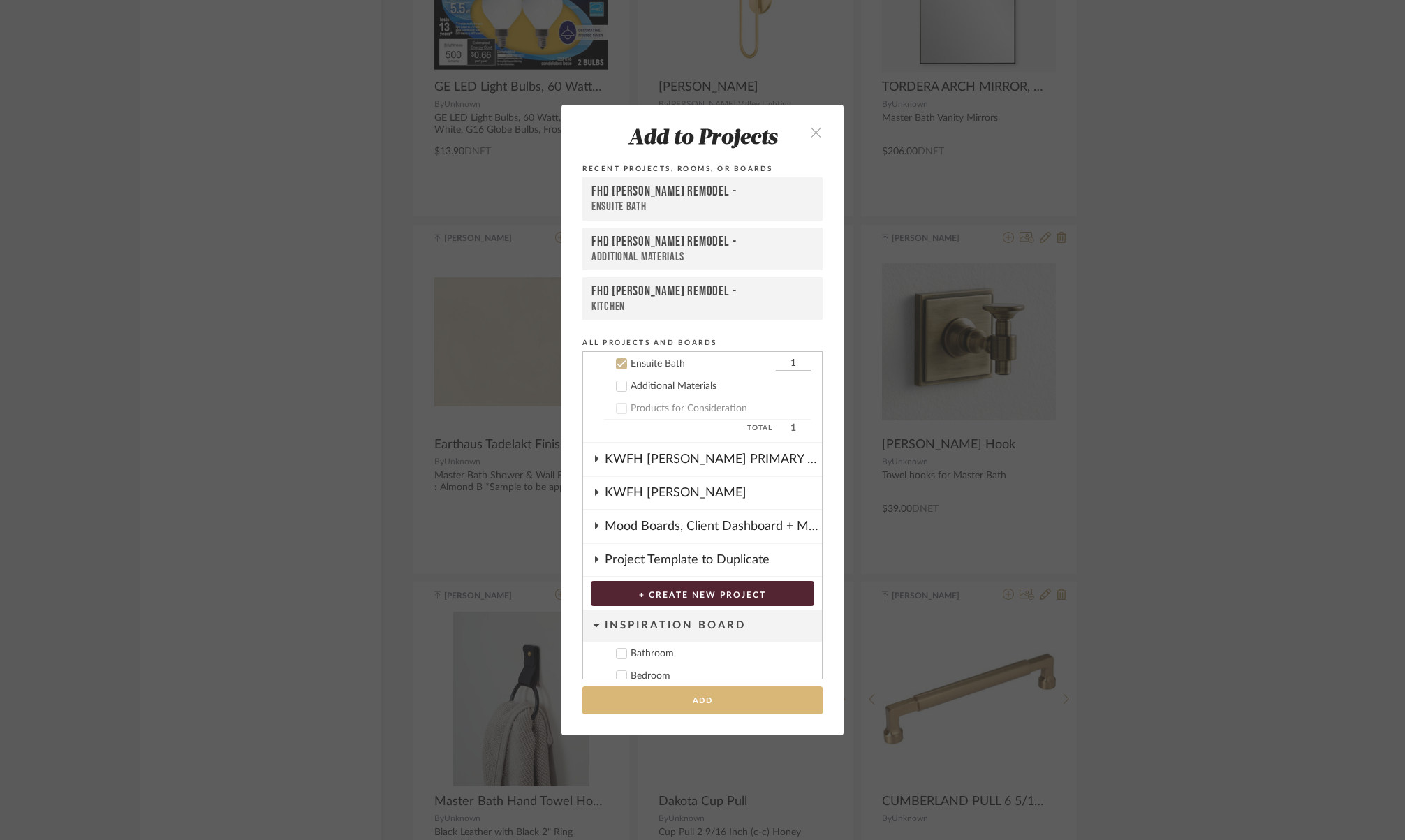
click at [650, 694] on button "Add" at bounding box center [702, 700] width 240 height 29
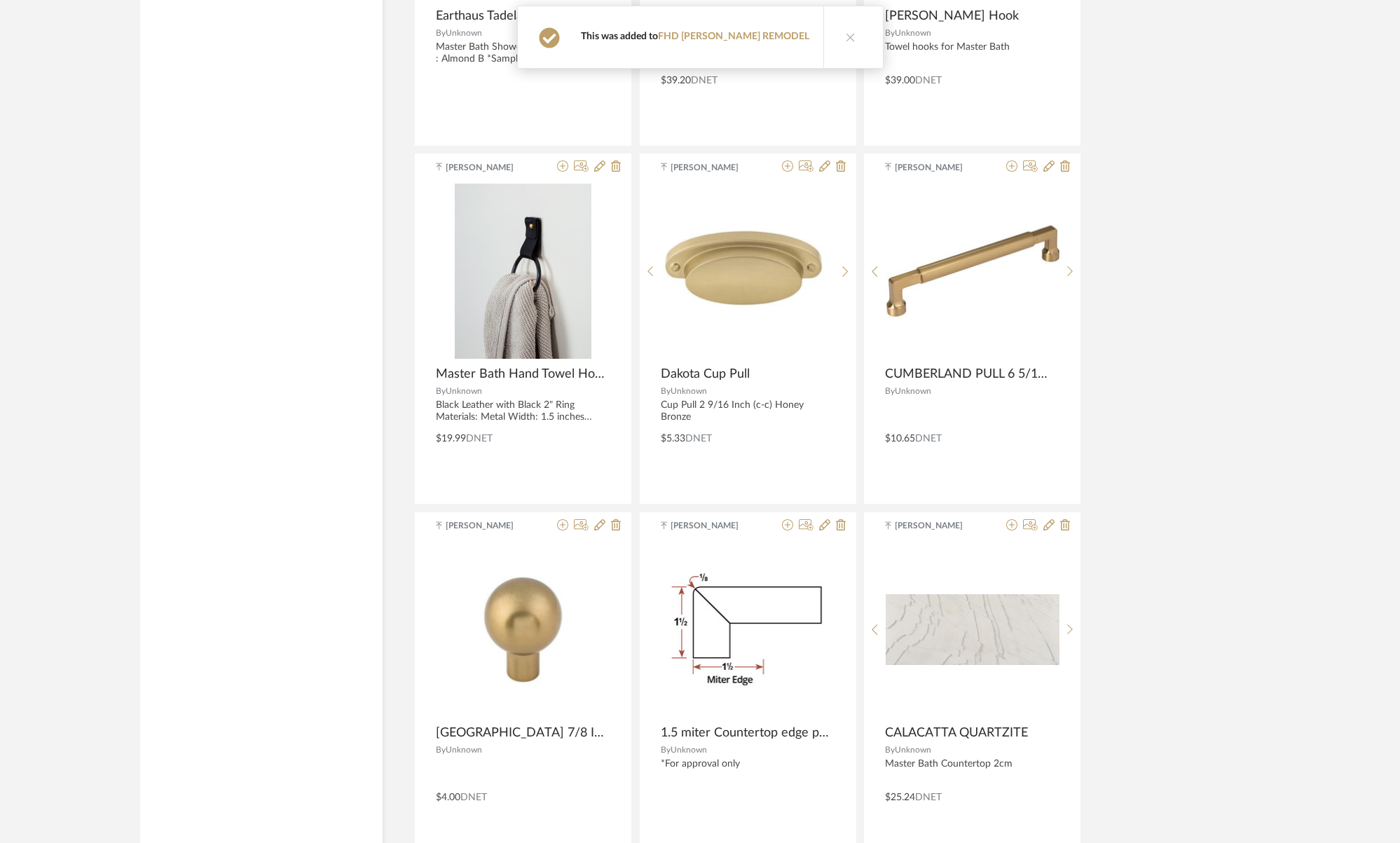
scroll to position [26104, 0]
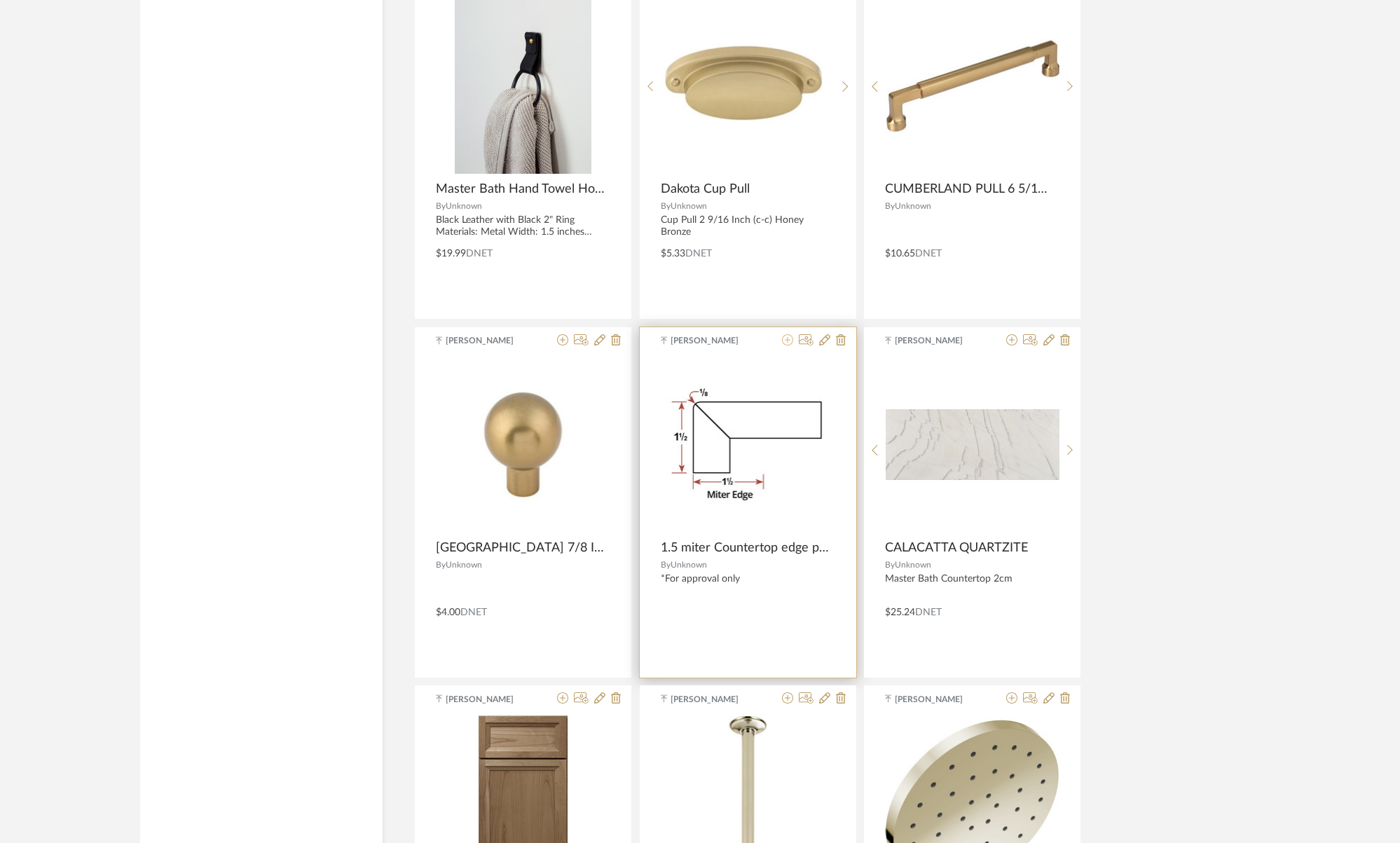
click at [784, 340] on icon at bounding box center [787, 340] width 11 height 11
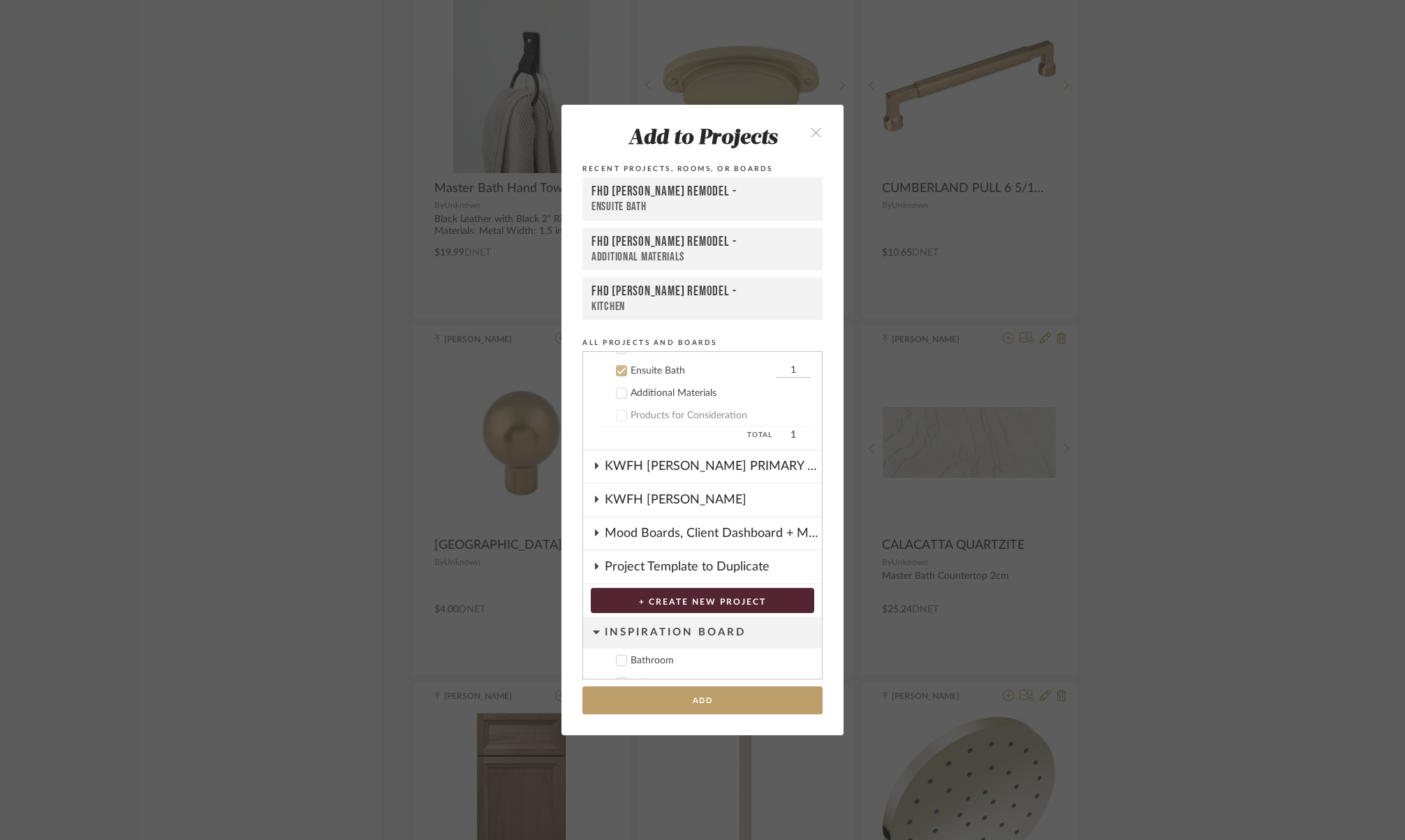
scroll to position [101, 0]
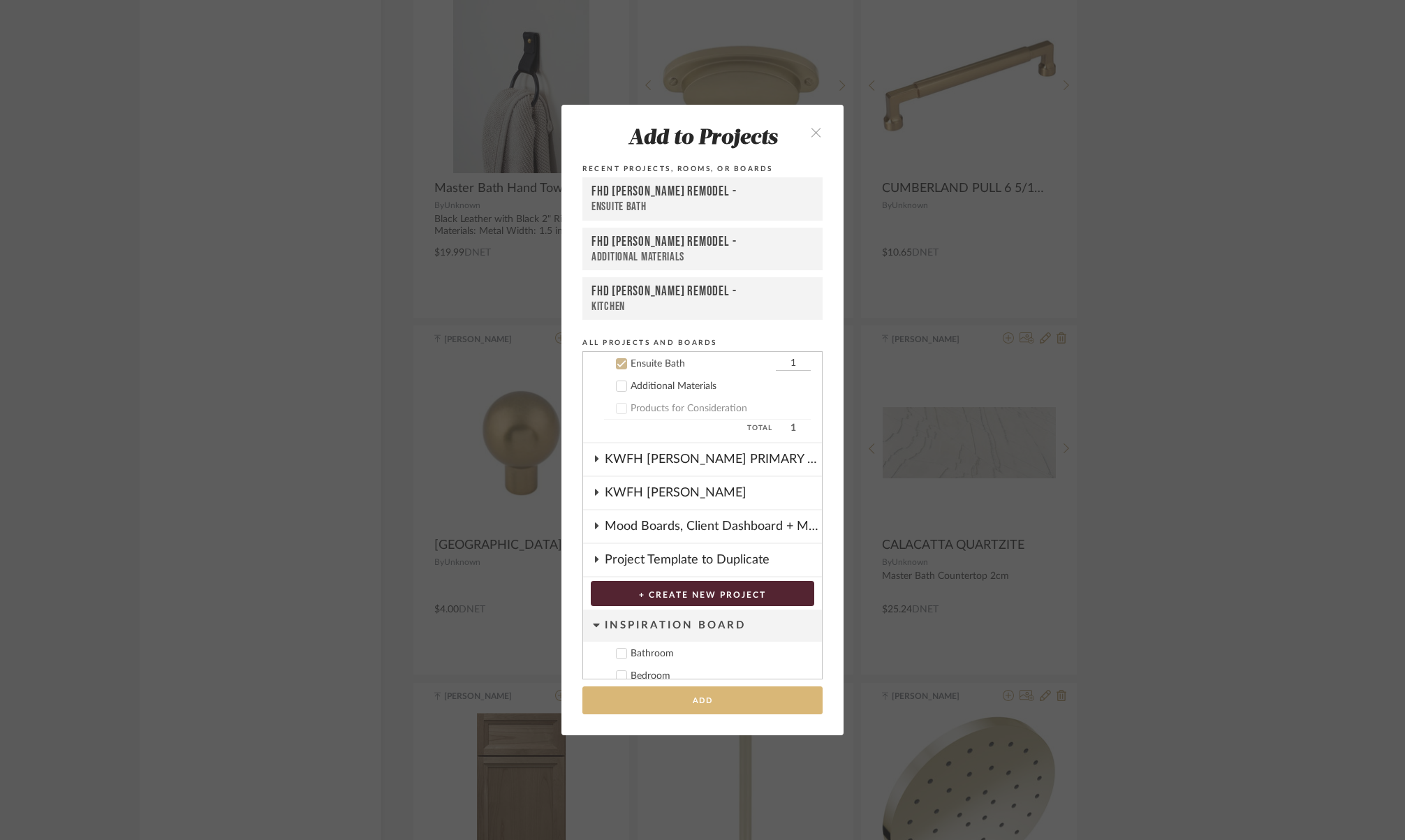
click at [716, 703] on button "Add" at bounding box center [702, 700] width 240 height 29
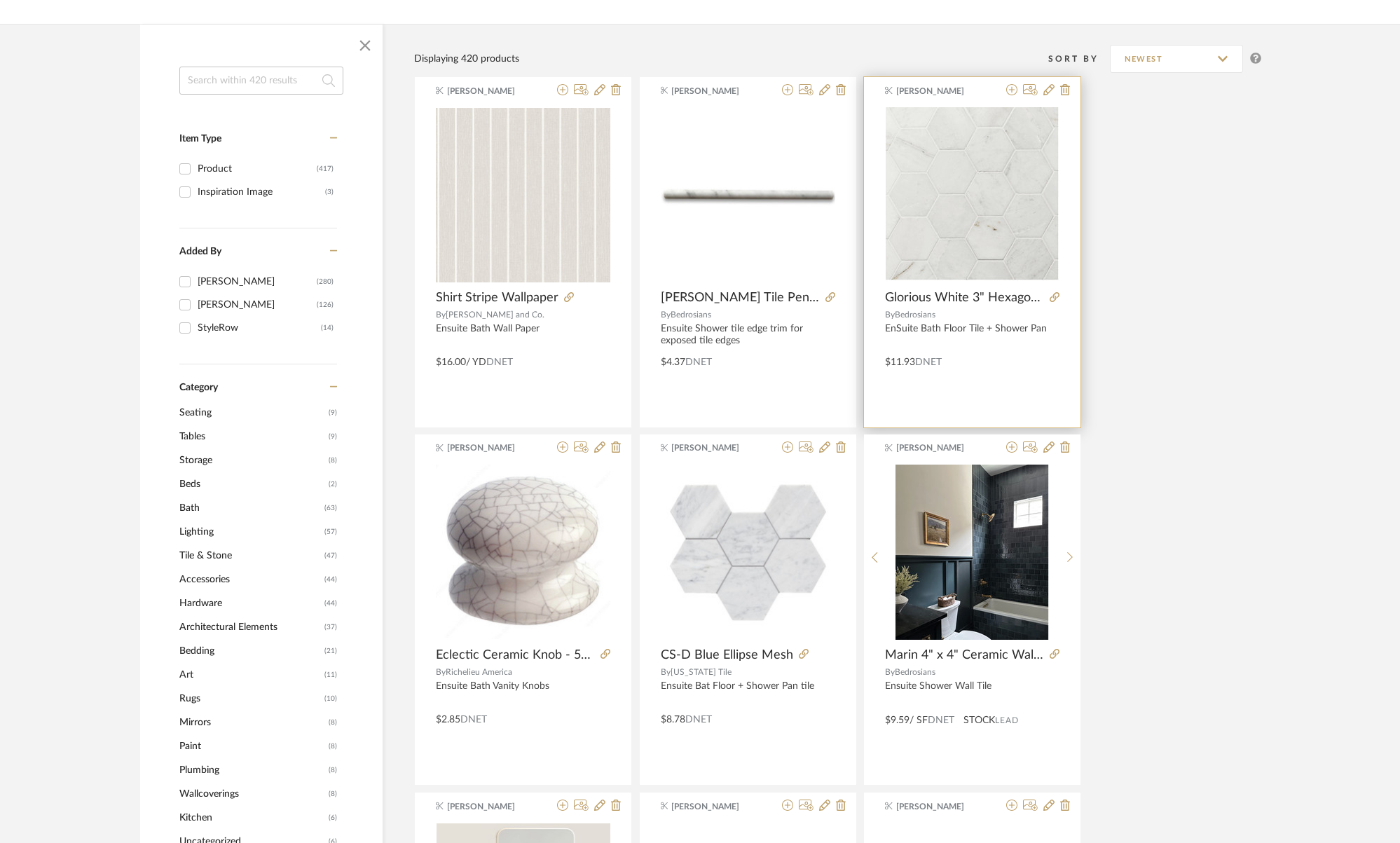
scroll to position [0, 0]
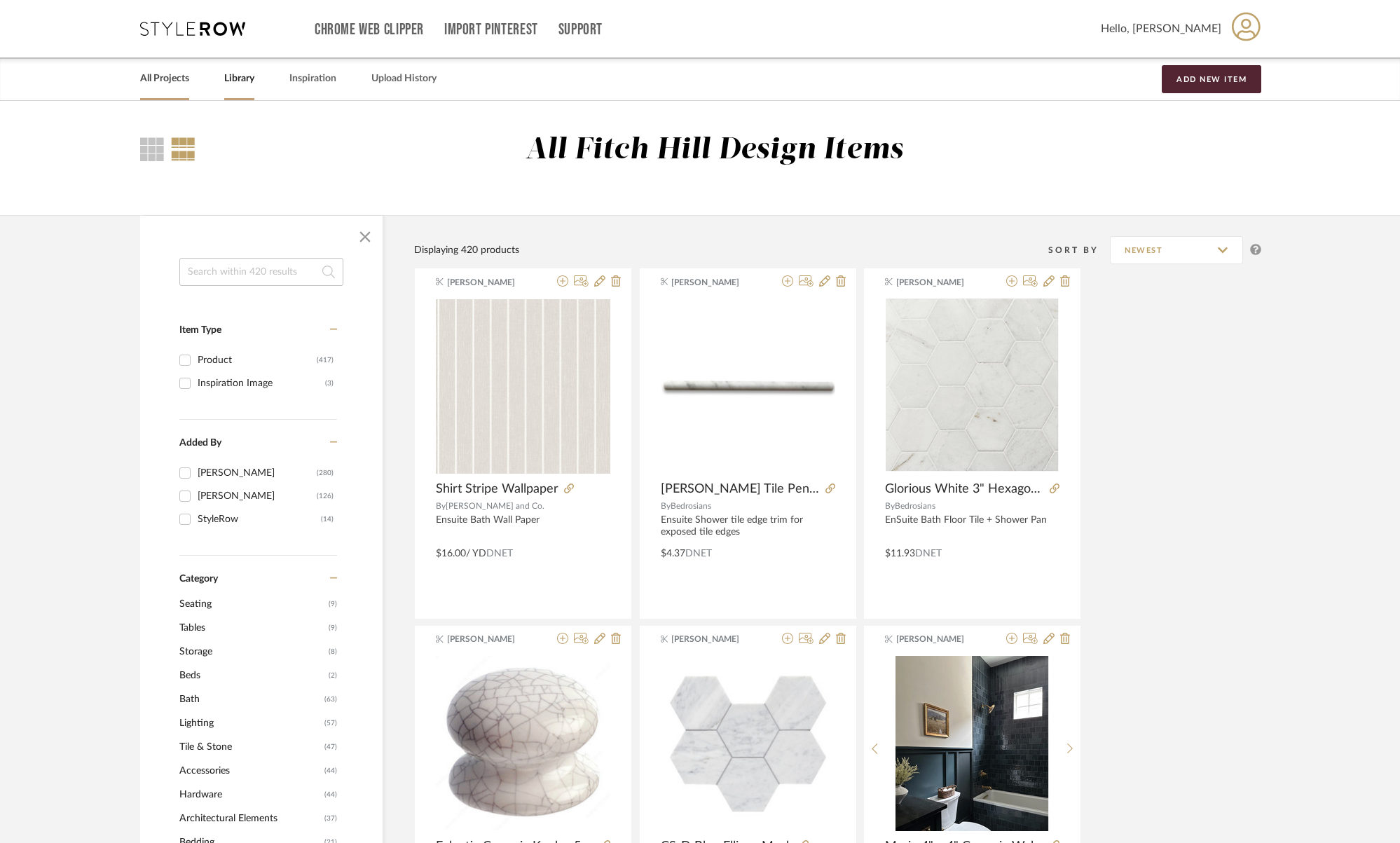
click at [162, 79] on link "All Projects" at bounding box center [165, 79] width 49 height 19
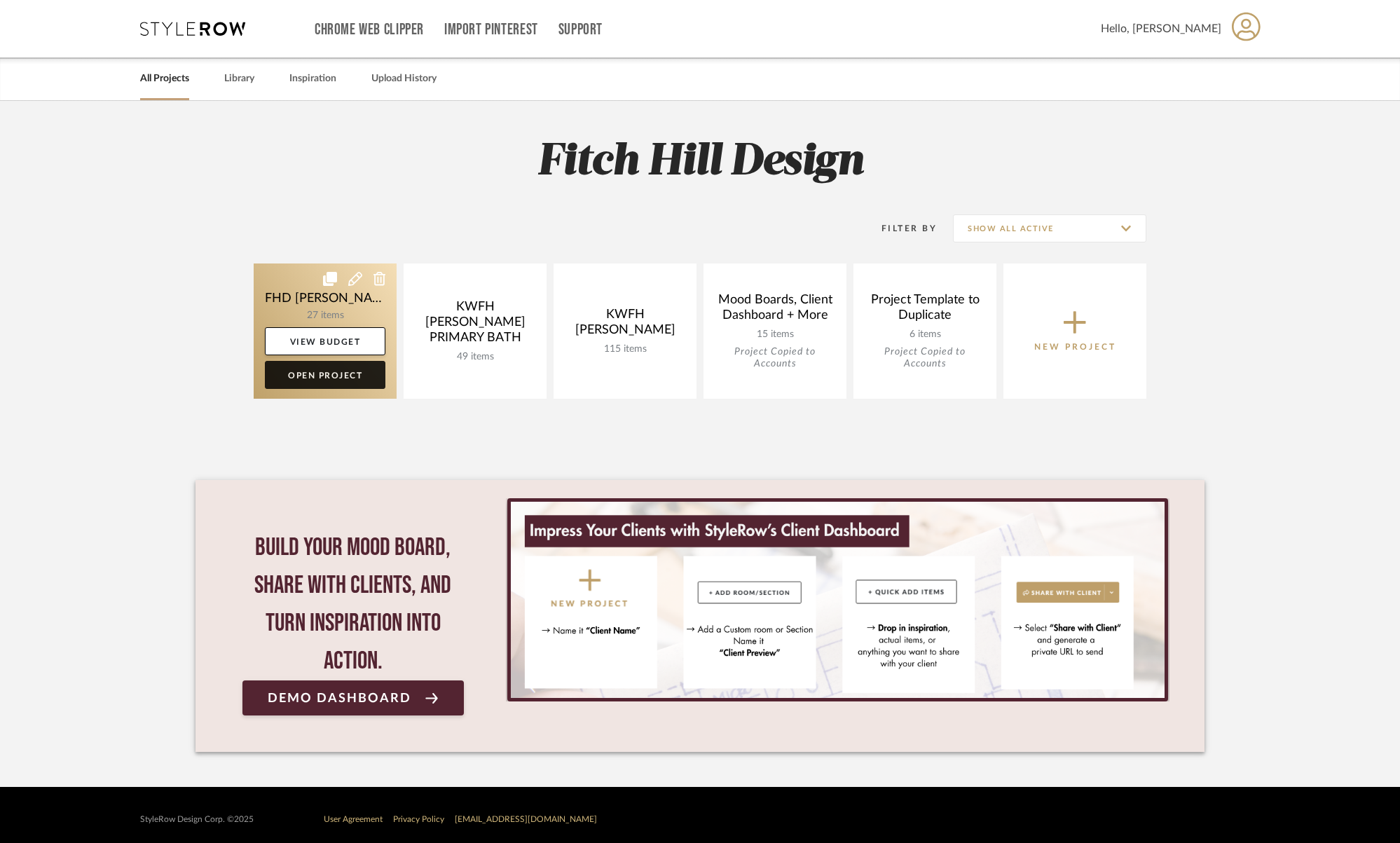
click at [301, 376] on link "Open Project" at bounding box center [325, 375] width 121 height 28
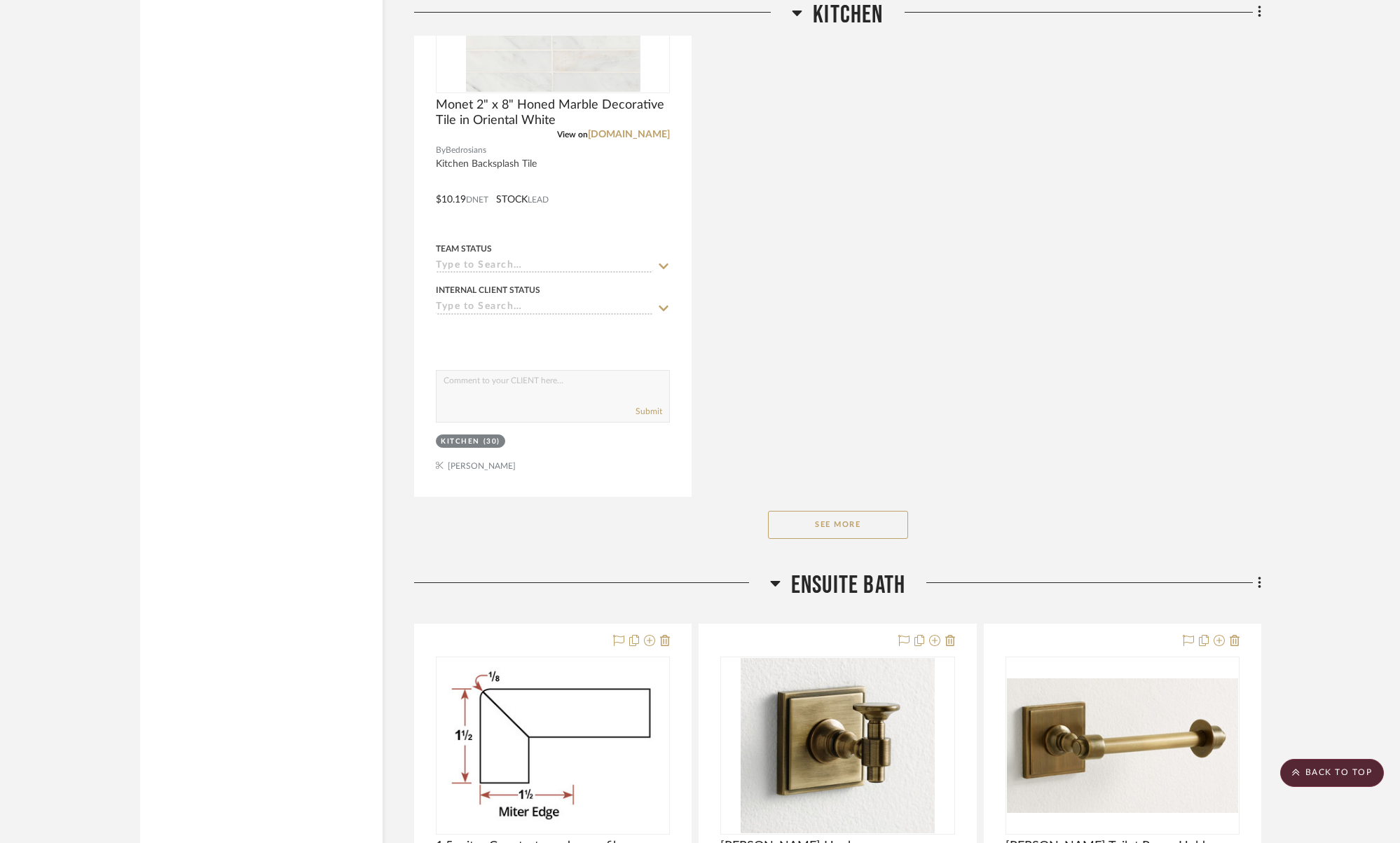
scroll to position [2454, 0]
click at [892, 523] on button "See More" at bounding box center [838, 523] width 140 height 28
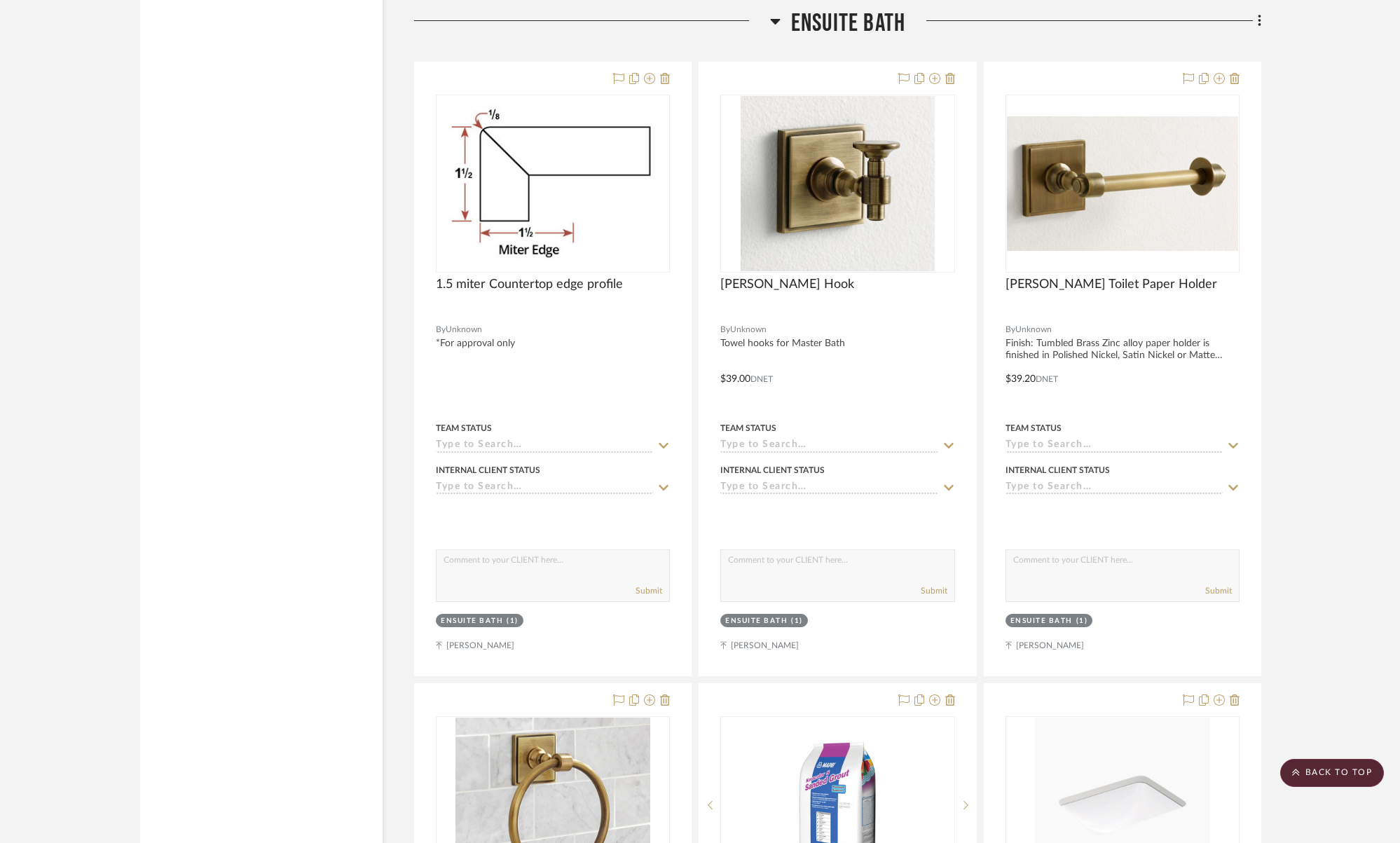
scroll to position [2982, 0]
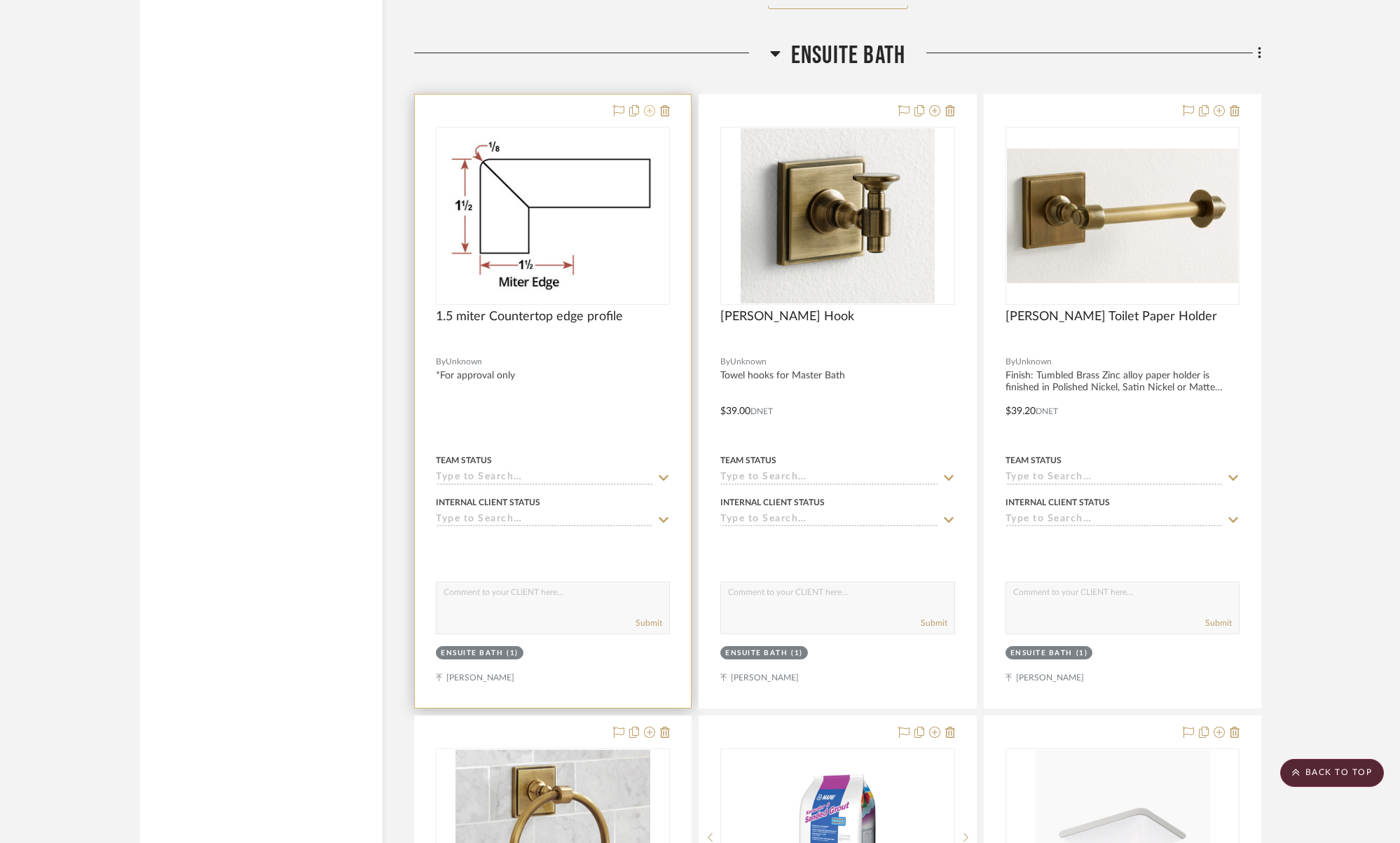
click at [651, 105] on icon at bounding box center [650, 110] width 11 height 11
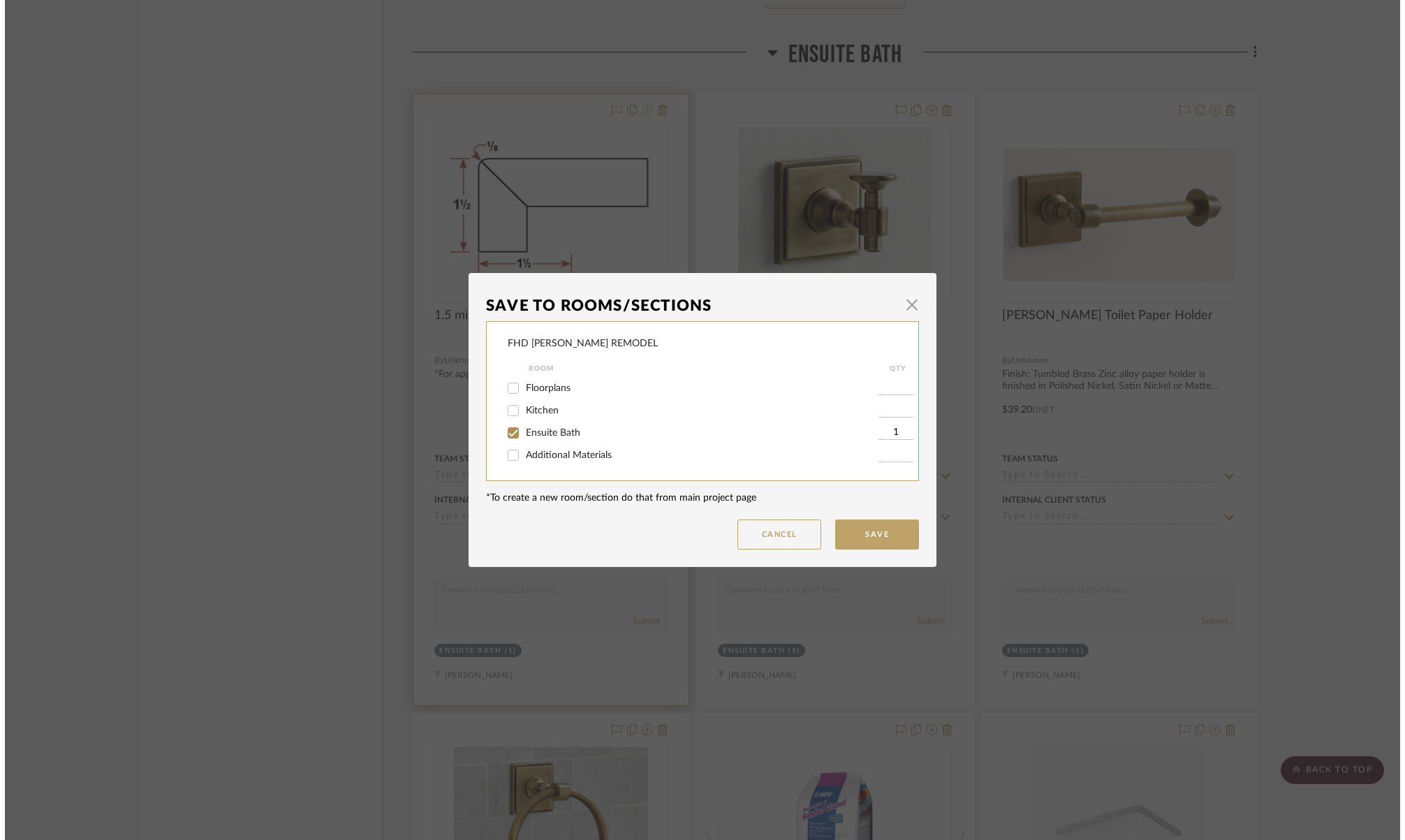
scroll to position [0, 0]
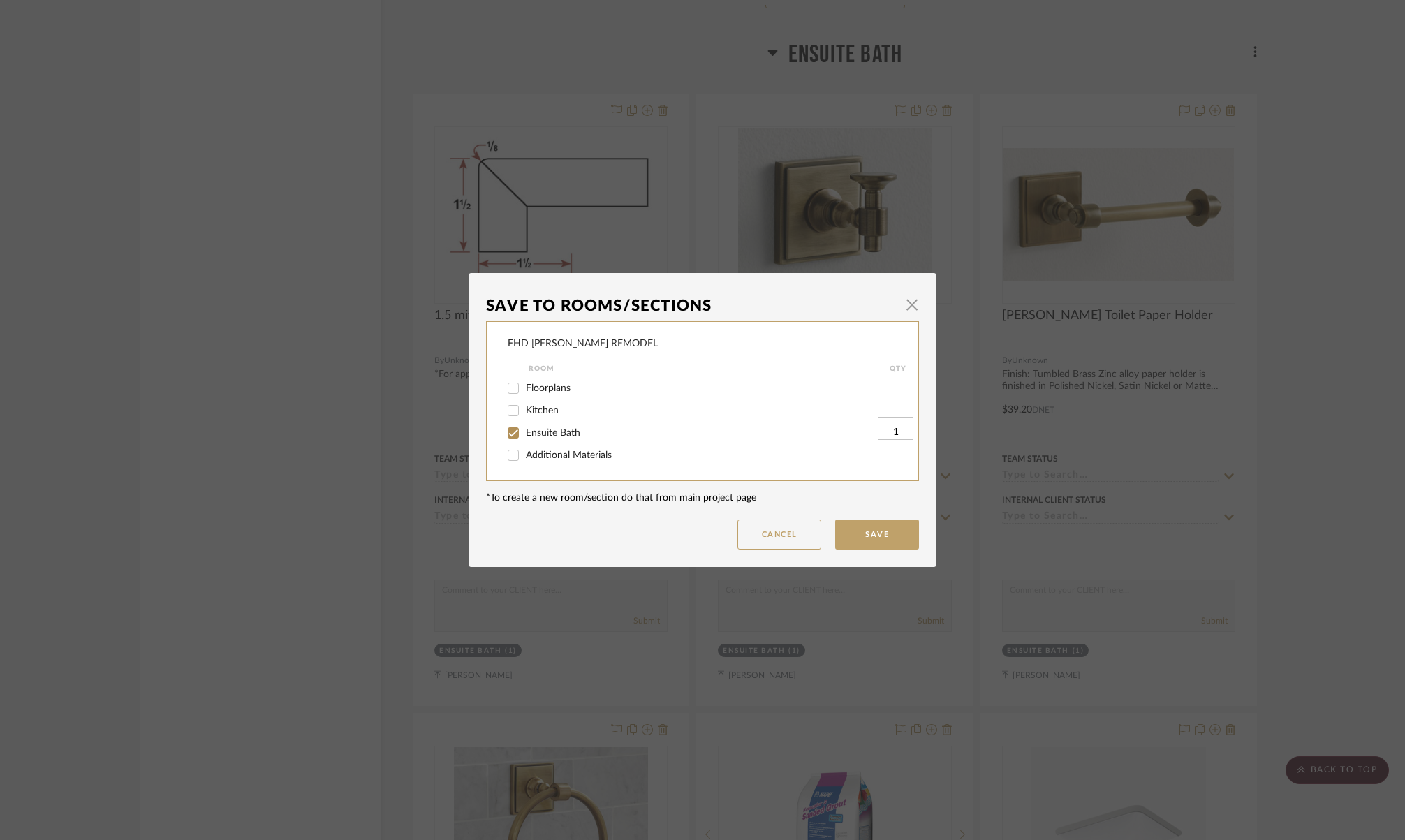
click at [507, 412] on input "Kitchen" at bounding box center [513, 410] width 22 height 22
checkbox input "true"
type input "1"
click at [509, 435] on input "Ensuite Bath" at bounding box center [513, 432] width 22 height 22
checkbox input "false"
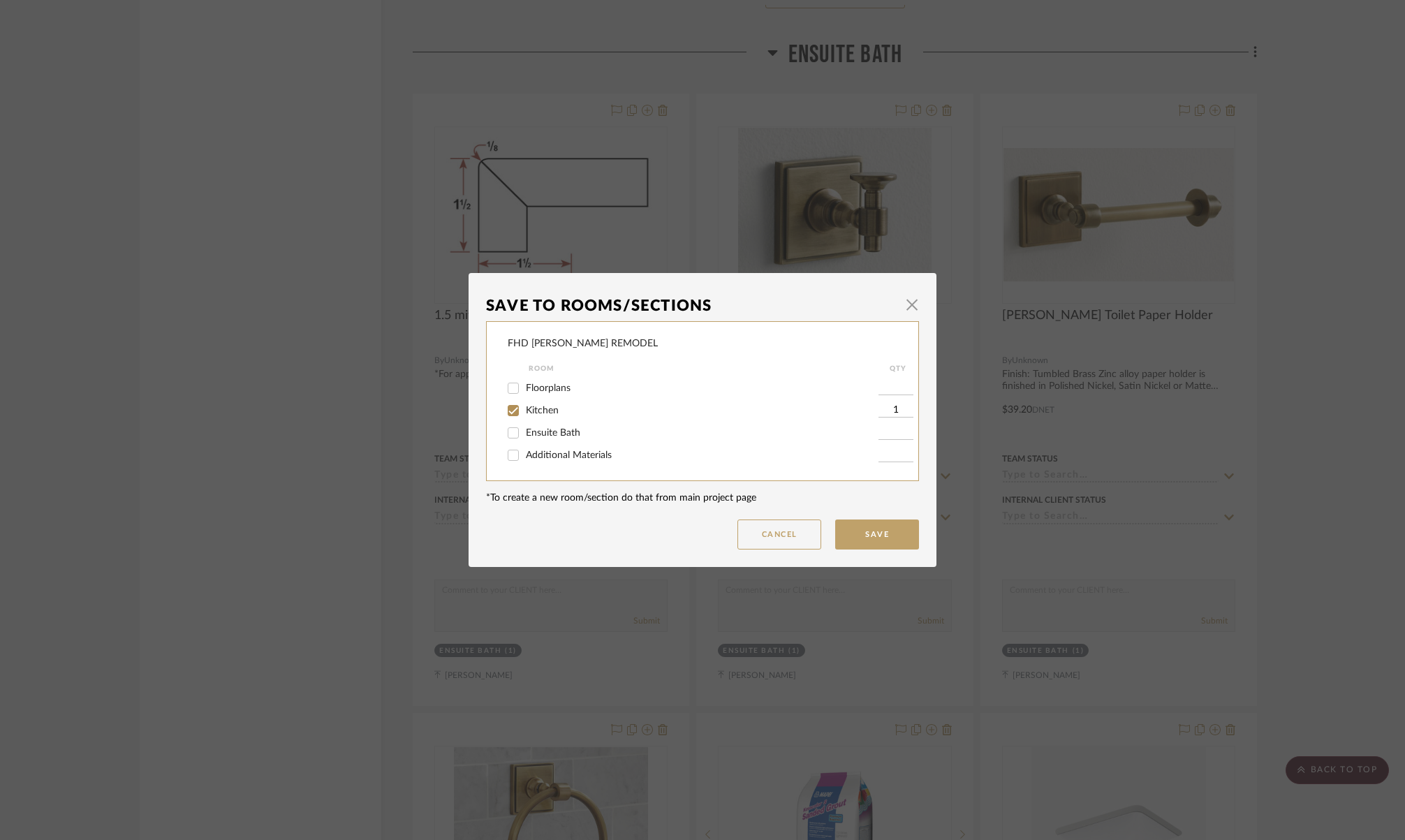
click at [507, 432] on input "Ensuite Bath" at bounding box center [513, 432] width 22 height 22
checkbox input "true"
type input "1"
drag, startPoint x: 862, startPoint y: 531, endPoint x: 883, endPoint y: 526, distance: 21.6
click at [862, 530] on button "Save" at bounding box center [876, 535] width 84 height 30
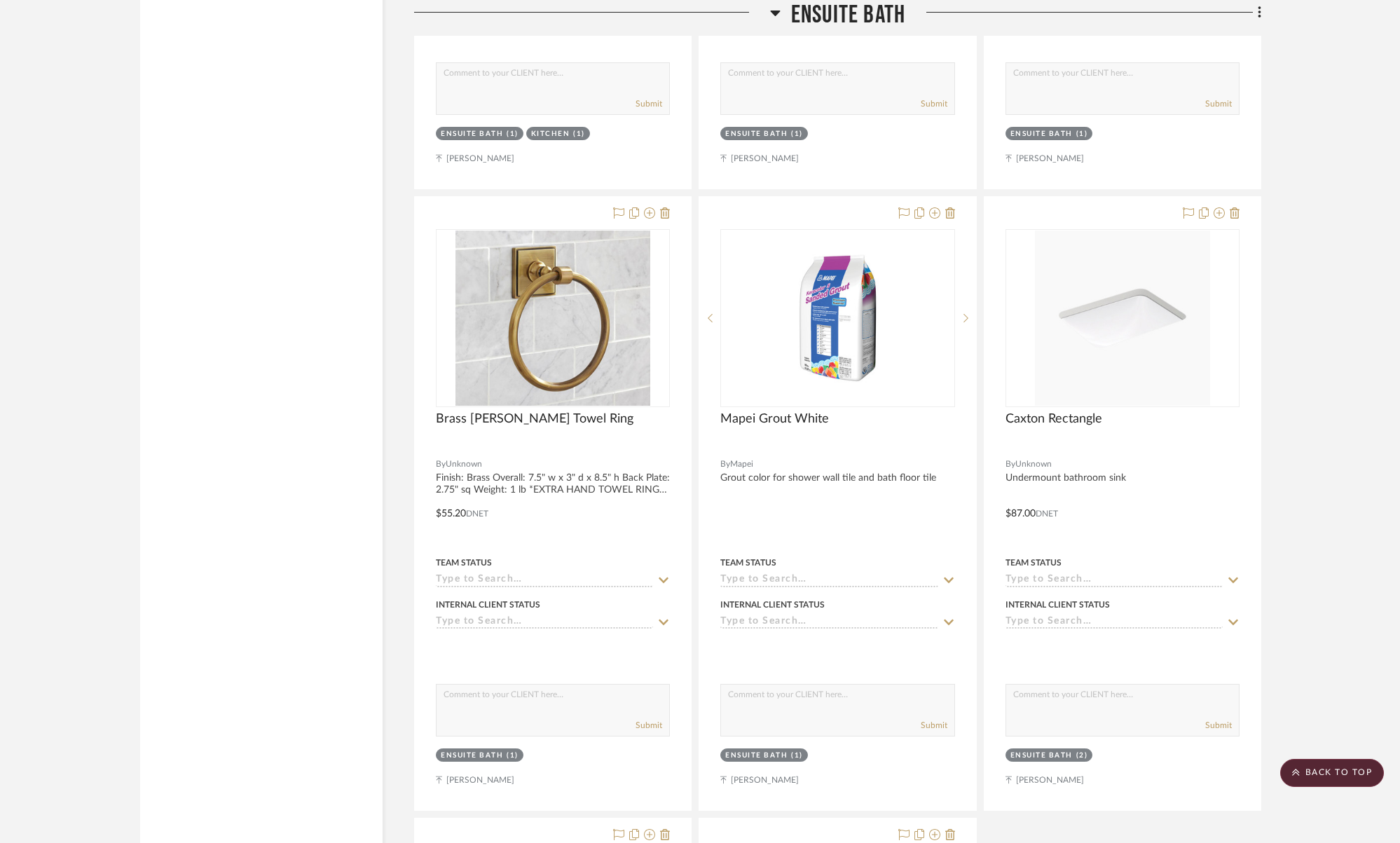
scroll to position [3655, 0]
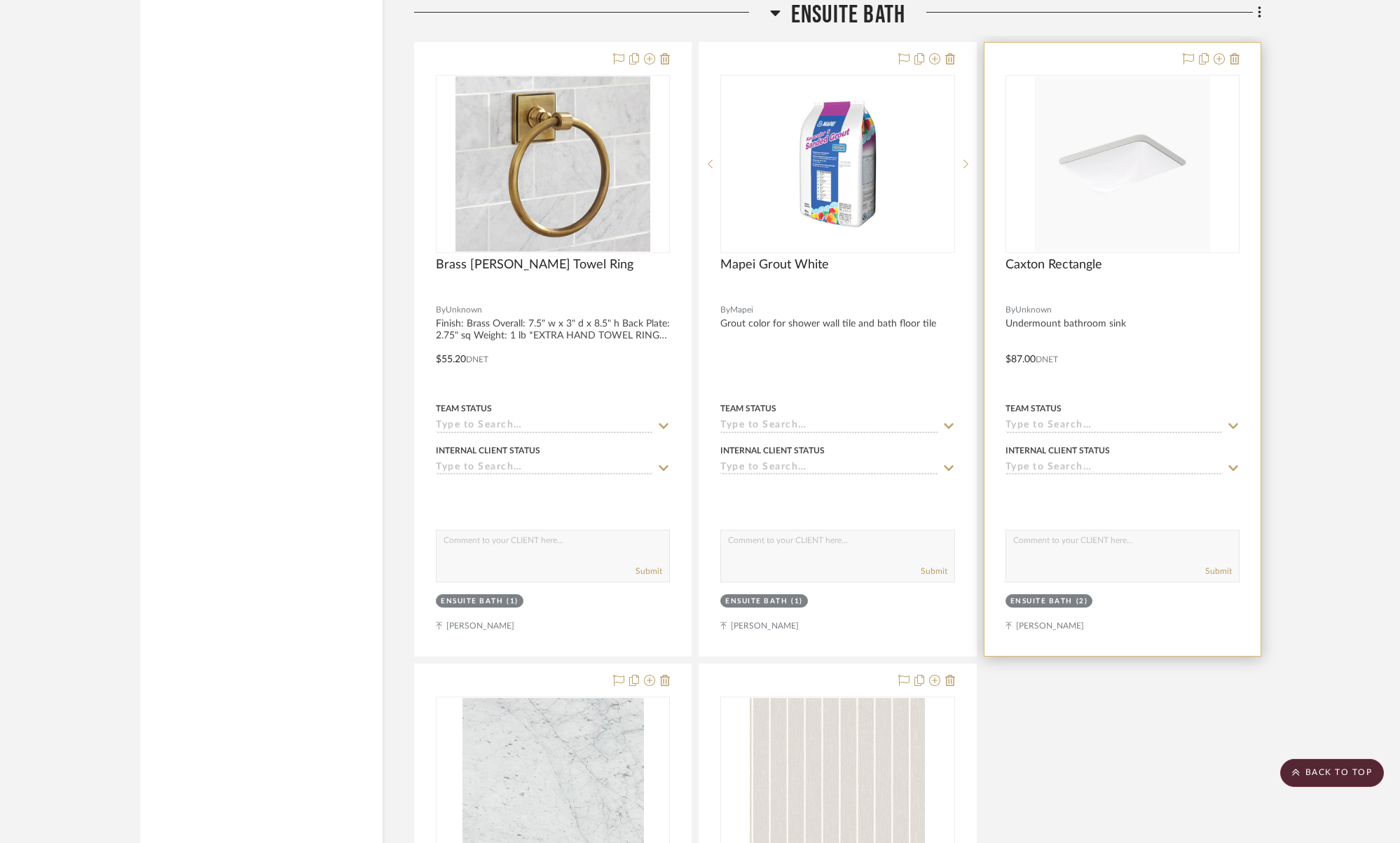
click at [1216, 197] on div "0" at bounding box center [1123, 164] width 233 height 177
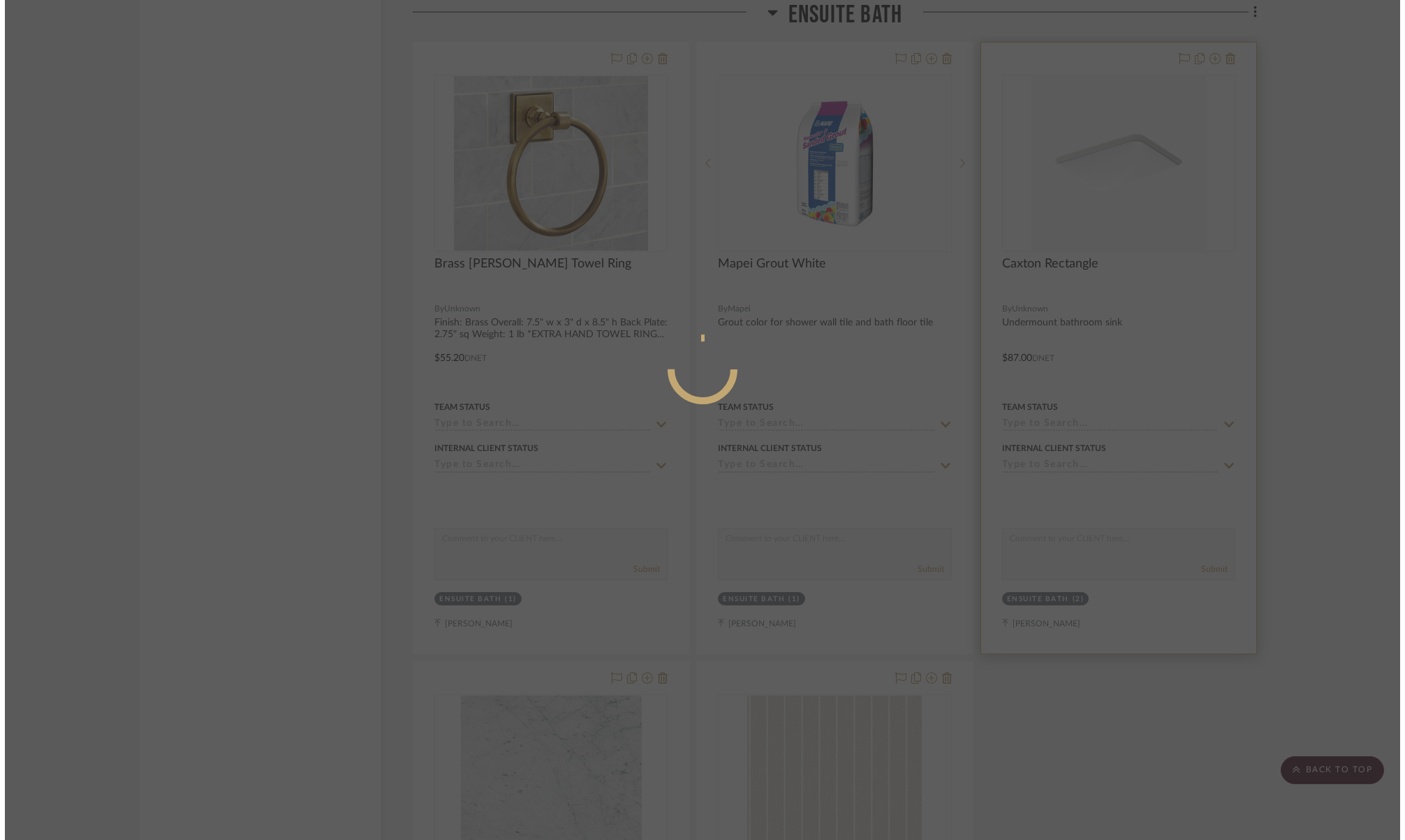
scroll to position [0, 0]
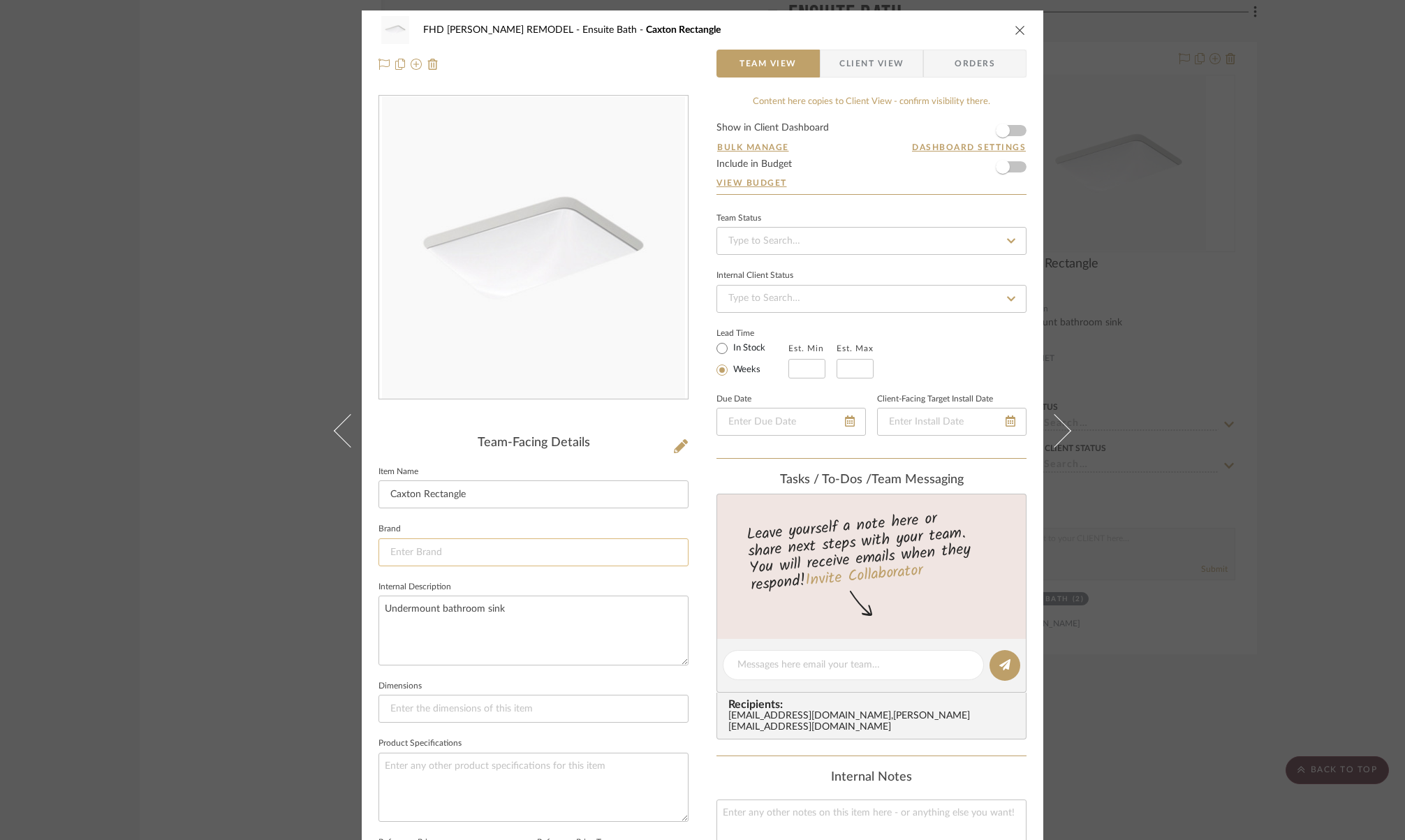
click at [470, 551] on input at bounding box center [533, 552] width 310 height 28
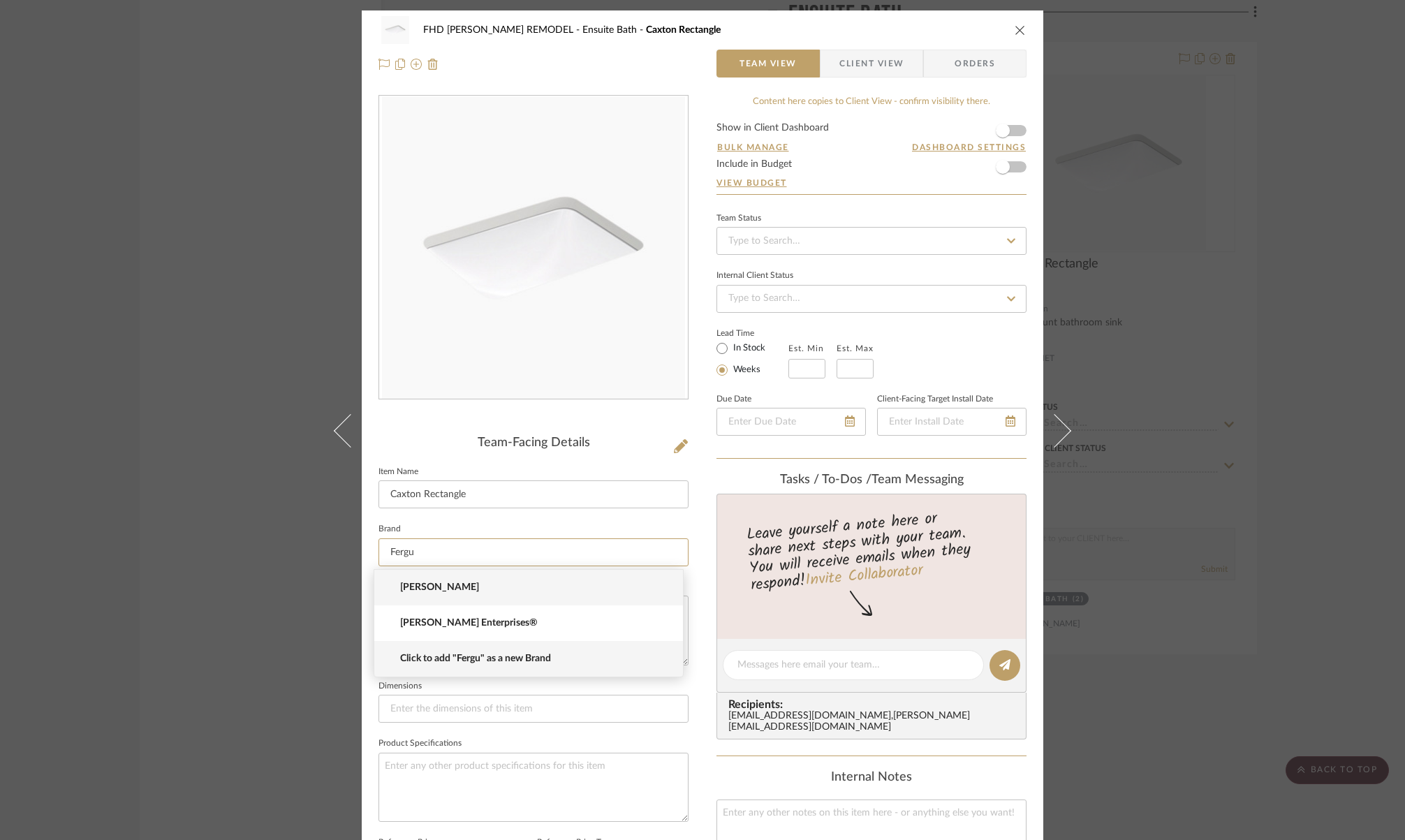
type input "Fergu"
click at [453, 658] on span "Click to add "Fergu" as a new Brand" at bounding box center [534, 658] width 268 height 11
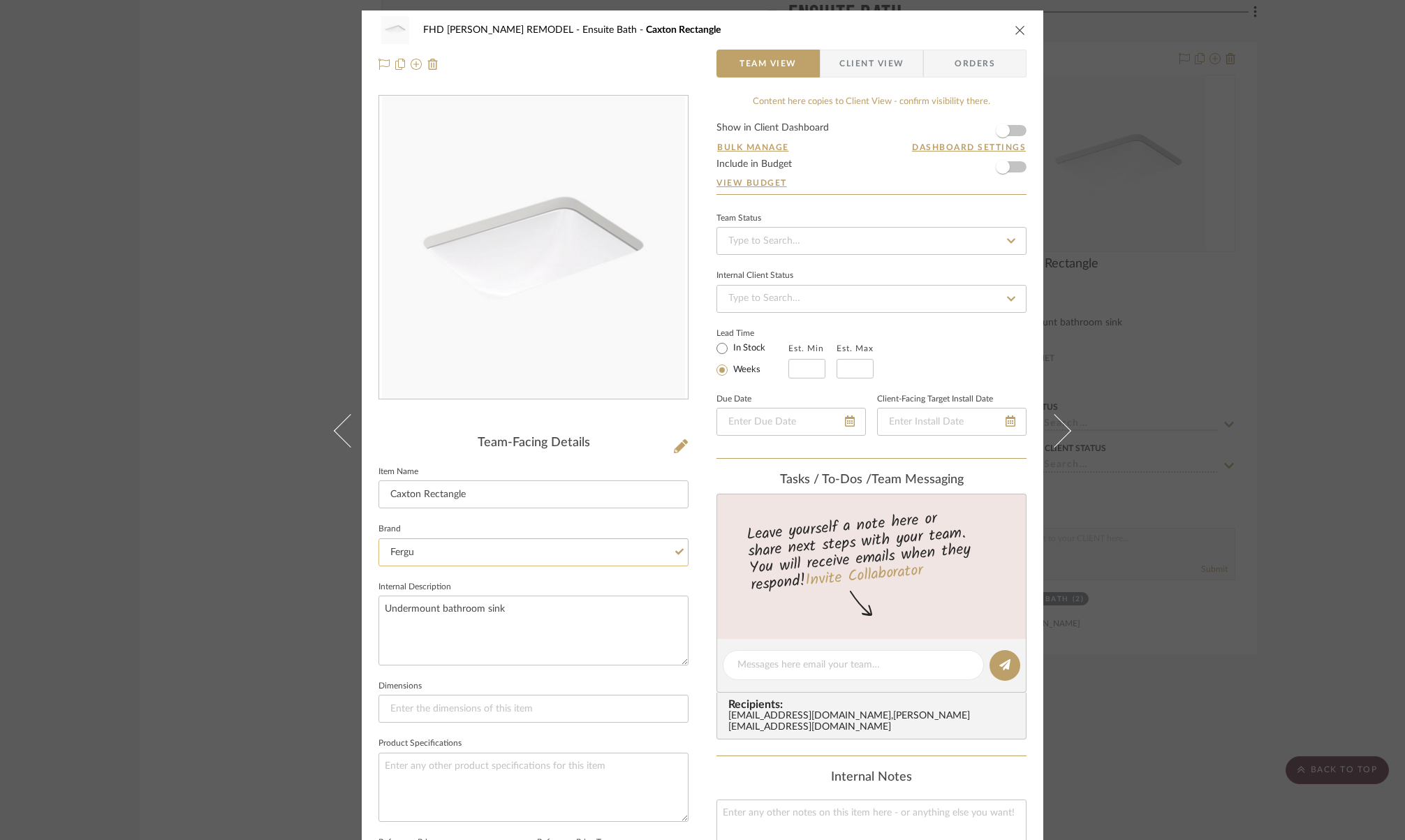
click at [435, 557] on input "Fergu" at bounding box center [533, 552] width 310 height 28
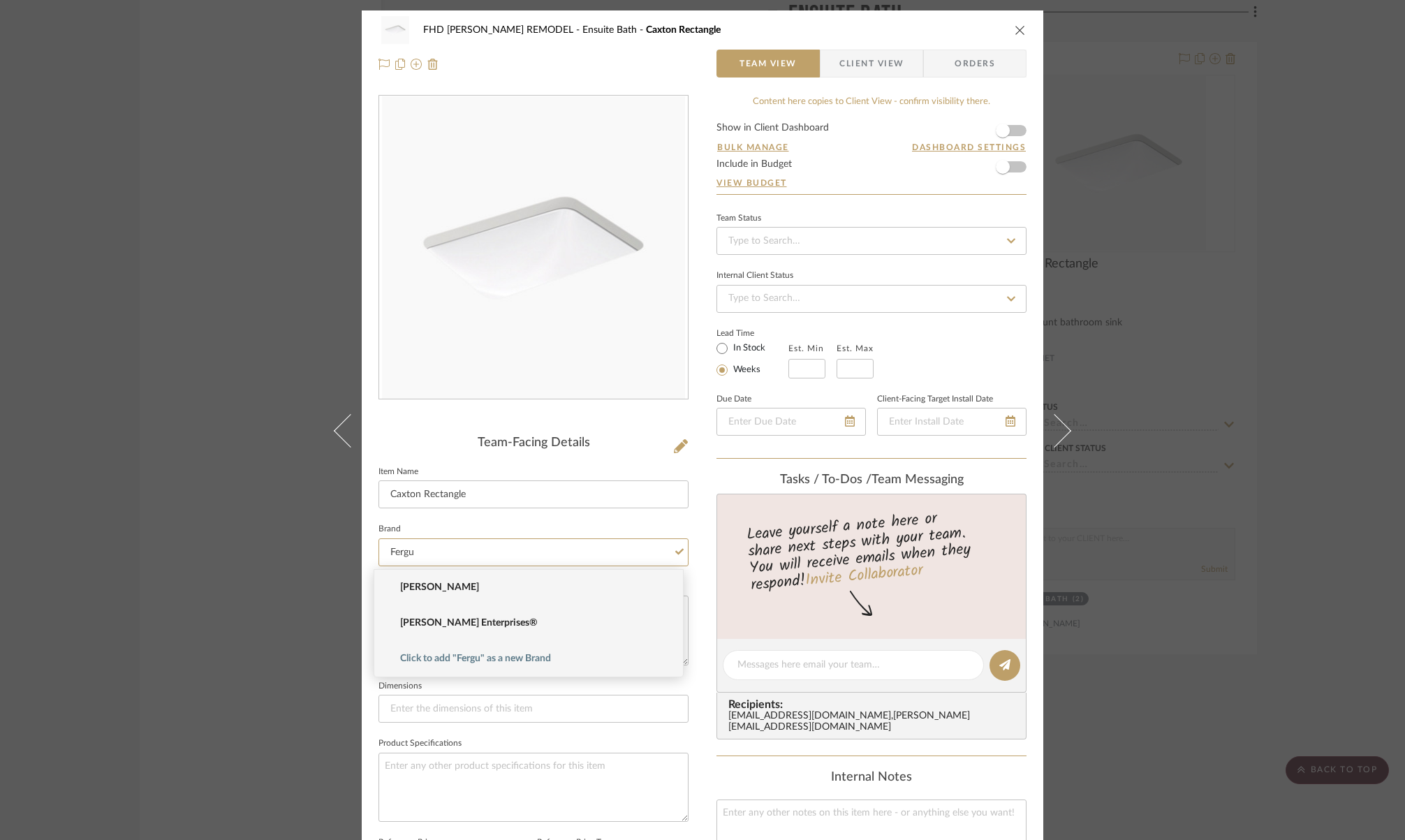
type input "[PERSON_NAME] Enterprises®"
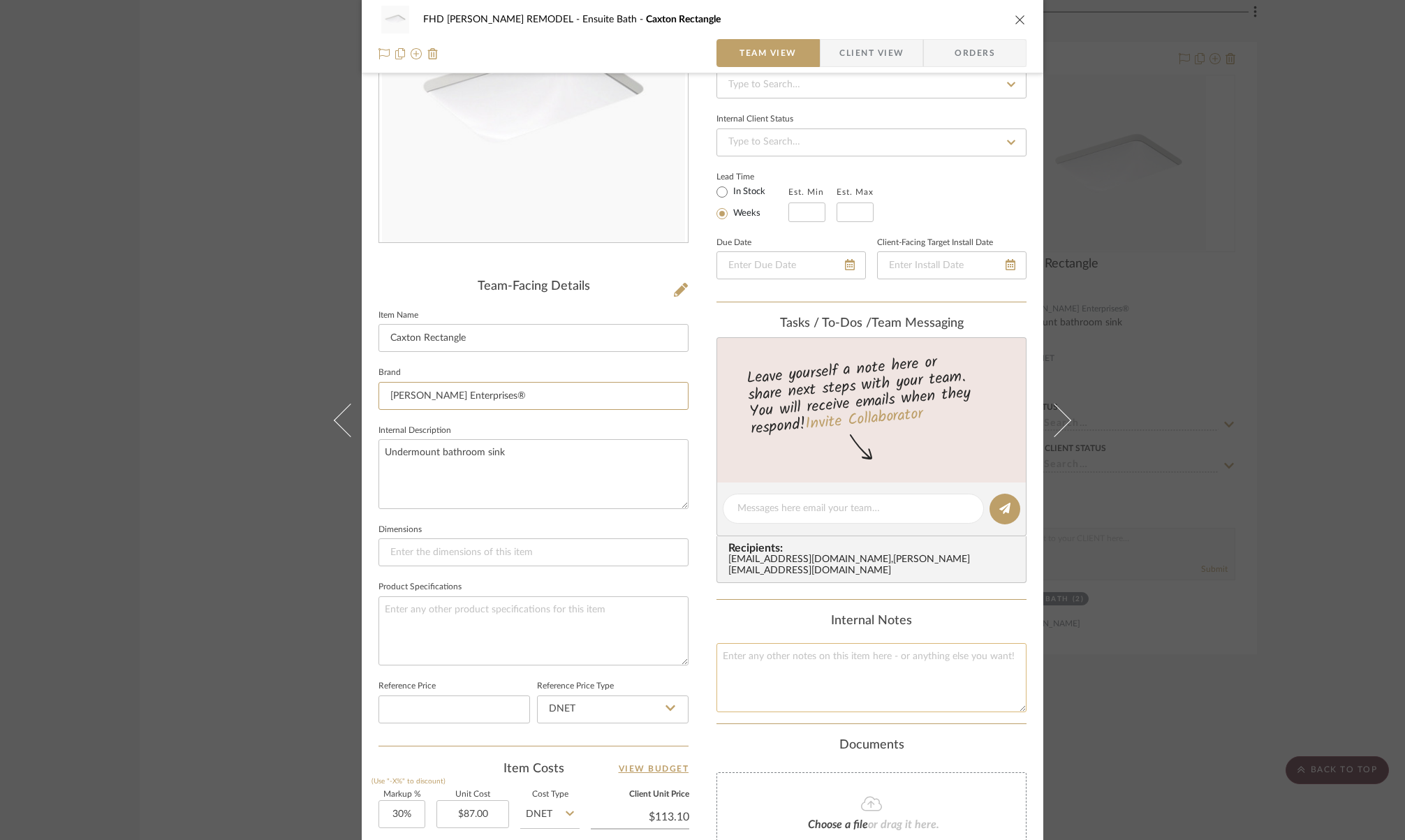
scroll to position [212, 0]
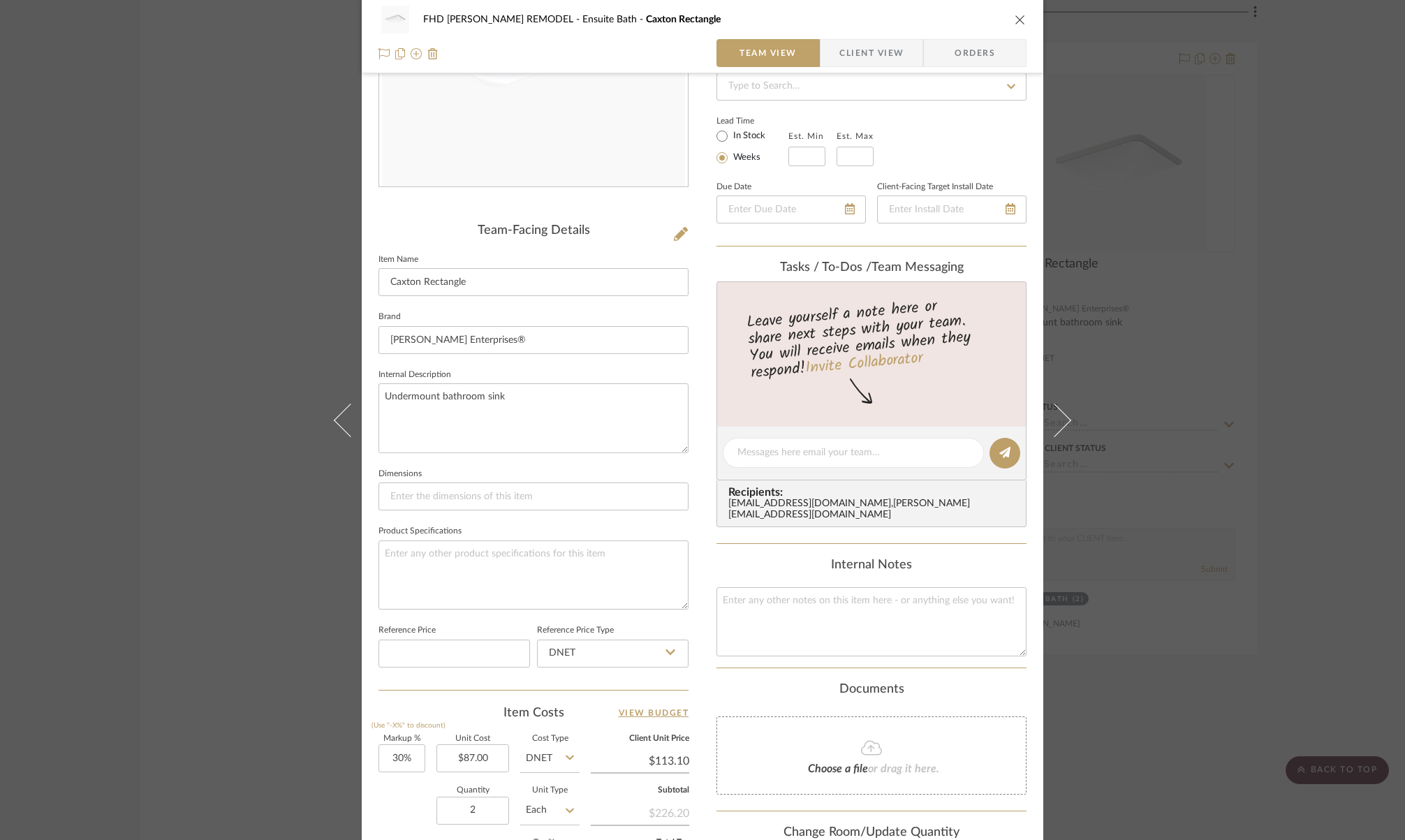
drag, startPoint x: 961, startPoint y: 504, endPoint x: 722, endPoint y: 500, distance: 239.0
click at [722, 500] on div "Recipients: [EMAIL_ADDRESS][DOMAIN_NAME] , [PERSON_NAME][EMAIL_ADDRESS][DOMAIN_…" at bounding box center [871, 503] width 310 height 47
click at [412, 757] on input "30" at bounding box center [401, 758] width 47 height 28
type input "70%"
type input "87.00"
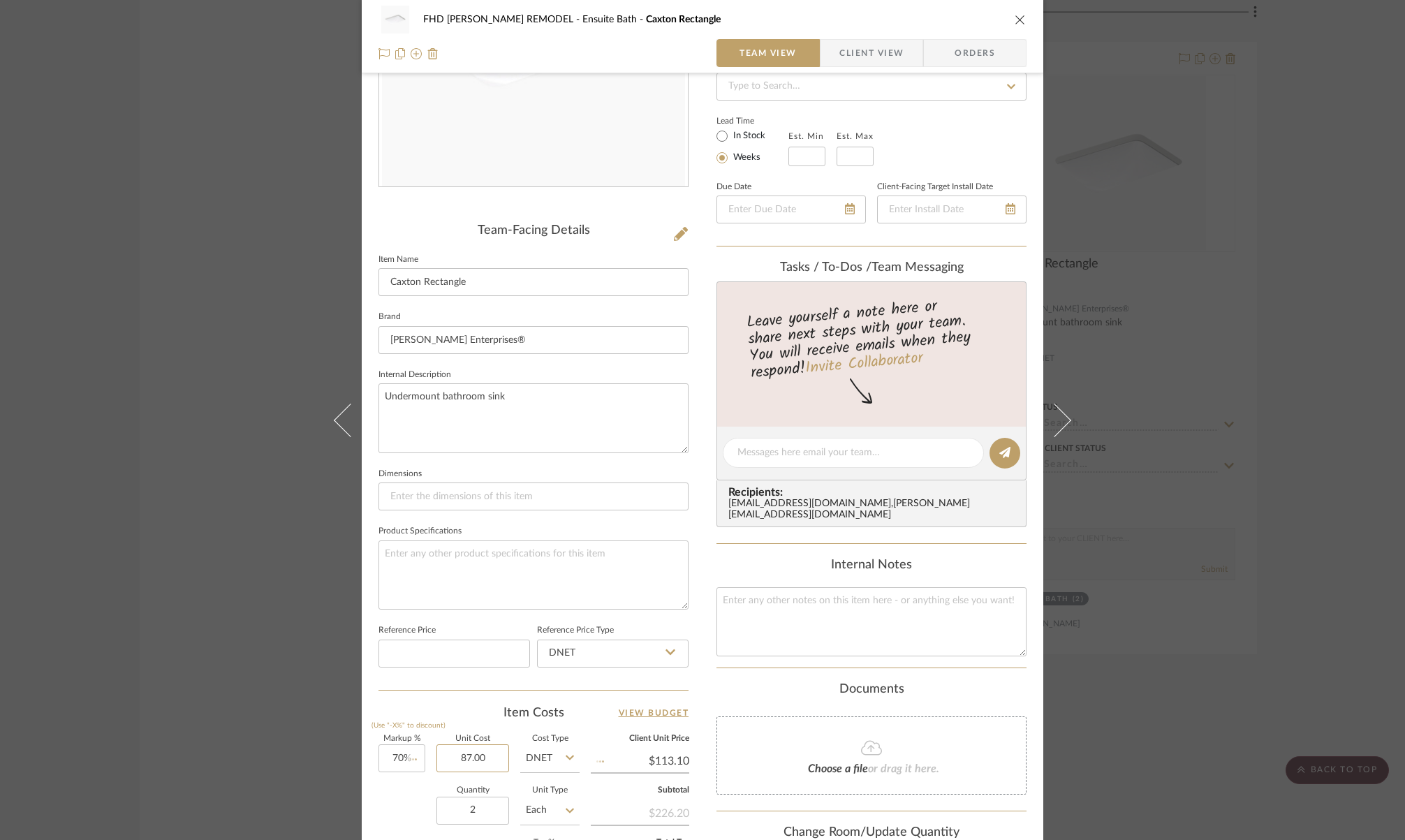
type input "$147.90"
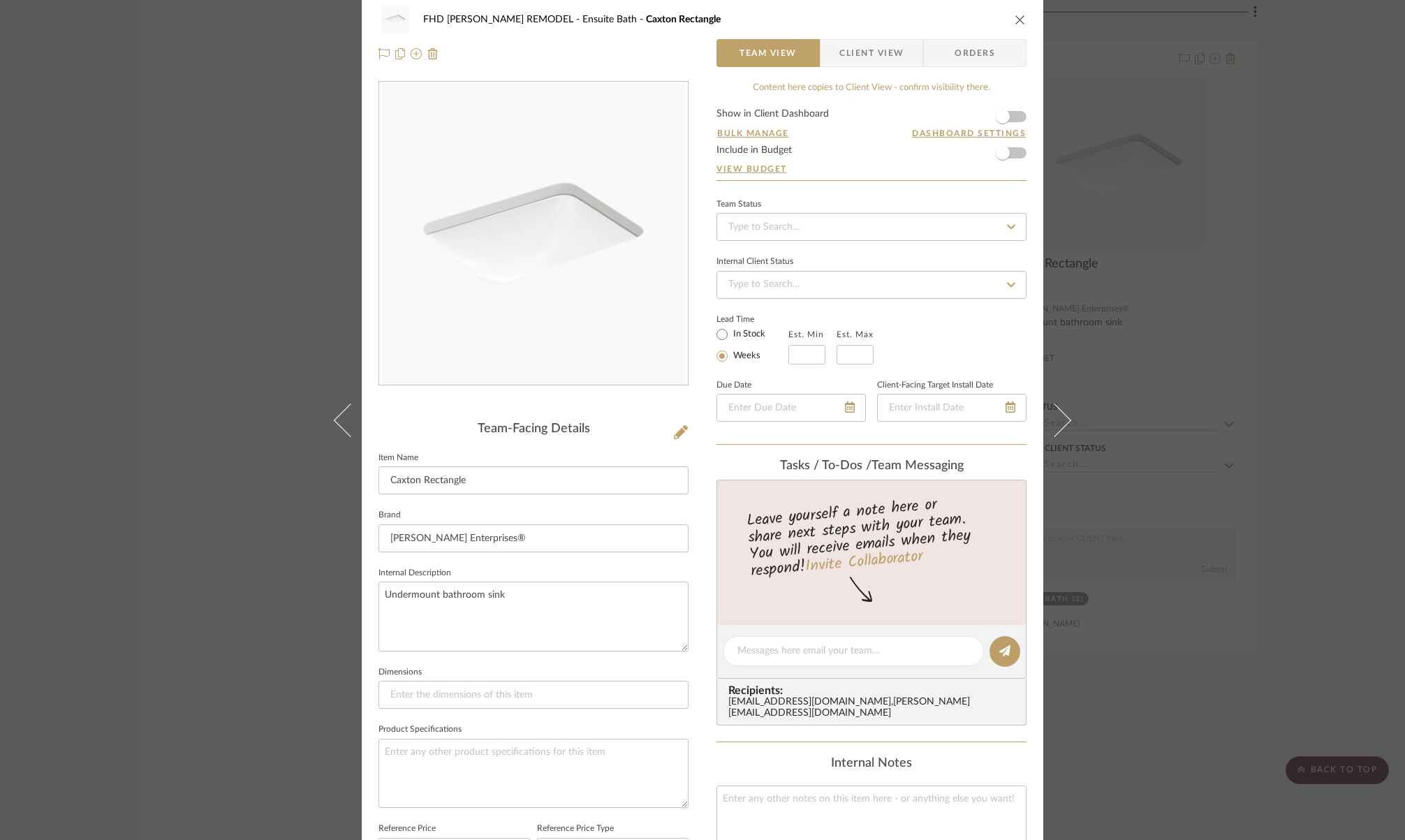
scroll to position [0, 0]
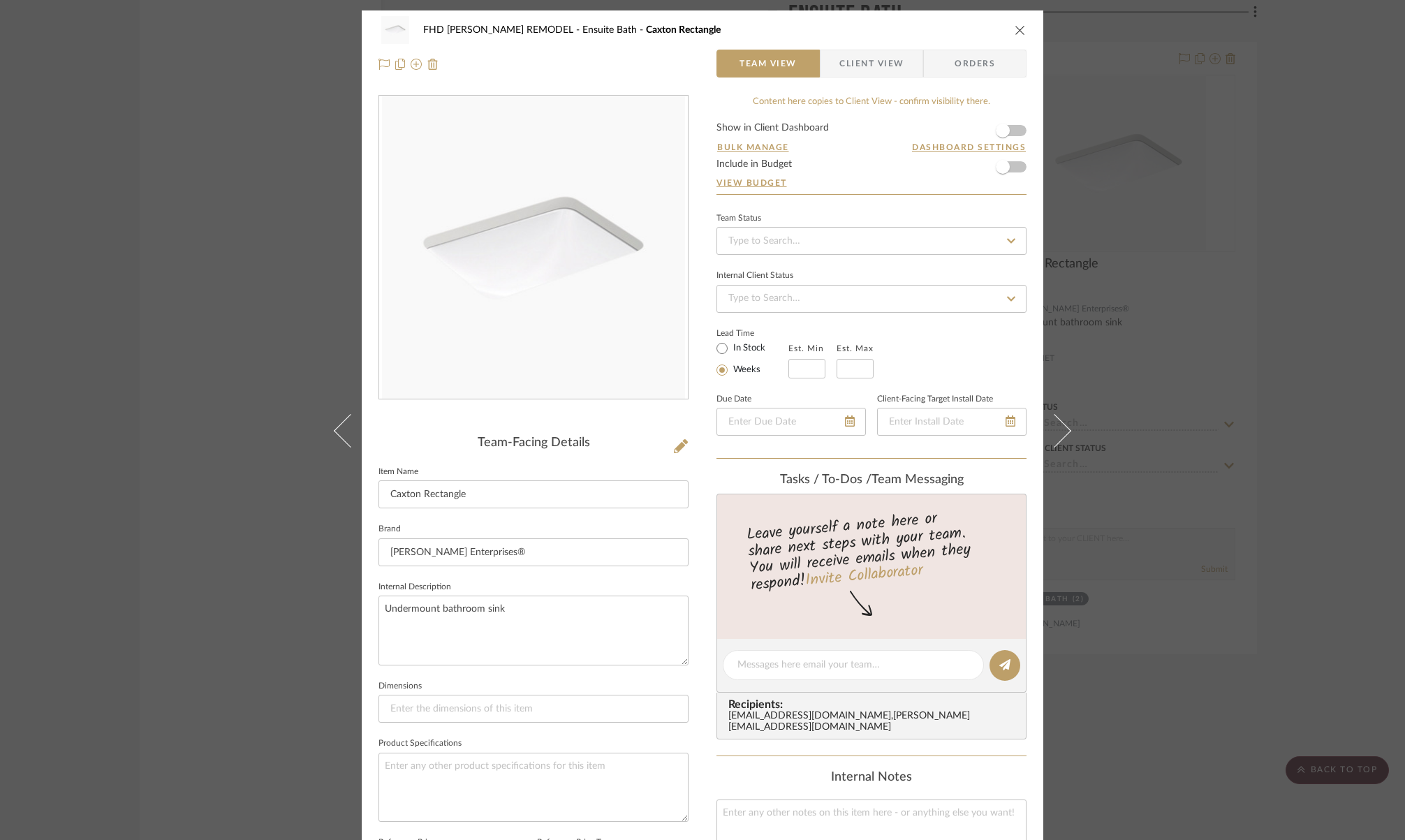
type input "$87.00"
click at [1016, 29] on icon "close" at bounding box center [1020, 30] width 11 height 11
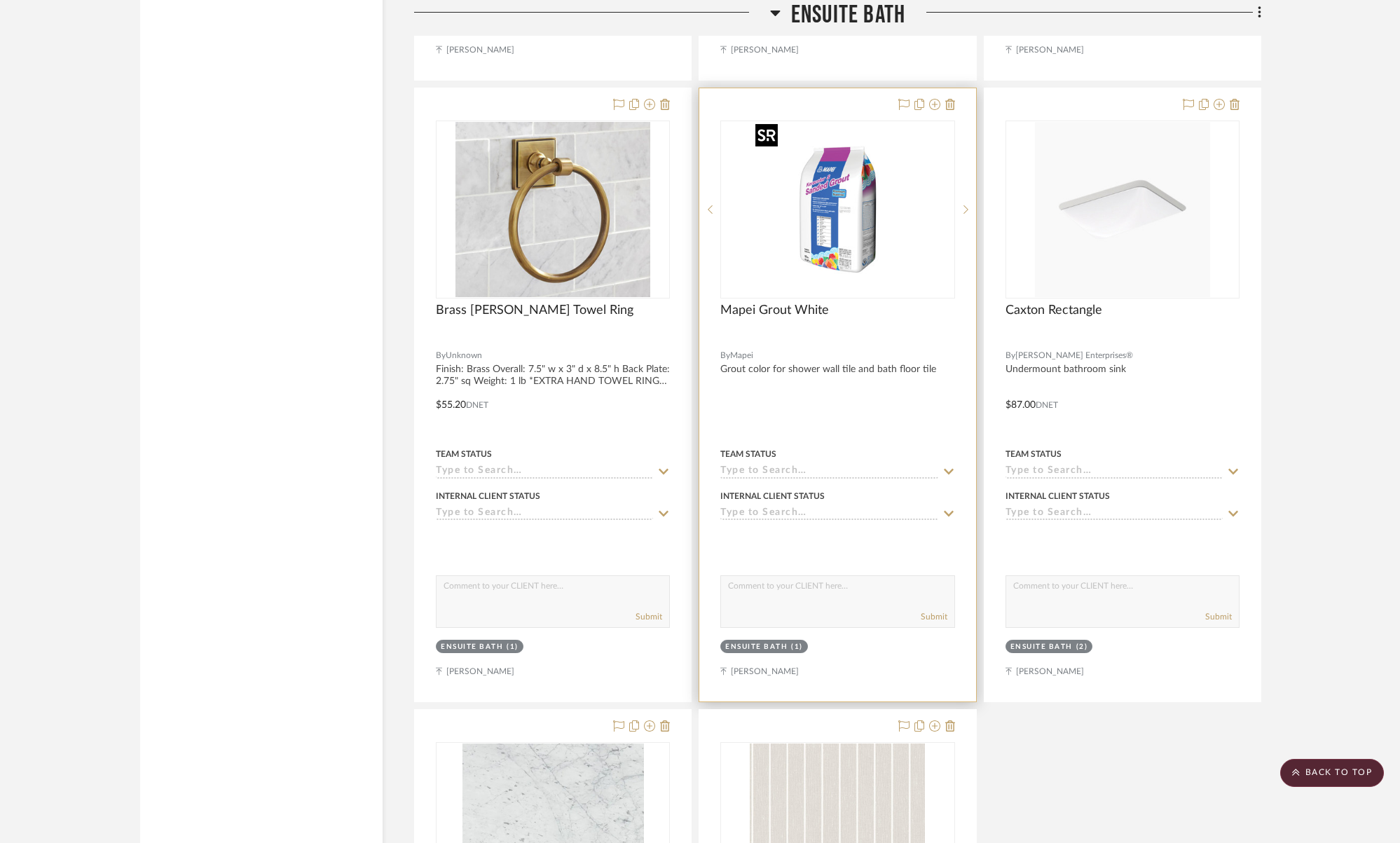
scroll to position [3549, 0]
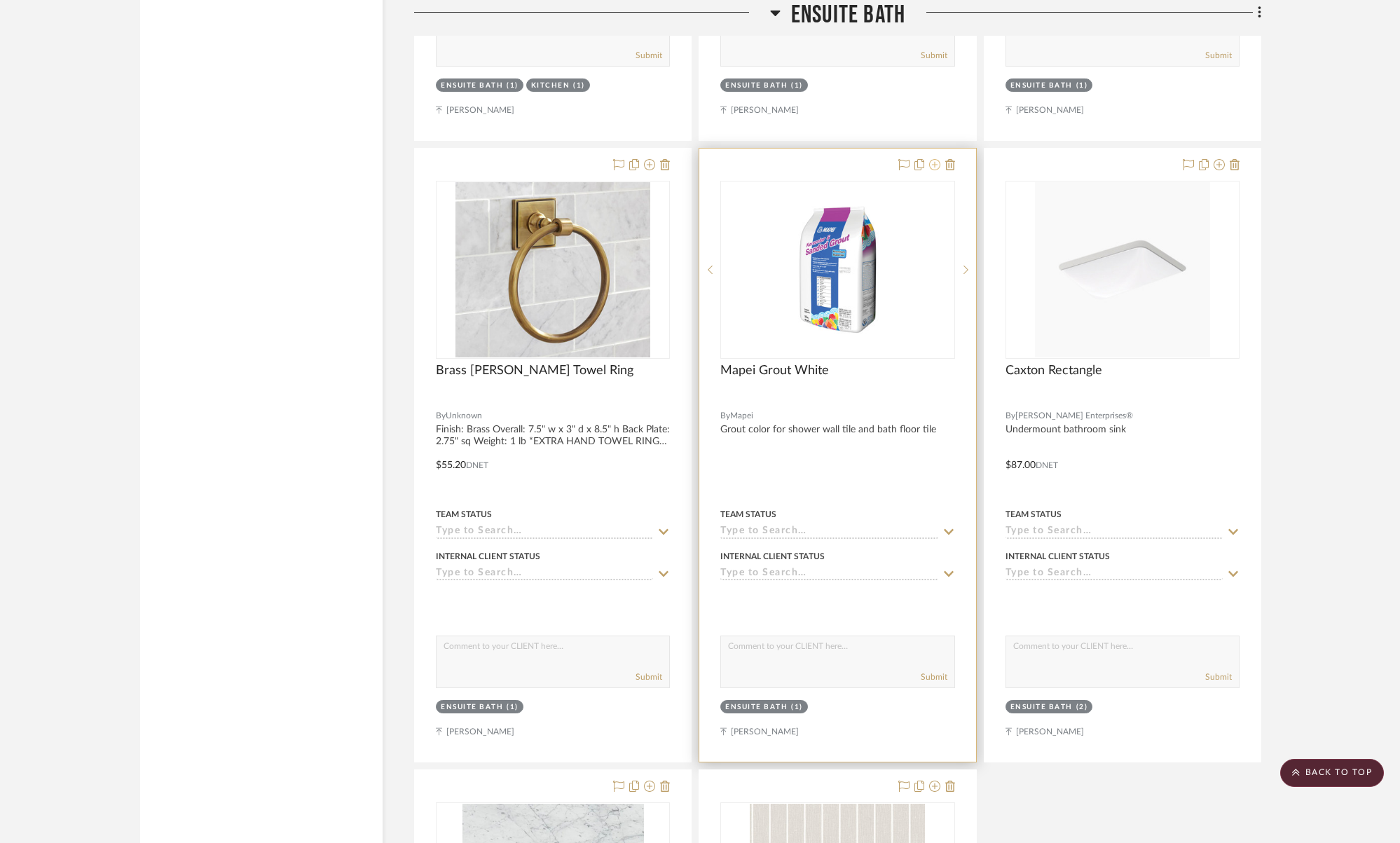
click at [932, 165] on icon at bounding box center [935, 164] width 11 height 11
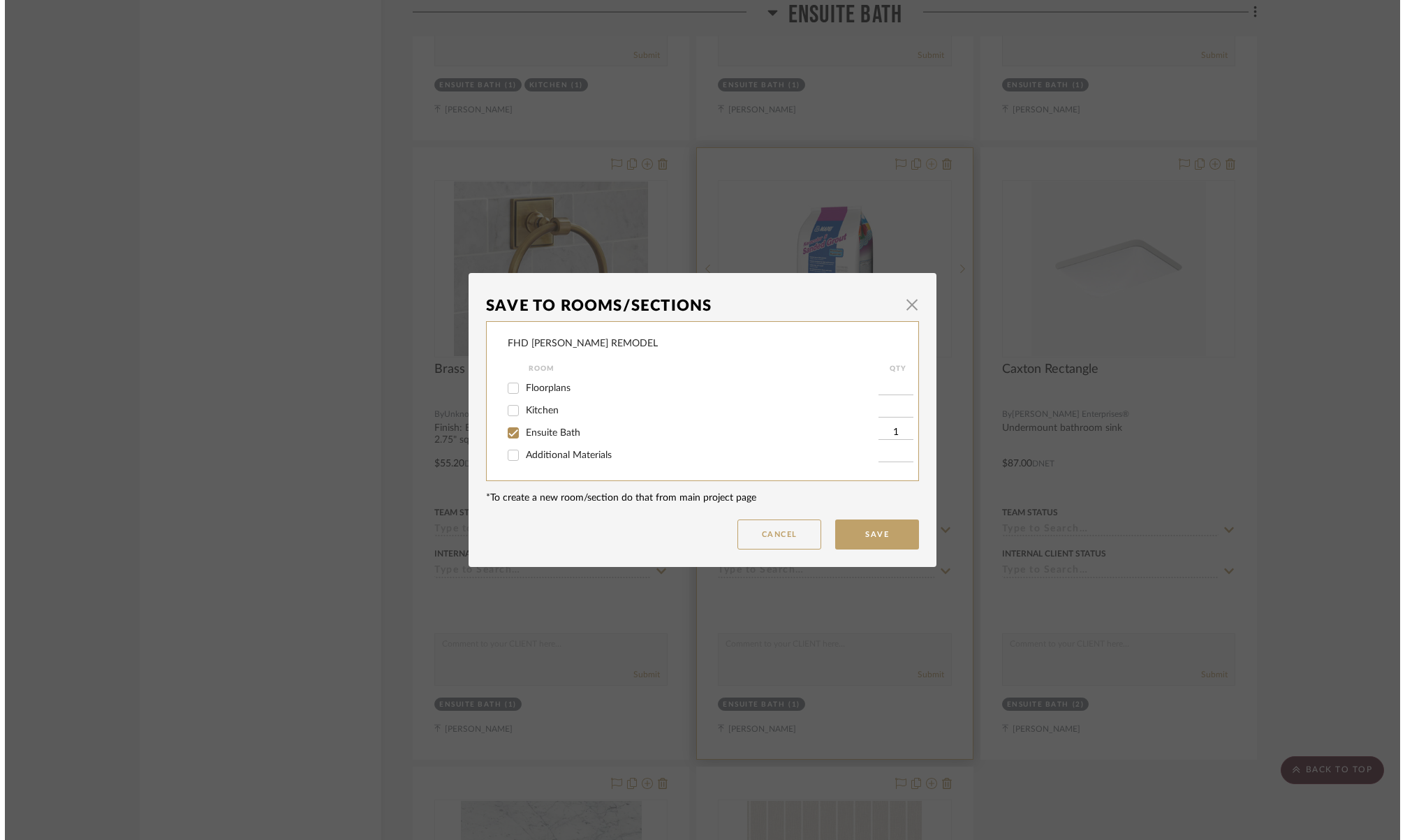
scroll to position [0, 0]
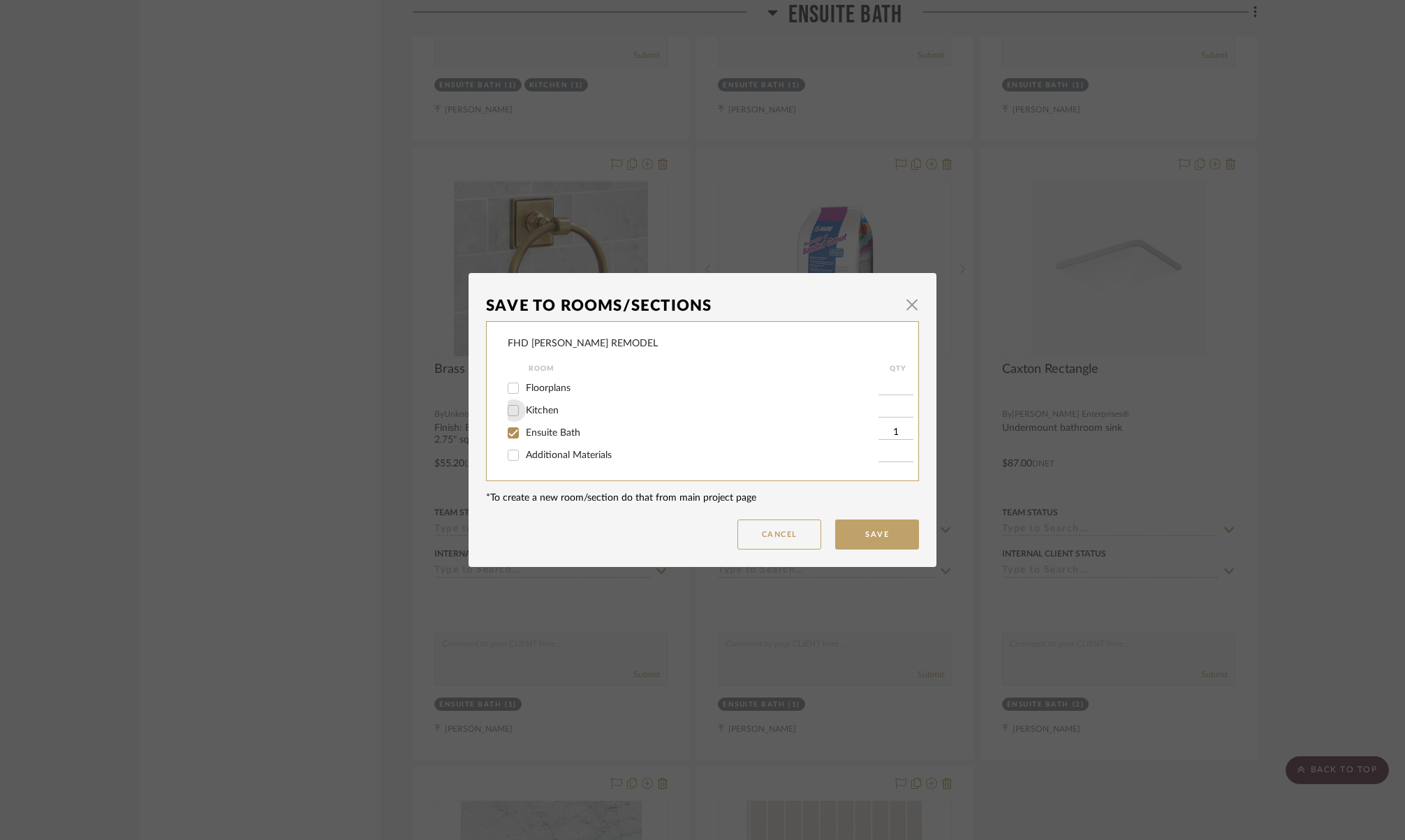
click at [508, 409] on input "Kitchen" at bounding box center [513, 410] width 22 height 22
checkbox input "true"
type input "1"
click at [871, 540] on button "Save" at bounding box center [876, 535] width 84 height 30
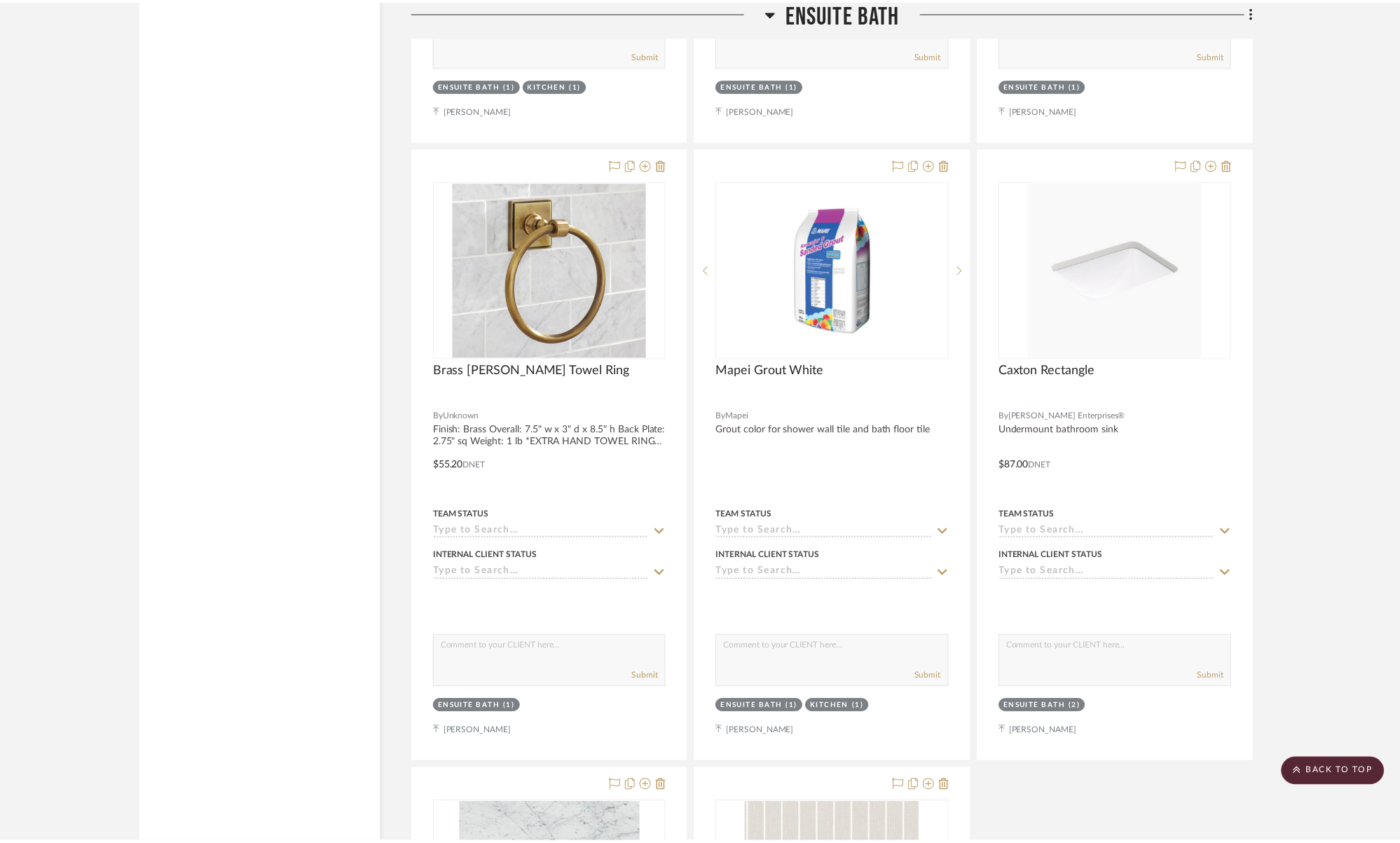
scroll to position [3549, 0]
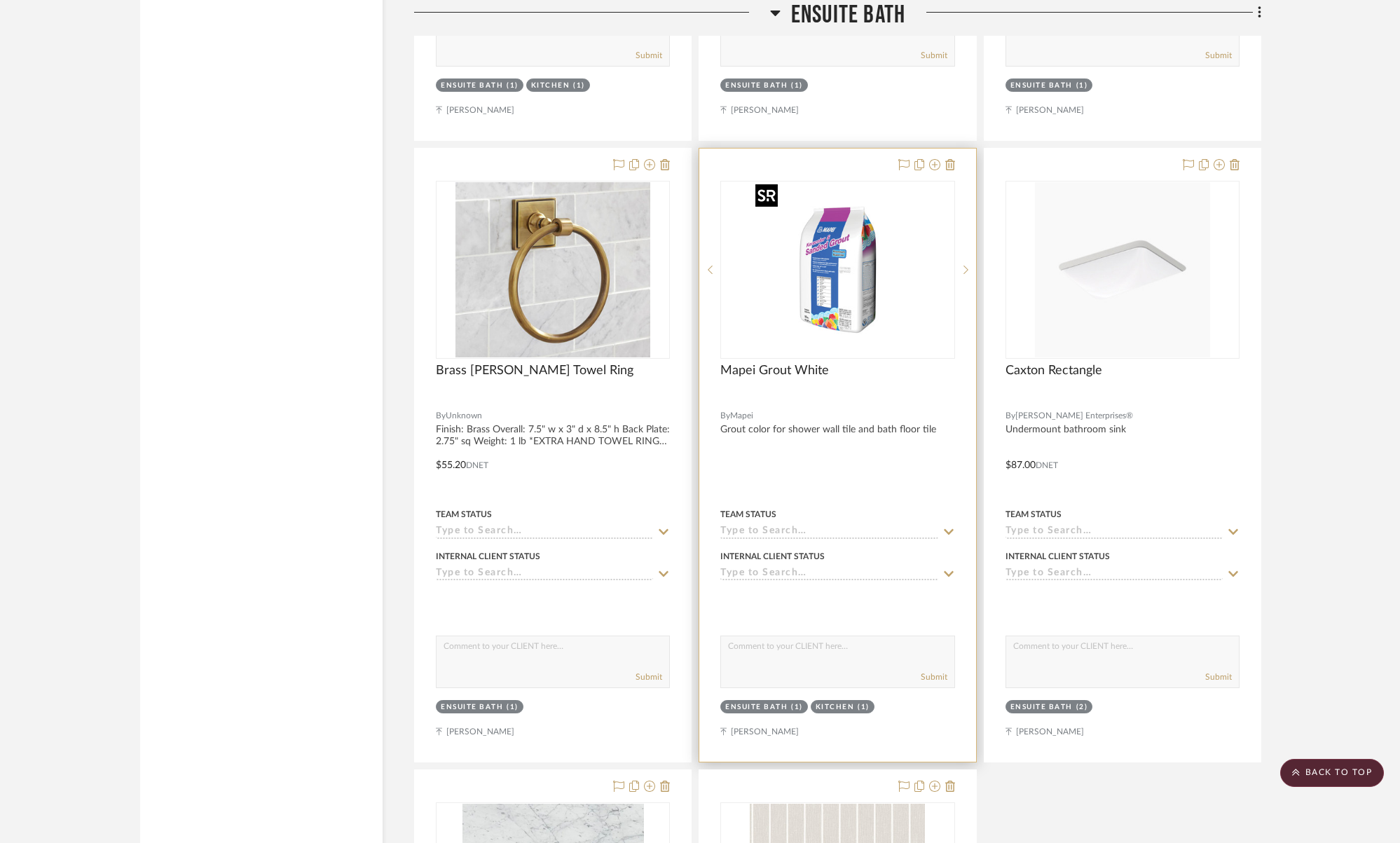
click at [919, 267] on img "0" at bounding box center [837, 269] width 175 height 175
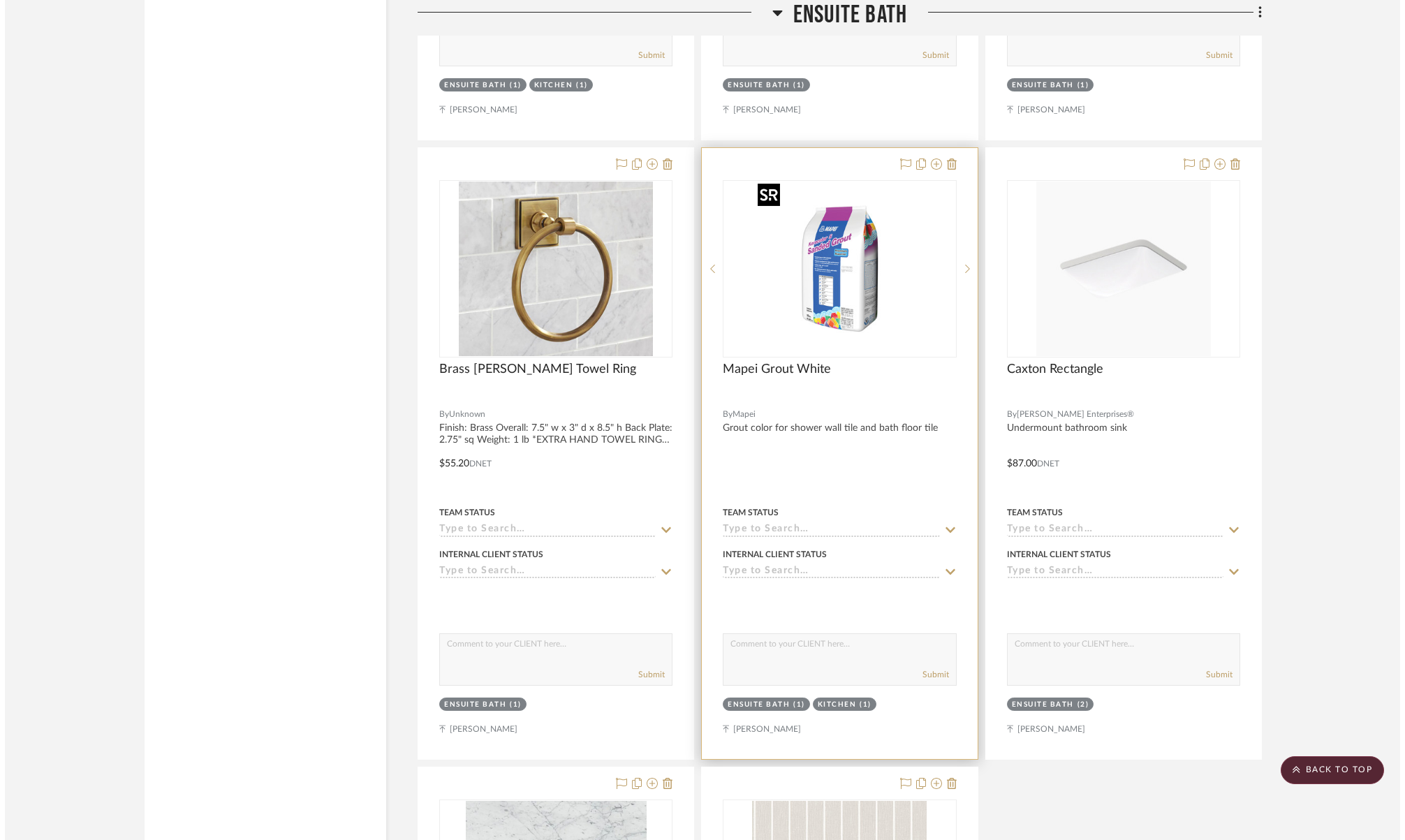
scroll to position [0, 0]
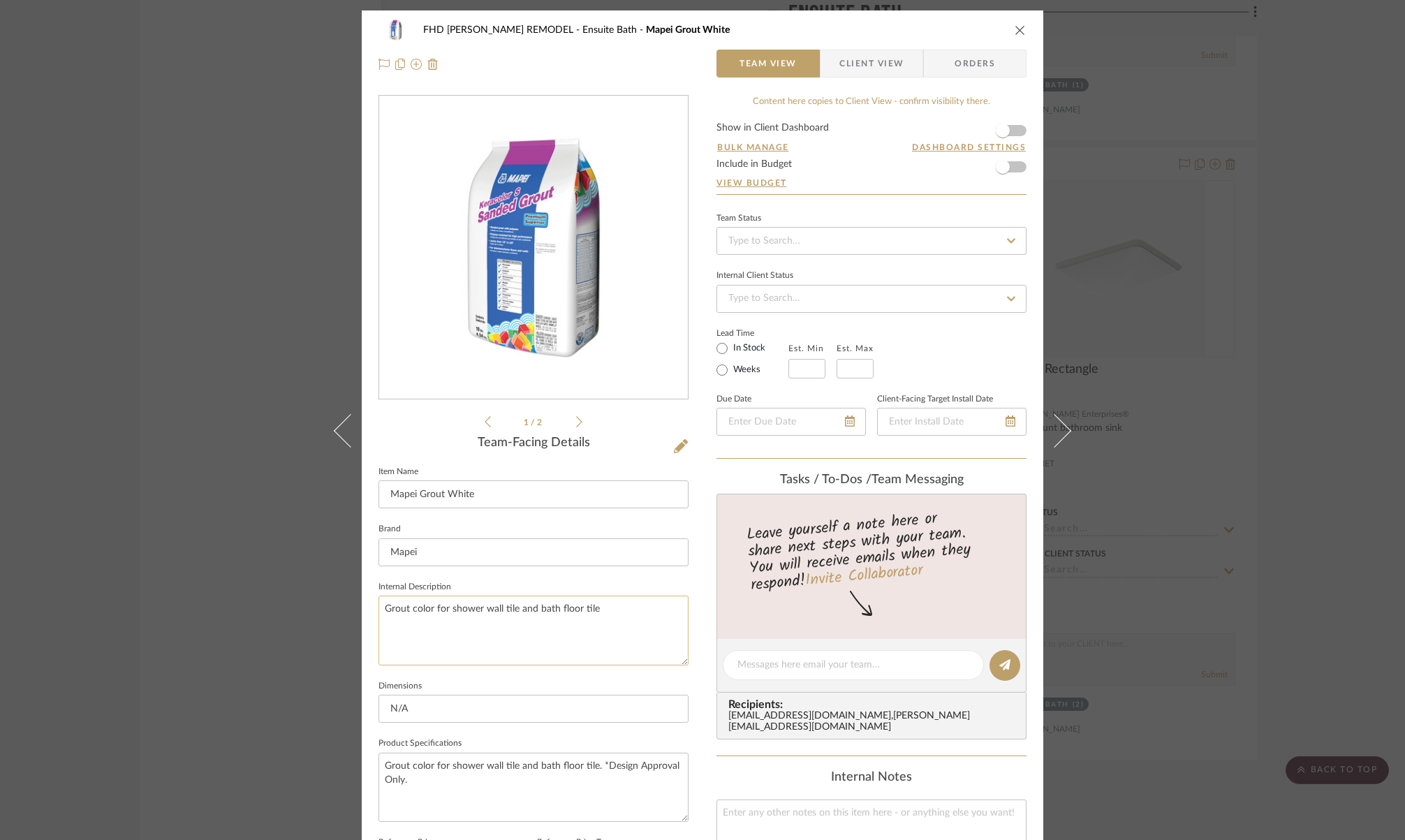
click at [460, 608] on textarea "Grout color for shower wall tile and bath floor tile" at bounding box center [533, 630] width 310 height 69
drag, startPoint x: 449, startPoint y: 609, endPoint x: 615, endPoint y: 614, distance: 166.1
click at [615, 614] on textarea "Grout color for shower wall tile and bath floor tile" at bounding box center [533, 630] width 310 height 69
type textarea "Grout color for kitchen backsplash tile"
click at [1014, 31] on icon "close" at bounding box center [1020, 30] width 11 height 11
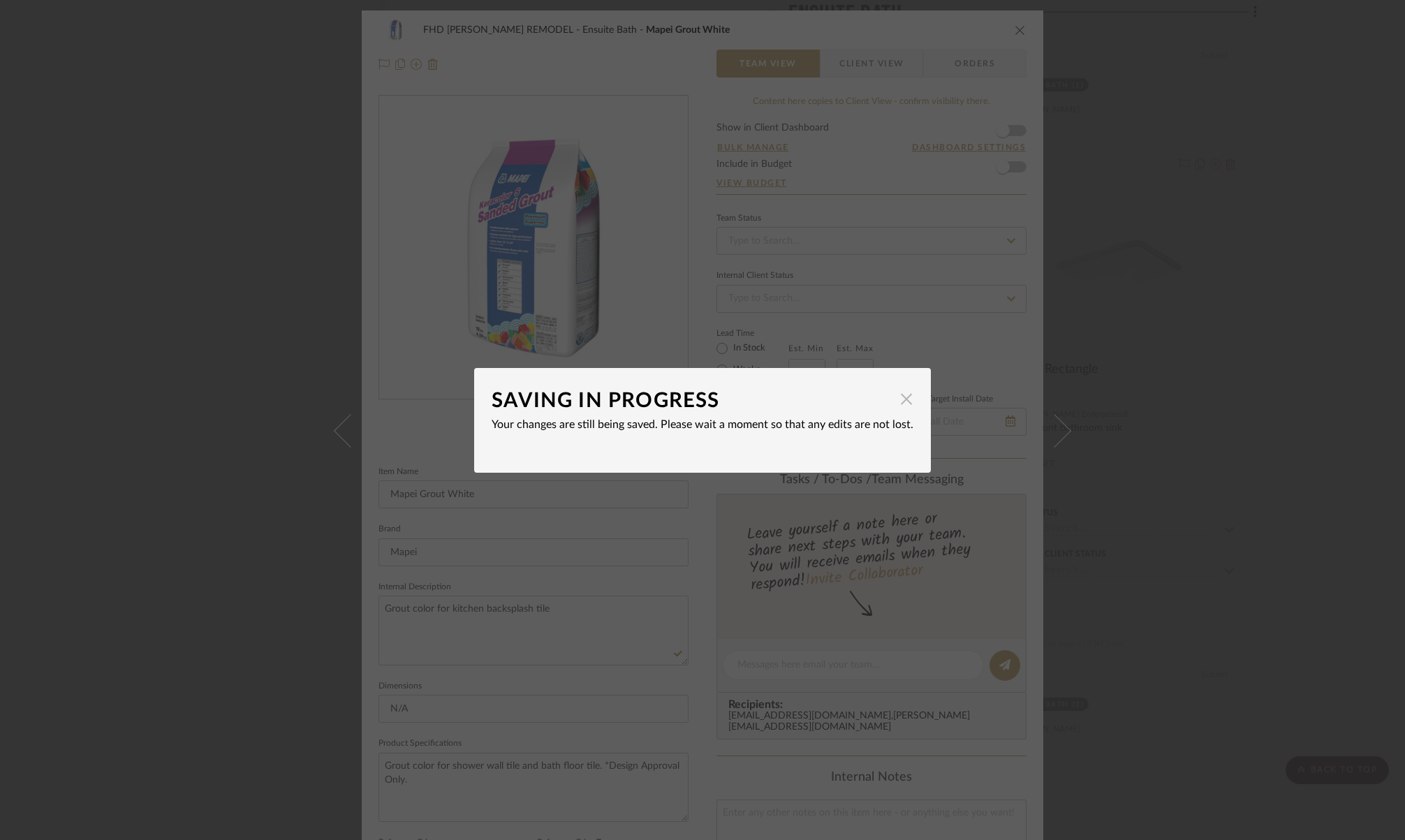
click at [905, 399] on span "button" at bounding box center [906, 399] width 28 height 28
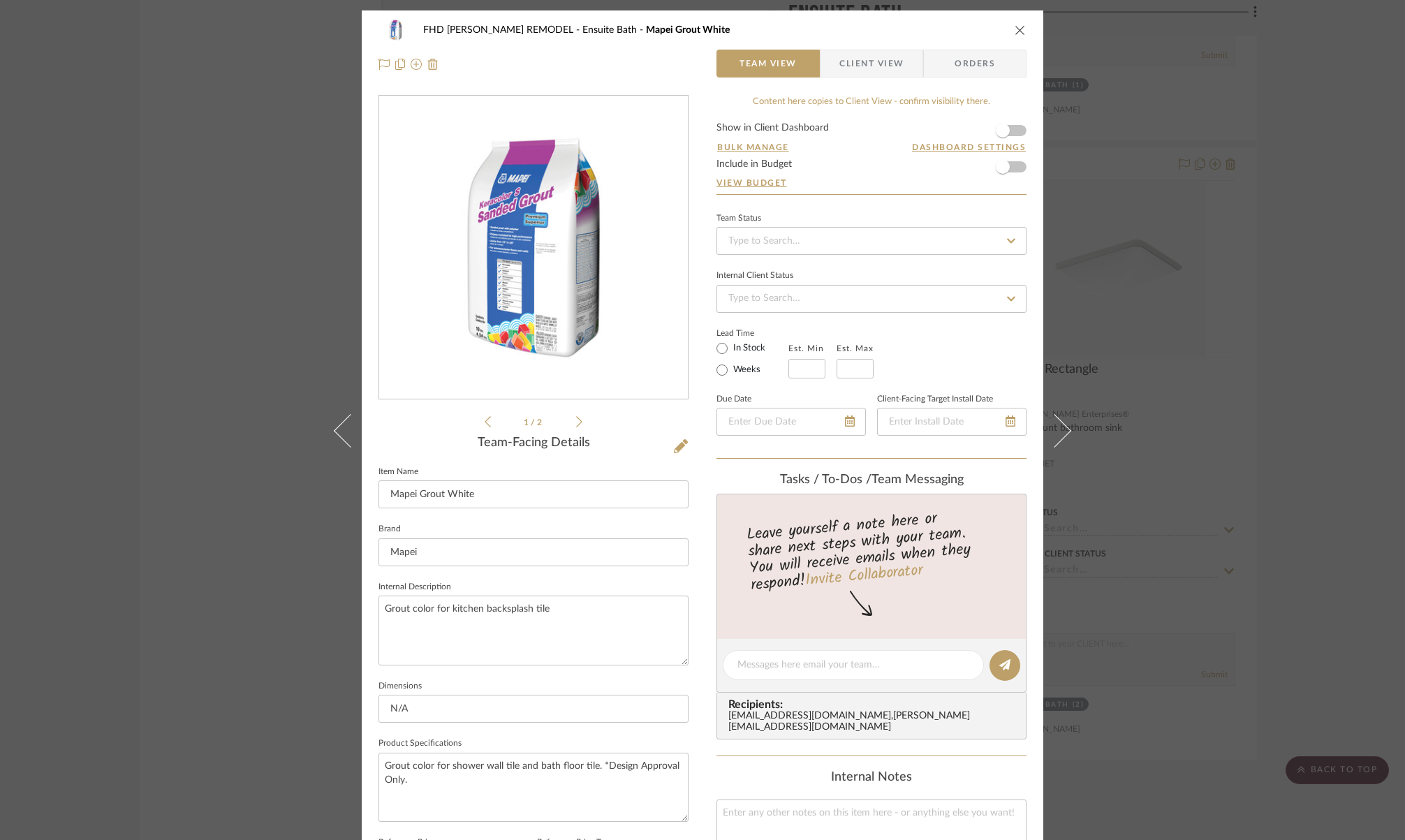
click at [1014, 30] on icon "close" at bounding box center [1020, 30] width 11 height 11
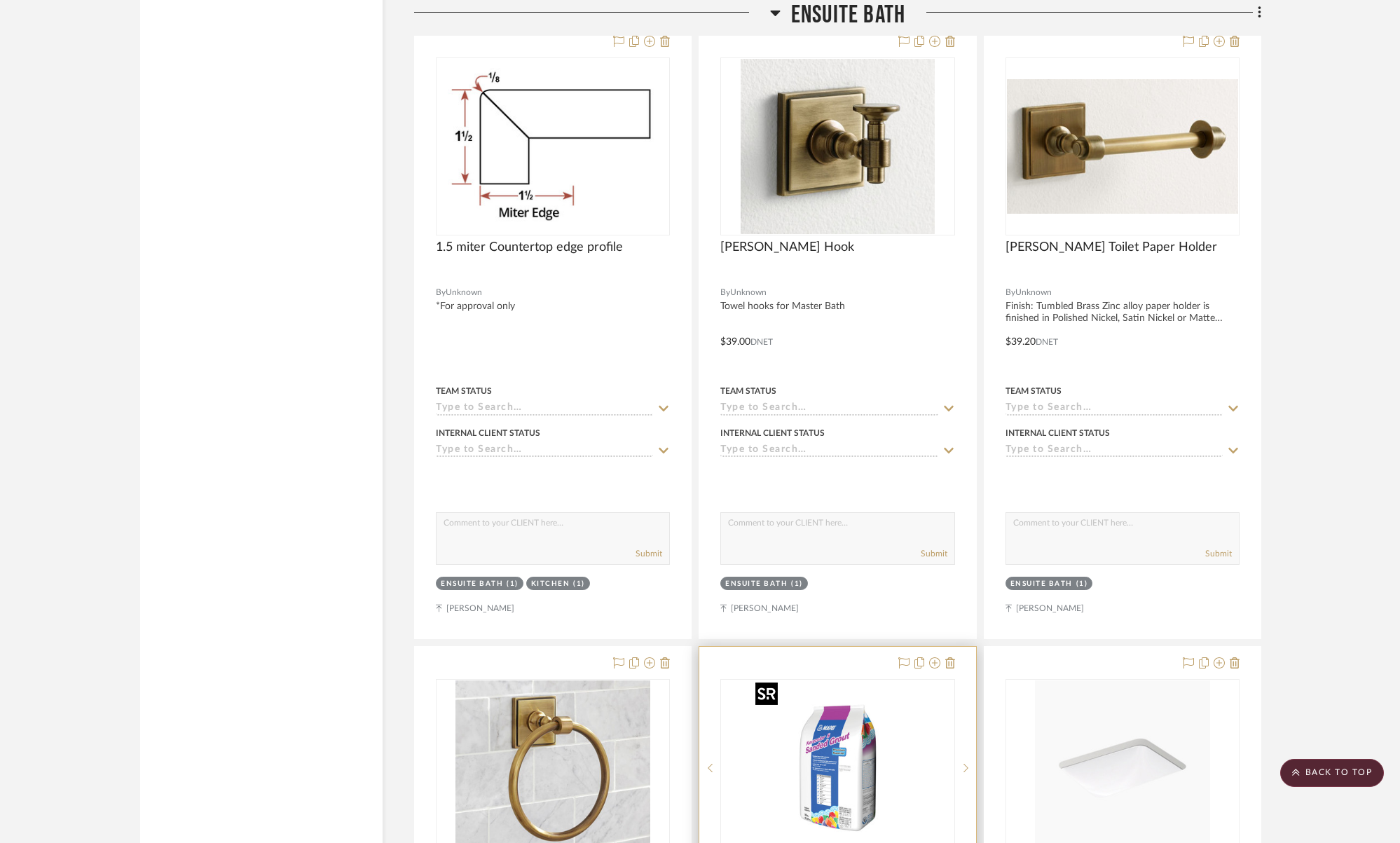
scroll to position [2931, 0]
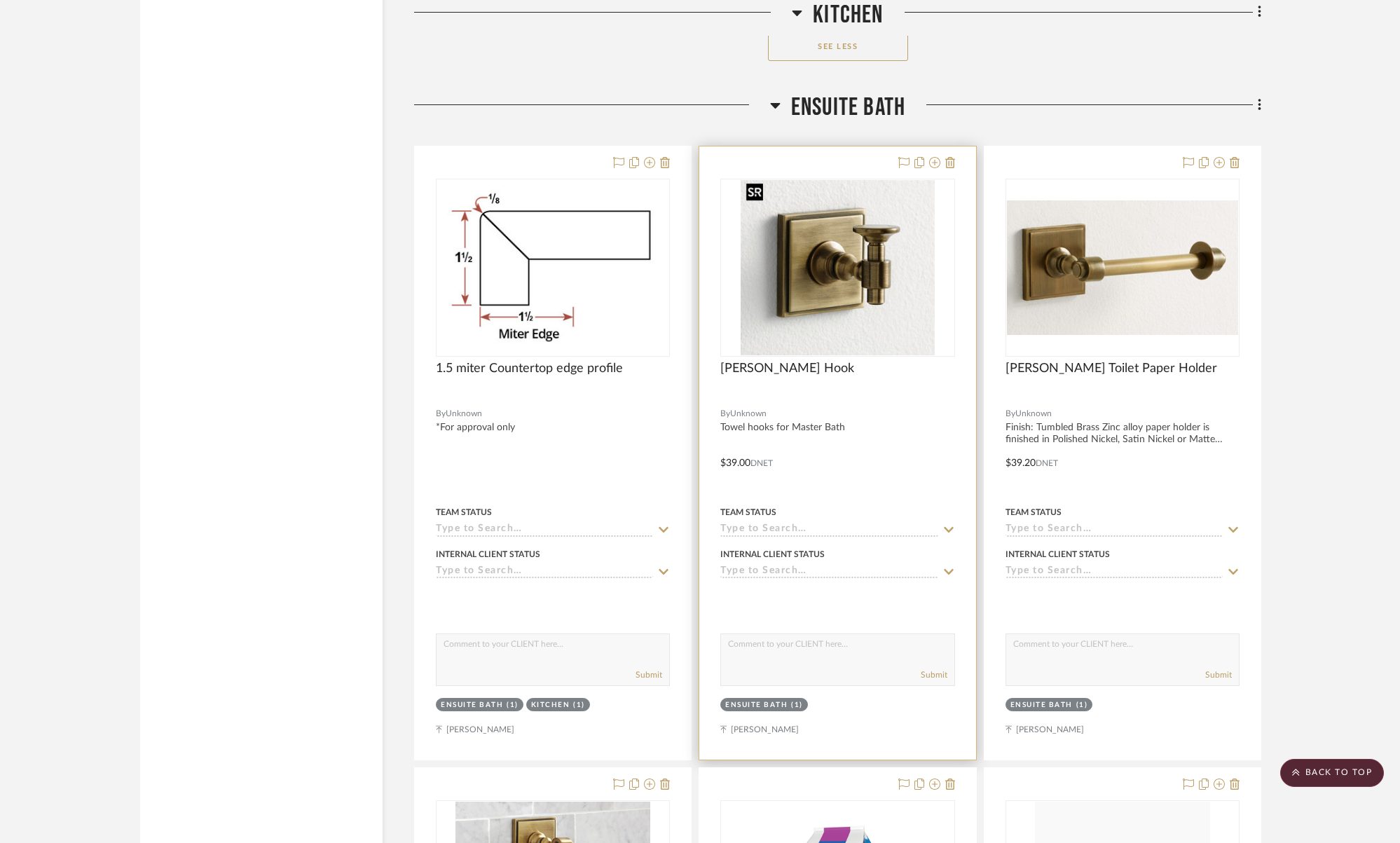
click at [873, 252] on img "0" at bounding box center [838, 267] width 195 height 175
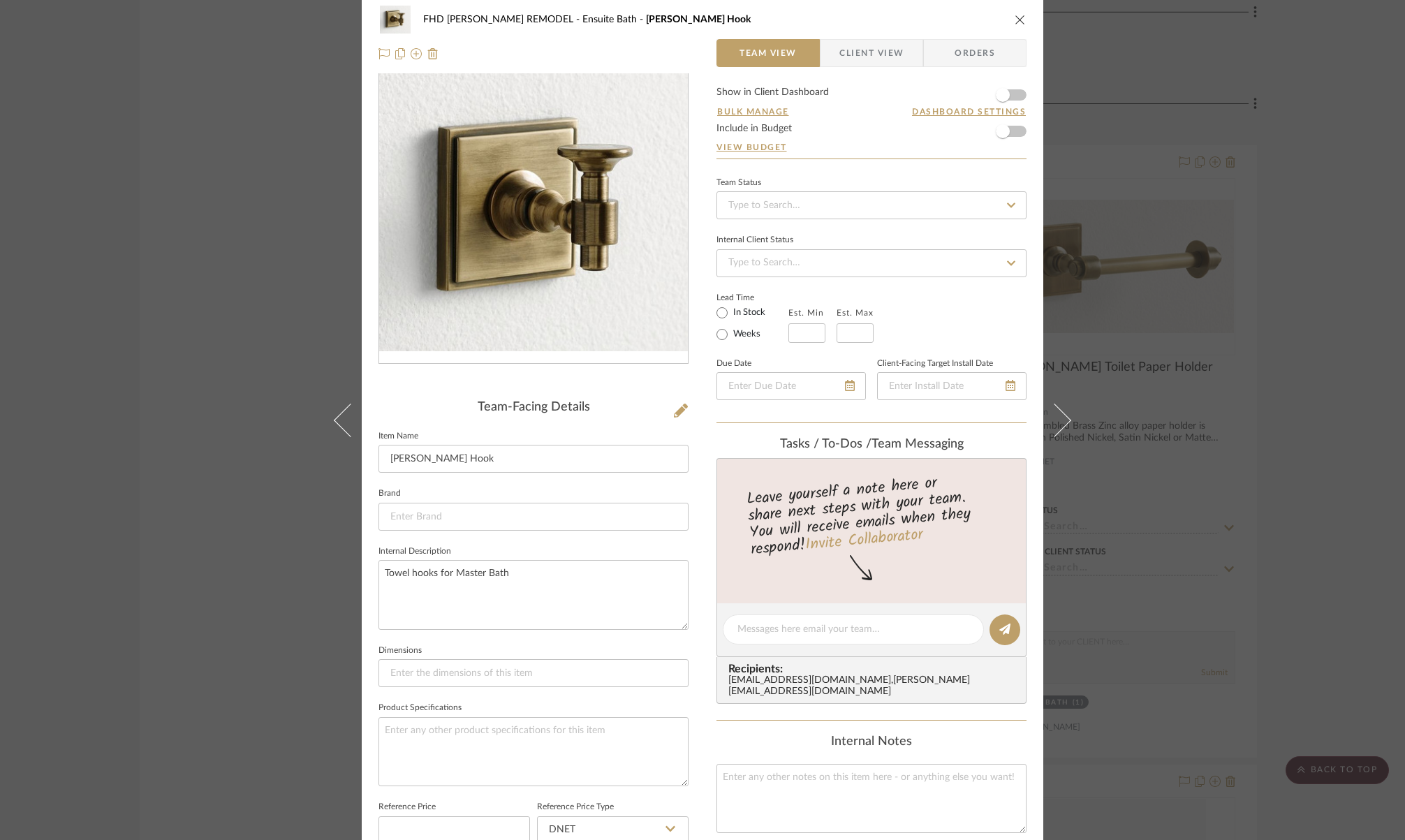
scroll to position [0, 0]
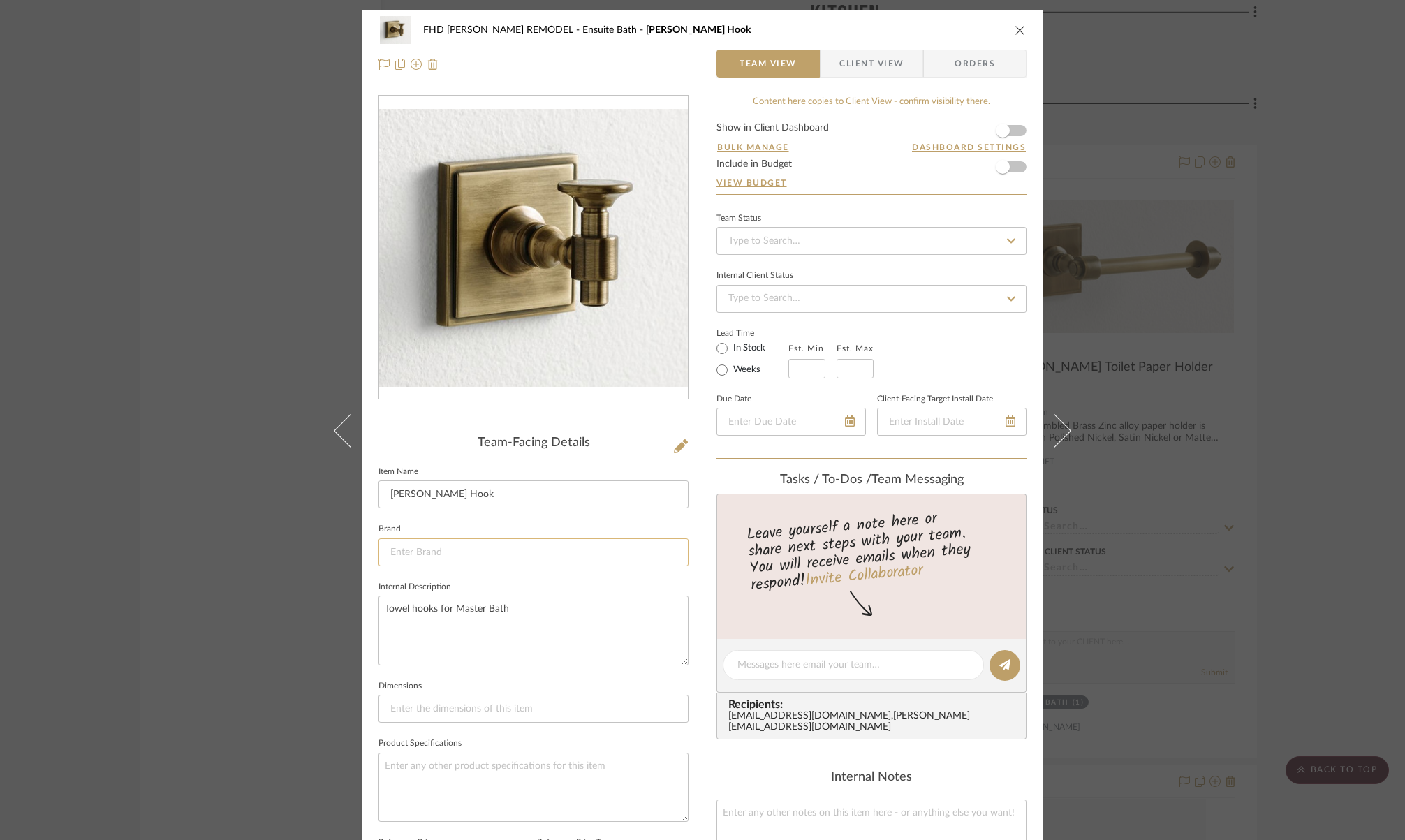
click at [391, 551] on input at bounding box center [533, 552] width 310 height 28
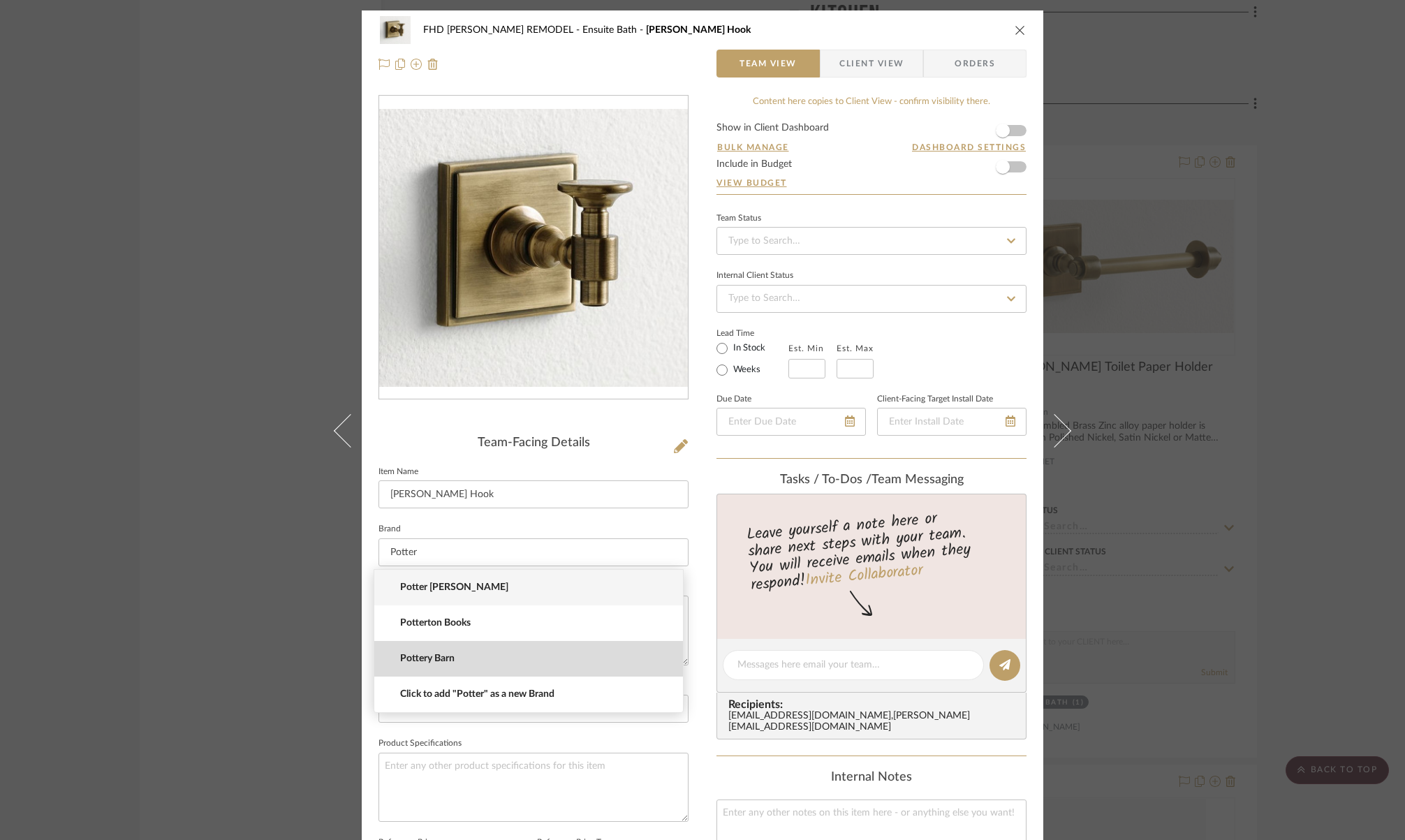
click at [459, 653] on span "Pottery Barn" at bounding box center [534, 658] width 268 height 11
type input "Pottery Barn"
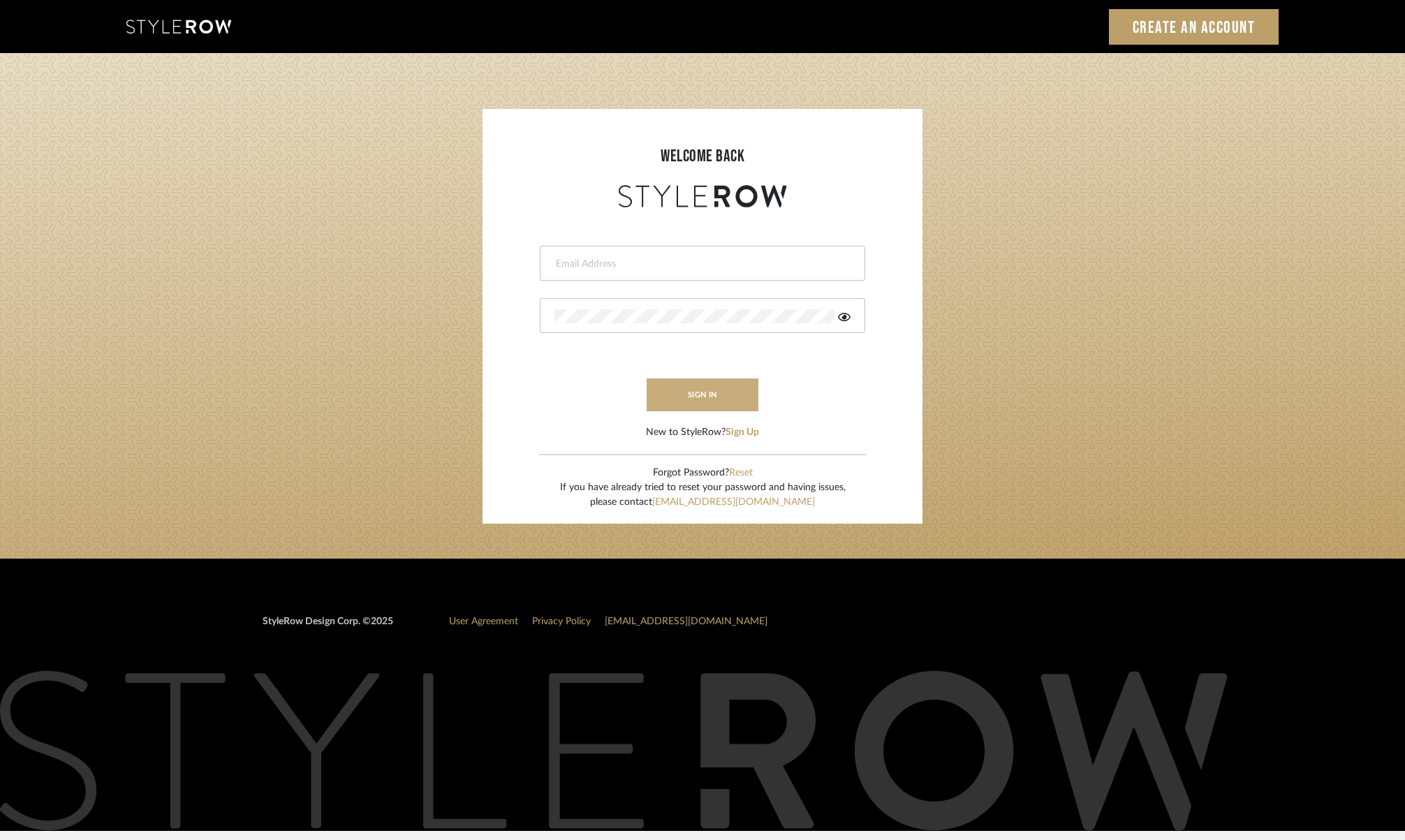
type input "molly@fitchhill.com"
click at [720, 394] on button "sign in" at bounding box center [702, 394] width 112 height 33
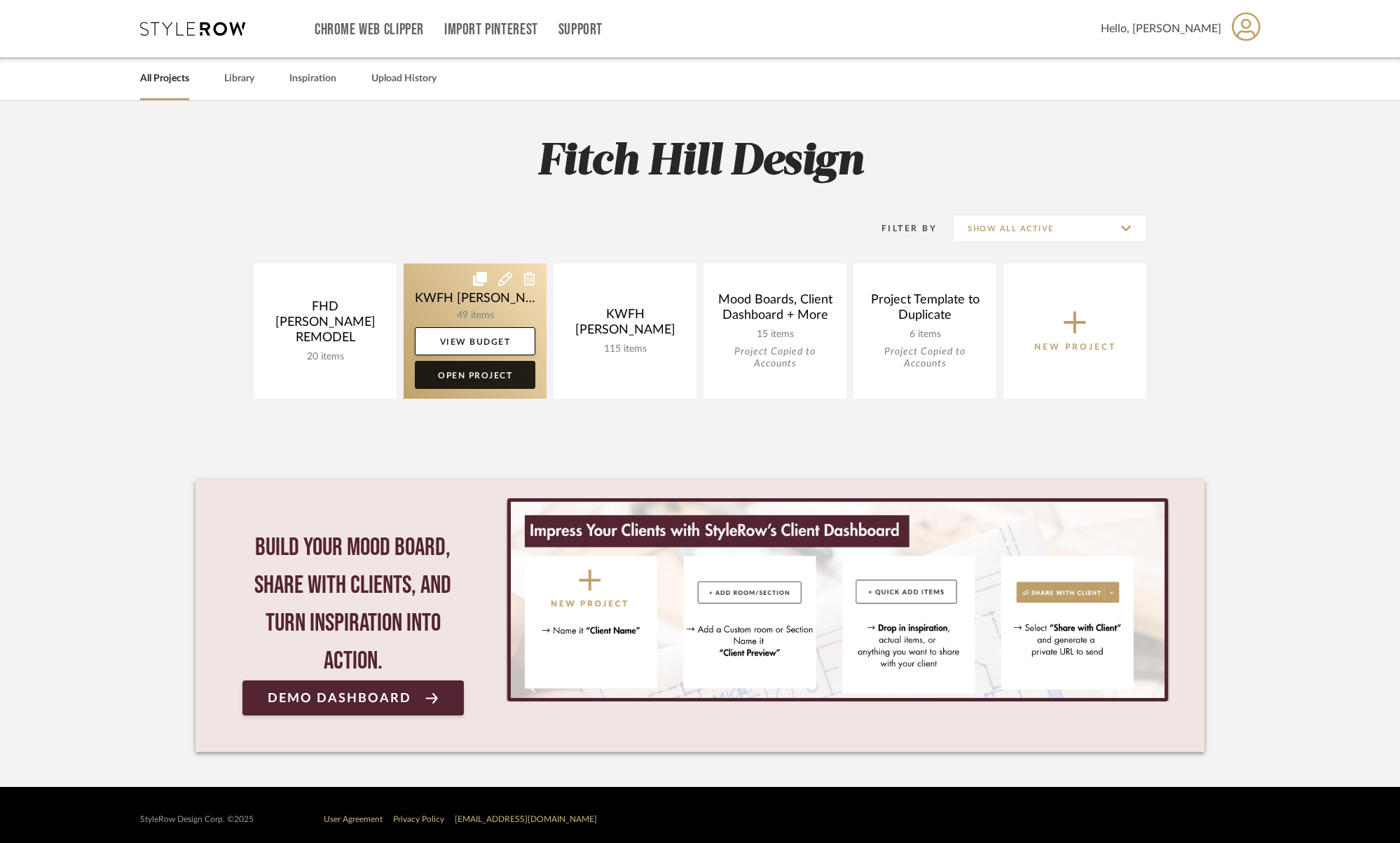
click at [500, 373] on link "Open Project" at bounding box center [475, 375] width 121 height 28
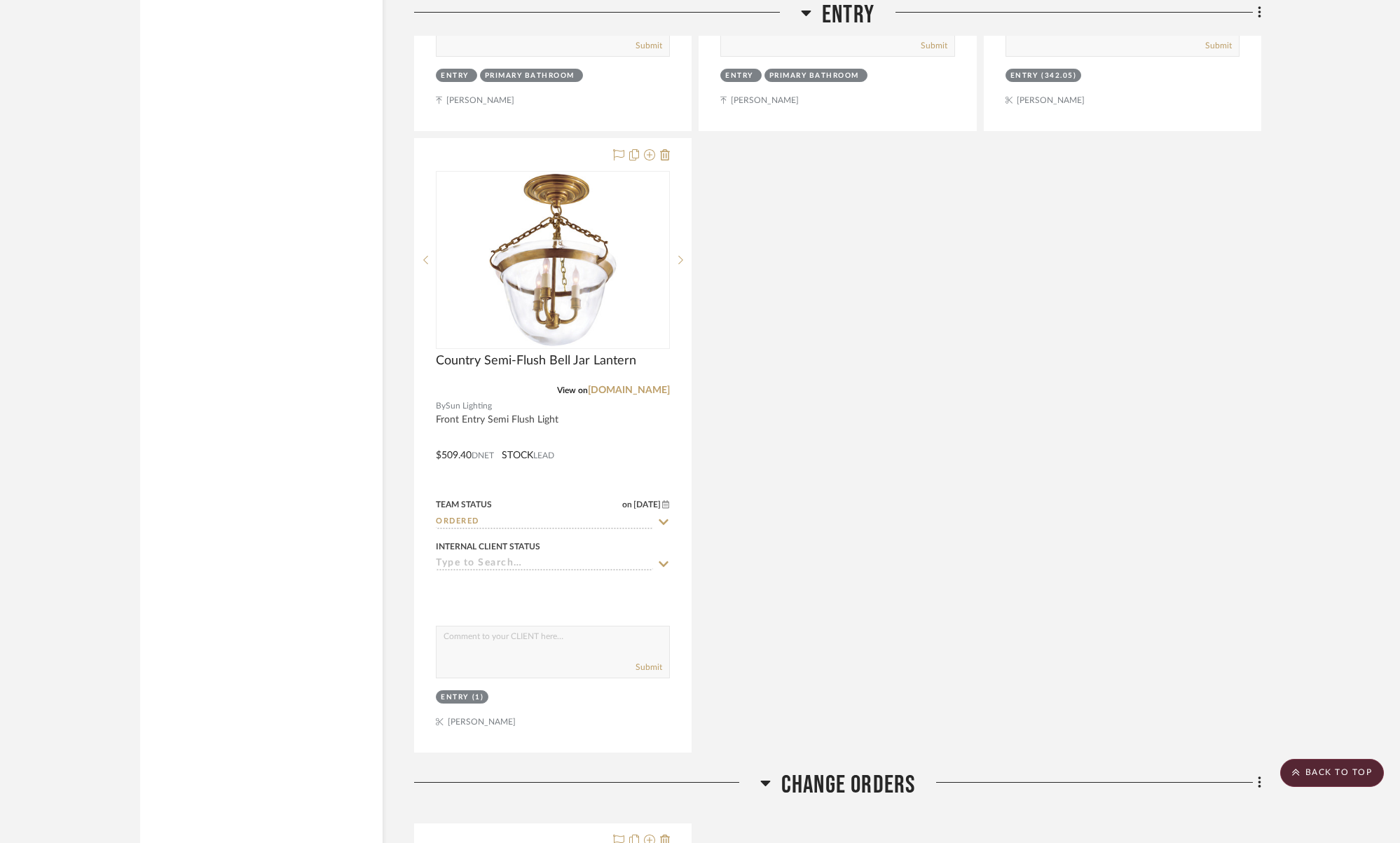
scroll to position [8080, 0]
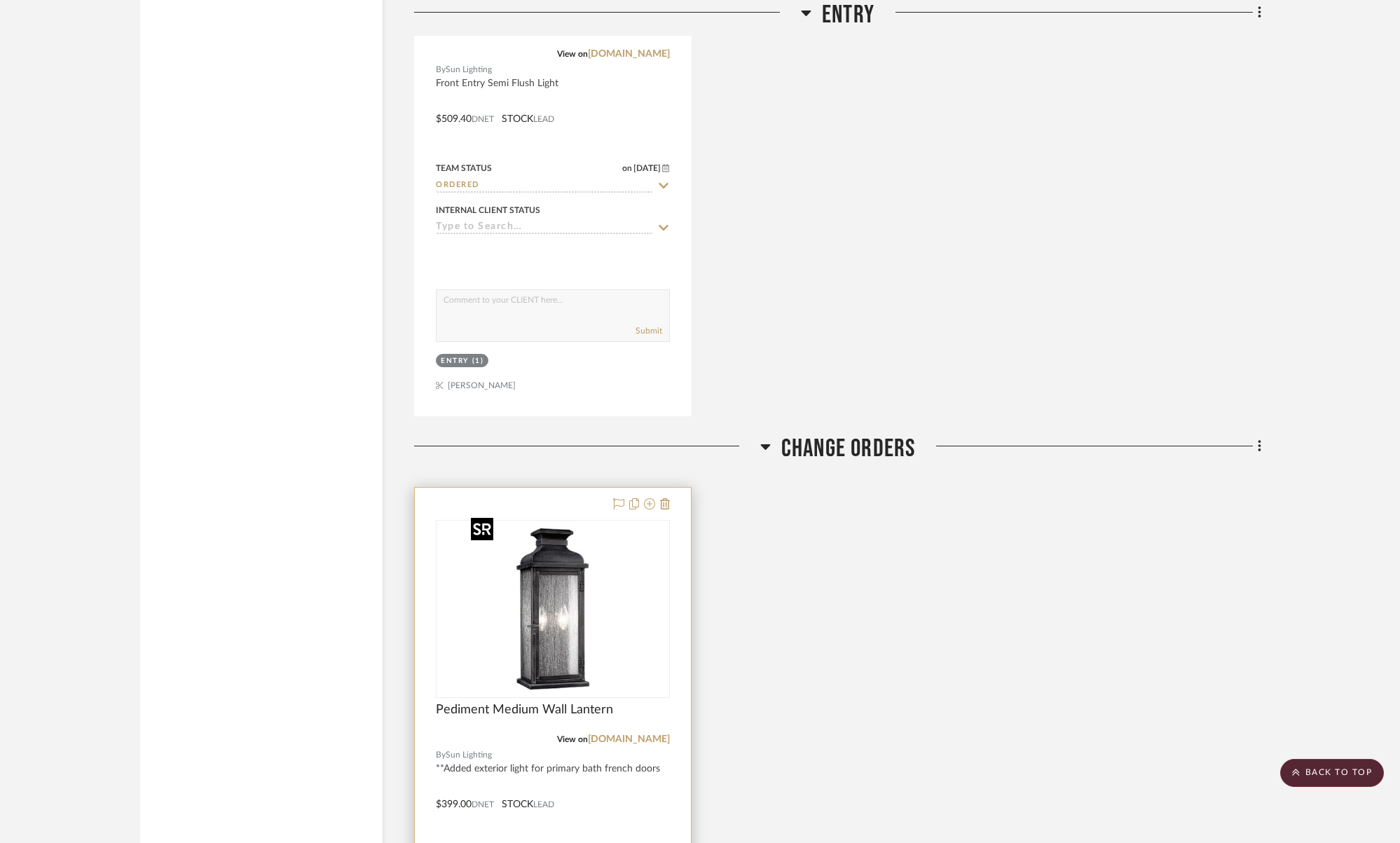
click at [599, 551] on img "0" at bounding box center [553, 609] width 175 height 175
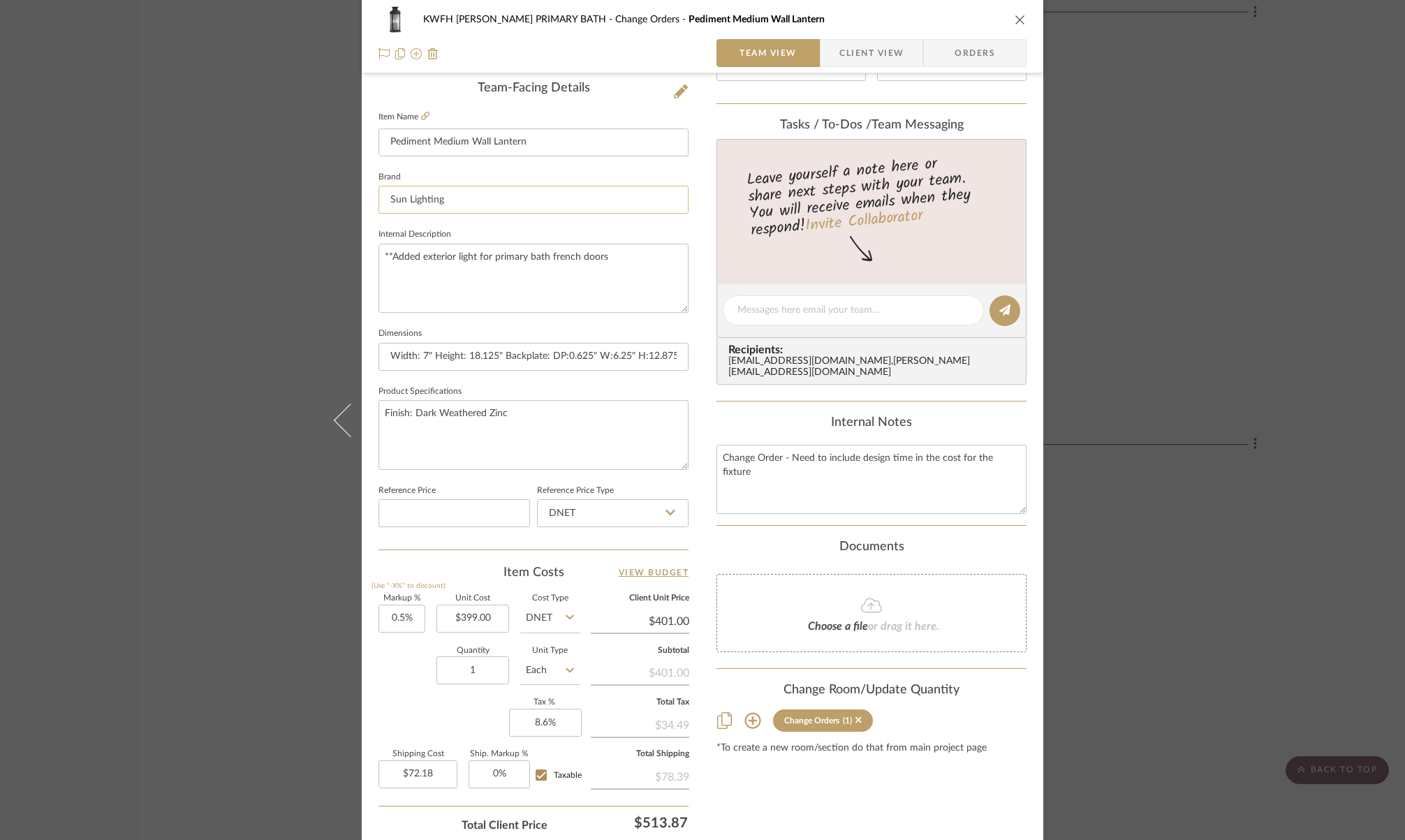
scroll to position [457, 0]
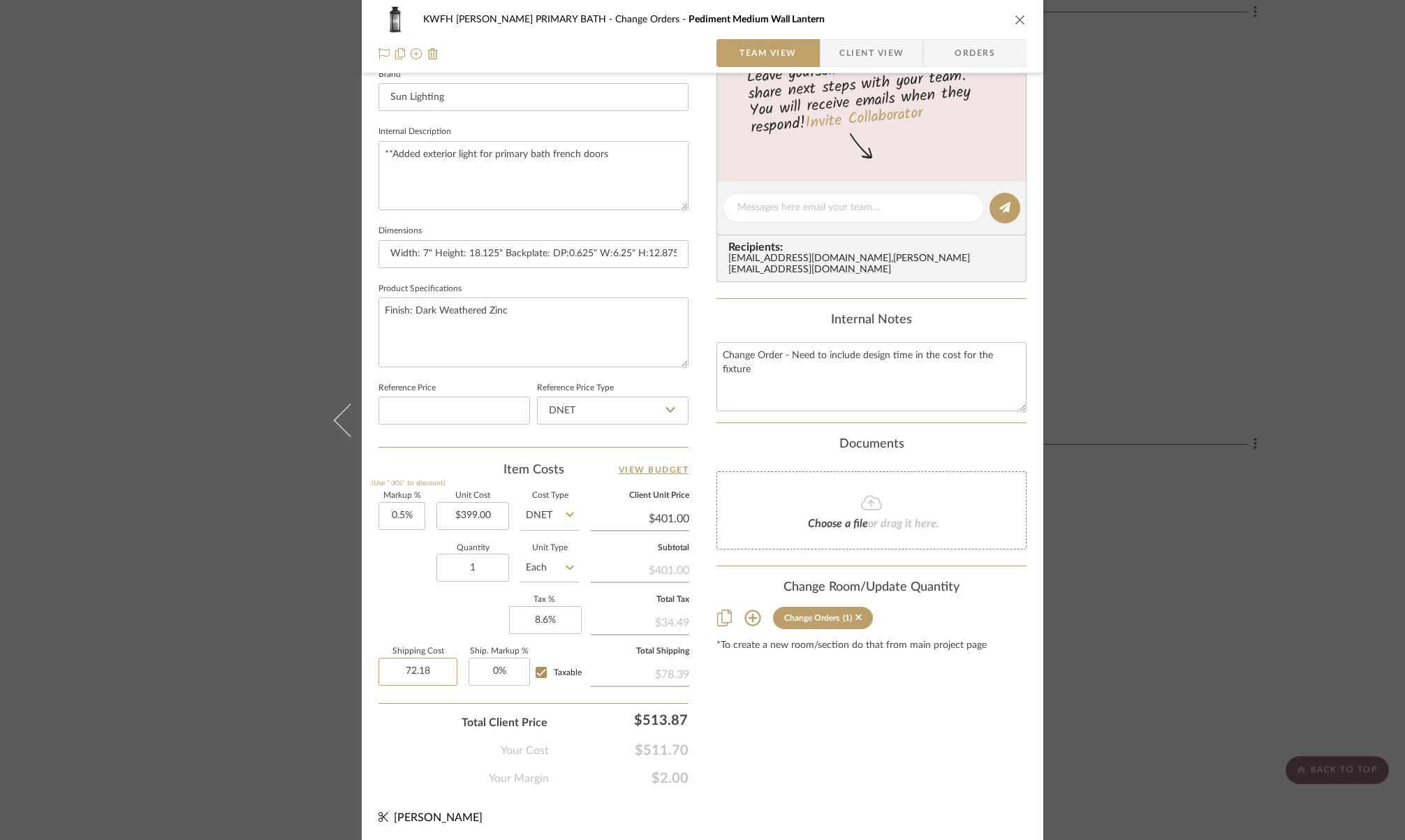
drag, startPoint x: 427, startPoint y: 668, endPoint x: 371, endPoint y: 661, distance: 56.4
click at [371, 661] on div "KWFH FLYNN PRIMARY BATH Change Orders Pediment Medium Wall Lantern Team View Cl…" at bounding box center [702, 198] width 682 height 1289
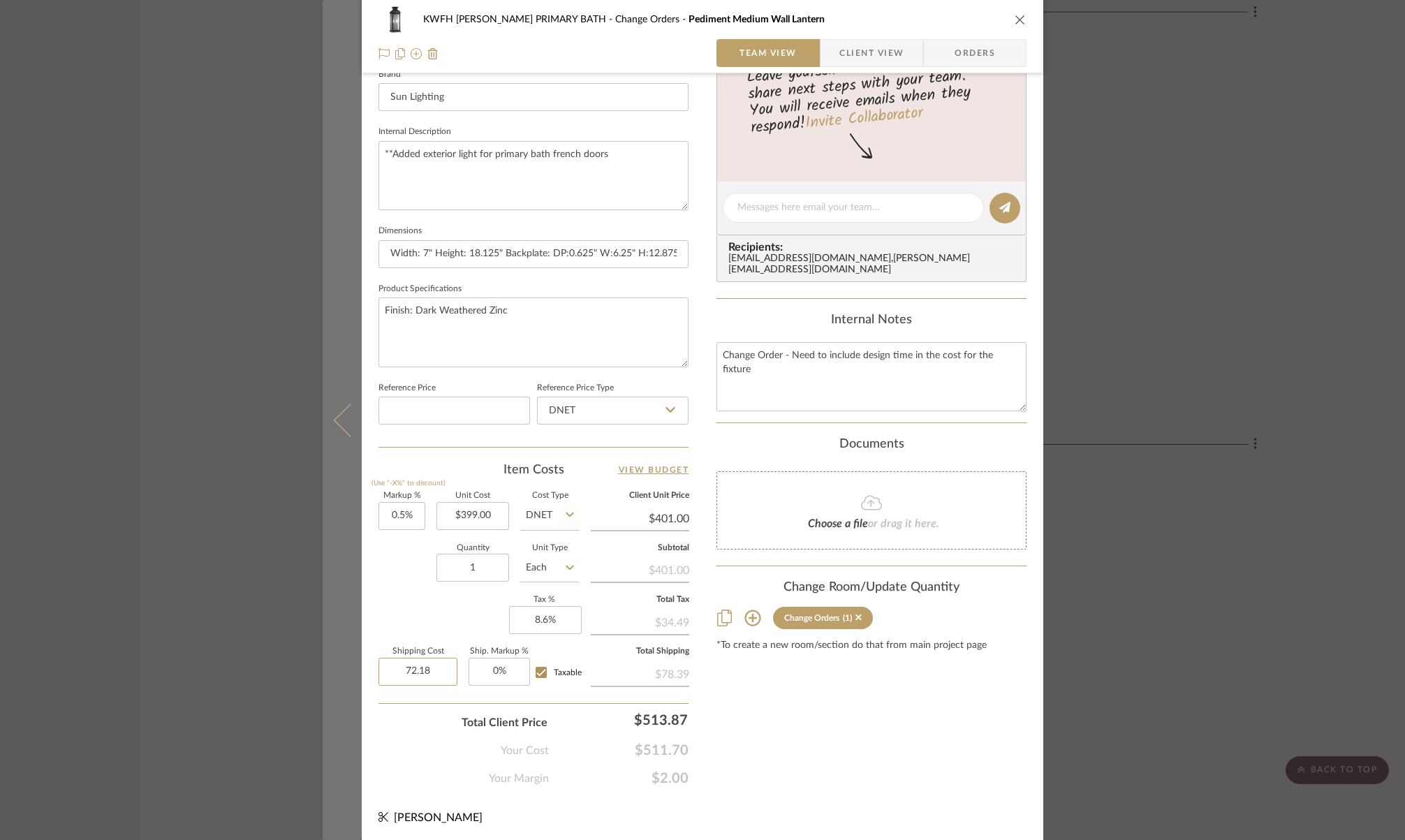
drag, startPoint x: 437, startPoint y: 668, endPoint x: 340, endPoint y: 669, distance: 97.0
click at [340, 669] on mat-dialog-content "KWFH FLYNN PRIMARY BATH Change Orders Pediment Medium Wall Lantern Team View Cl…" at bounding box center [703, 198] width 760 height 1289
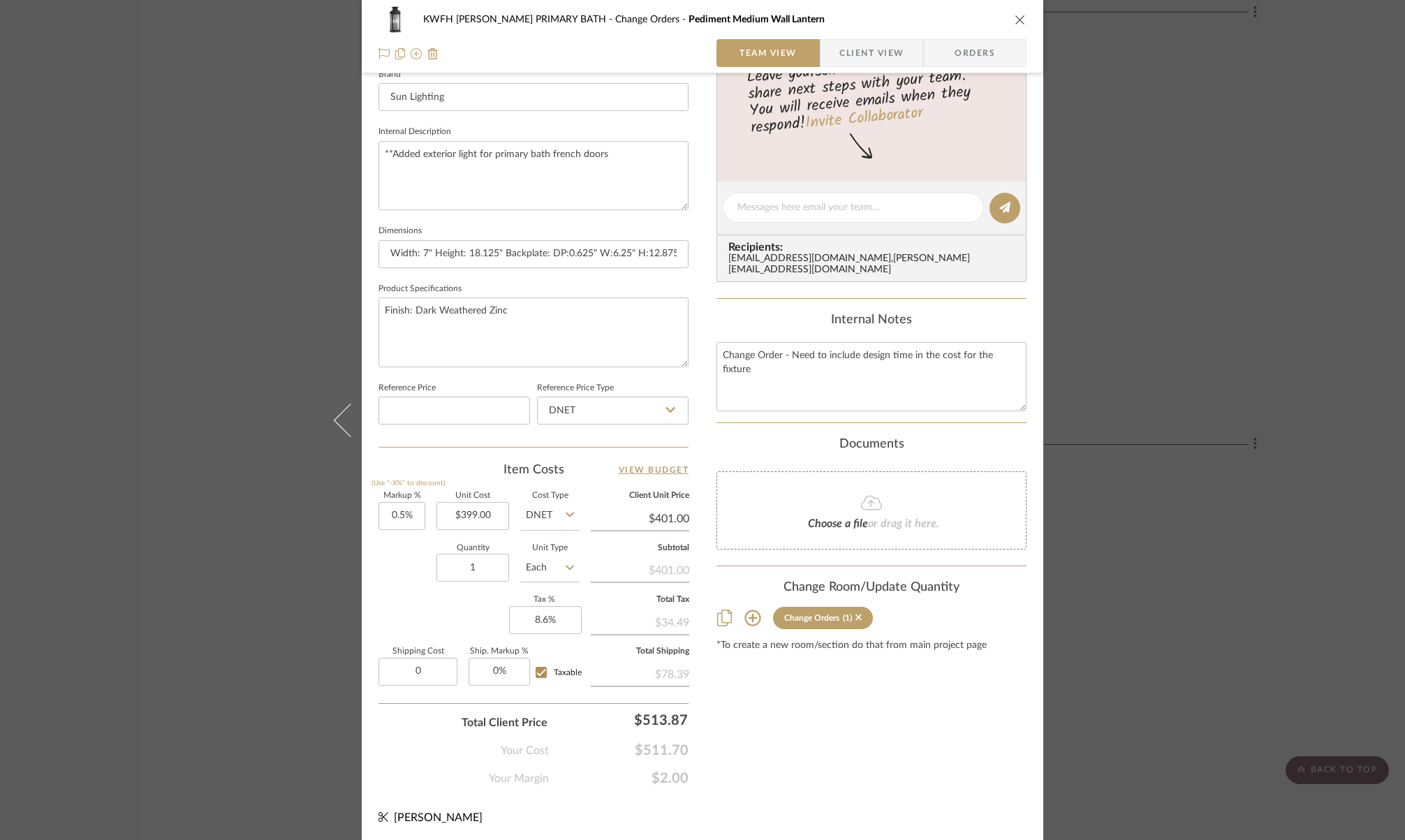
type input "$0.00"
click at [574, 759] on div "Your Margin $2.00" at bounding box center [533, 773] width 310 height 28
drag, startPoint x: 492, startPoint y: 513, endPoint x: 456, endPoint y: 507, distance: 36.5
click at [456, 507] on input "399.00" at bounding box center [472, 516] width 73 height 28
drag, startPoint x: 483, startPoint y: 514, endPoint x: 507, endPoint y: 517, distance: 24.2
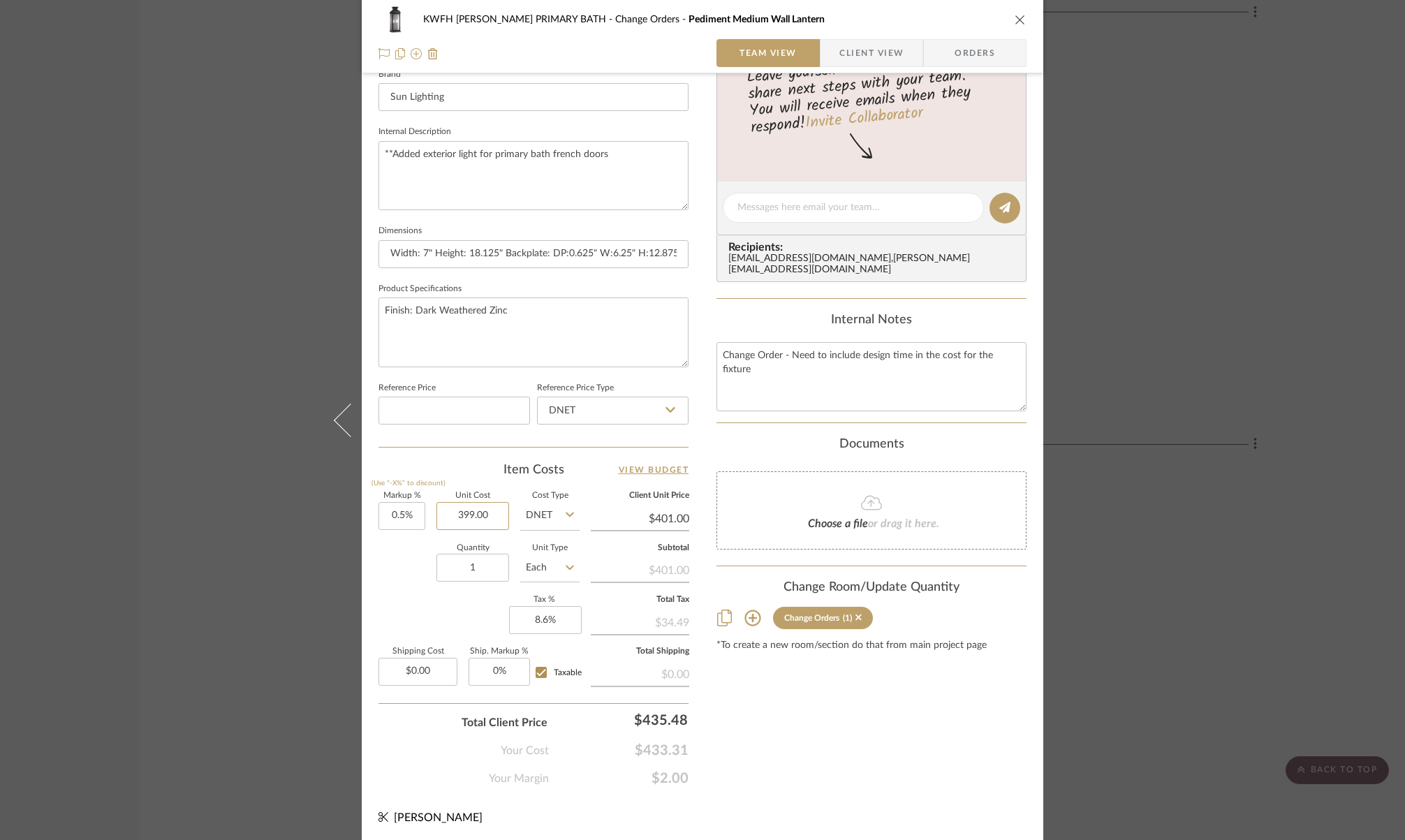
click at [507, 518] on div "Markup % (Use "-X%" to discount) 0.5% Unit Cost 399.00 Cost Type DNET Client Un…" at bounding box center [533, 595] width 310 height 204
drag, startPoint x: 499, startPoint y: 508, endPoint x: 437, endPoint y: 512, distance: 62.1
click at [437, 512] on input "399.00" at bounding box center [472, 516] width 73 height 28
type input "$264.00"
click at [405, 567] on div "Quantity 1 Unit Type Each" at bounding box center [479, 569] width 201 height 49
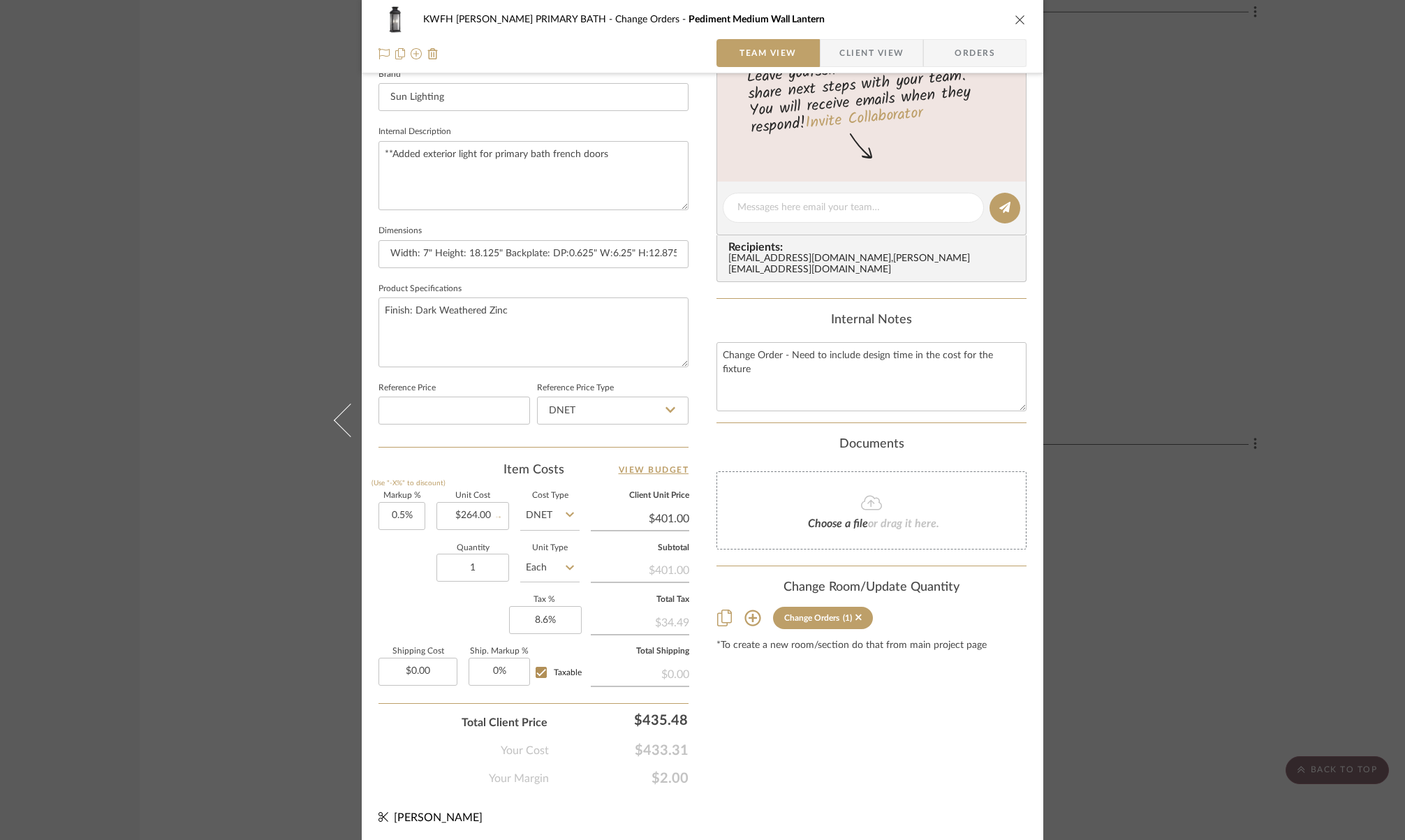
type input "$265.32"
click at [412, 513] on input "0.5" at bounding box center [401, 516] width 47 height 28
type input "85%"
click at [378, 621] on div "Markup % (Use "-X%" to discount) 85% Unit Cost $264.00 Cost Type DNET Client Un…" at bounding box center [533, 595] width 310 height 204
type input "$488.40"
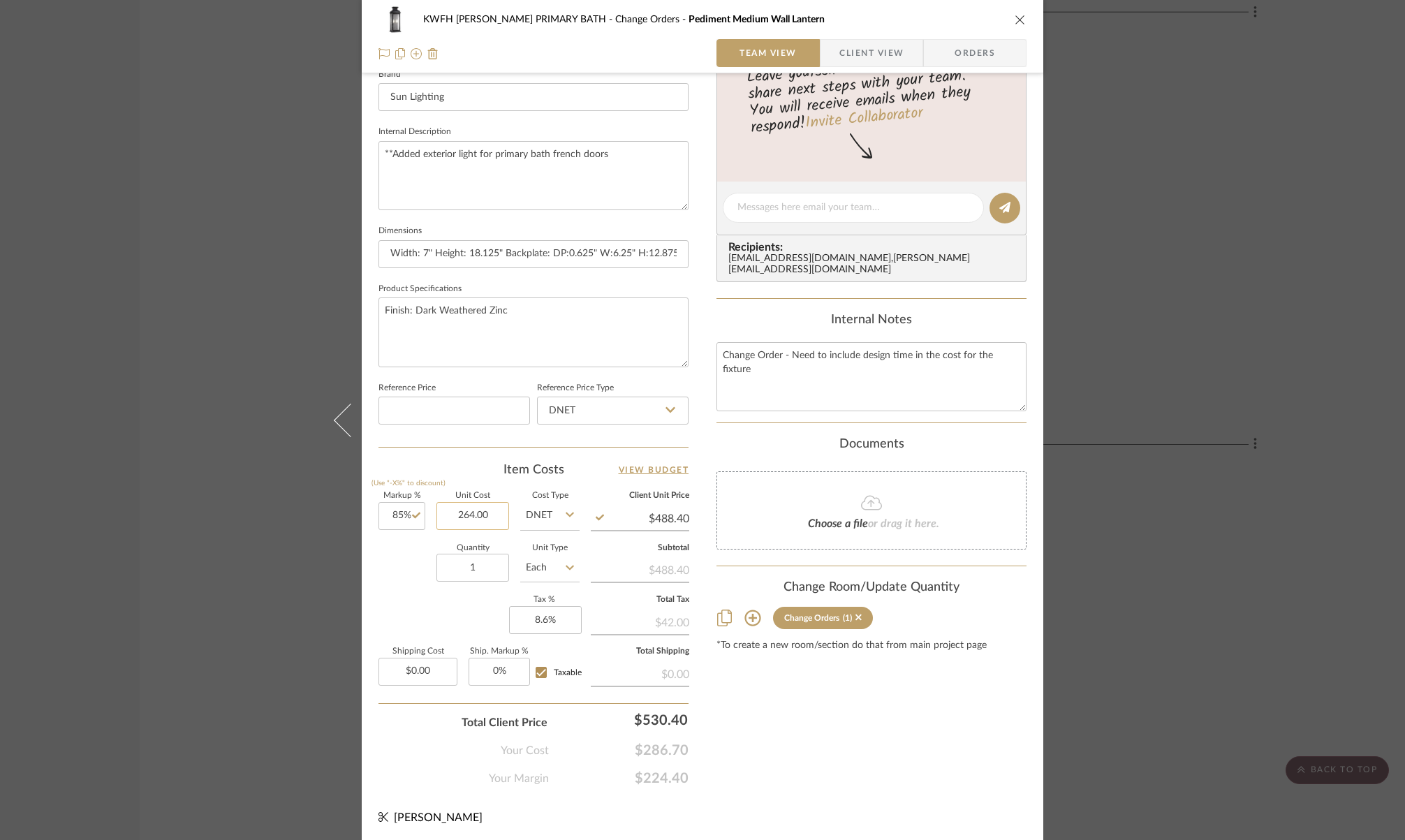
drag, startPoint x: 476, startPoint y: 512, endPoint x: 484, endPoint y: 510, distance: 8.2
click at [484, 510] on input "264.00" at bounding box center [472, 516] width 73 height 28
click at [486, 511] on input "264.00" at bounding box center [472, 516] width 73 height 28
type input "$264.36"
click at [401, 563] on div "Quantity 1 Unit Type Each" at bounding box center [479, 569] width 201 height 49
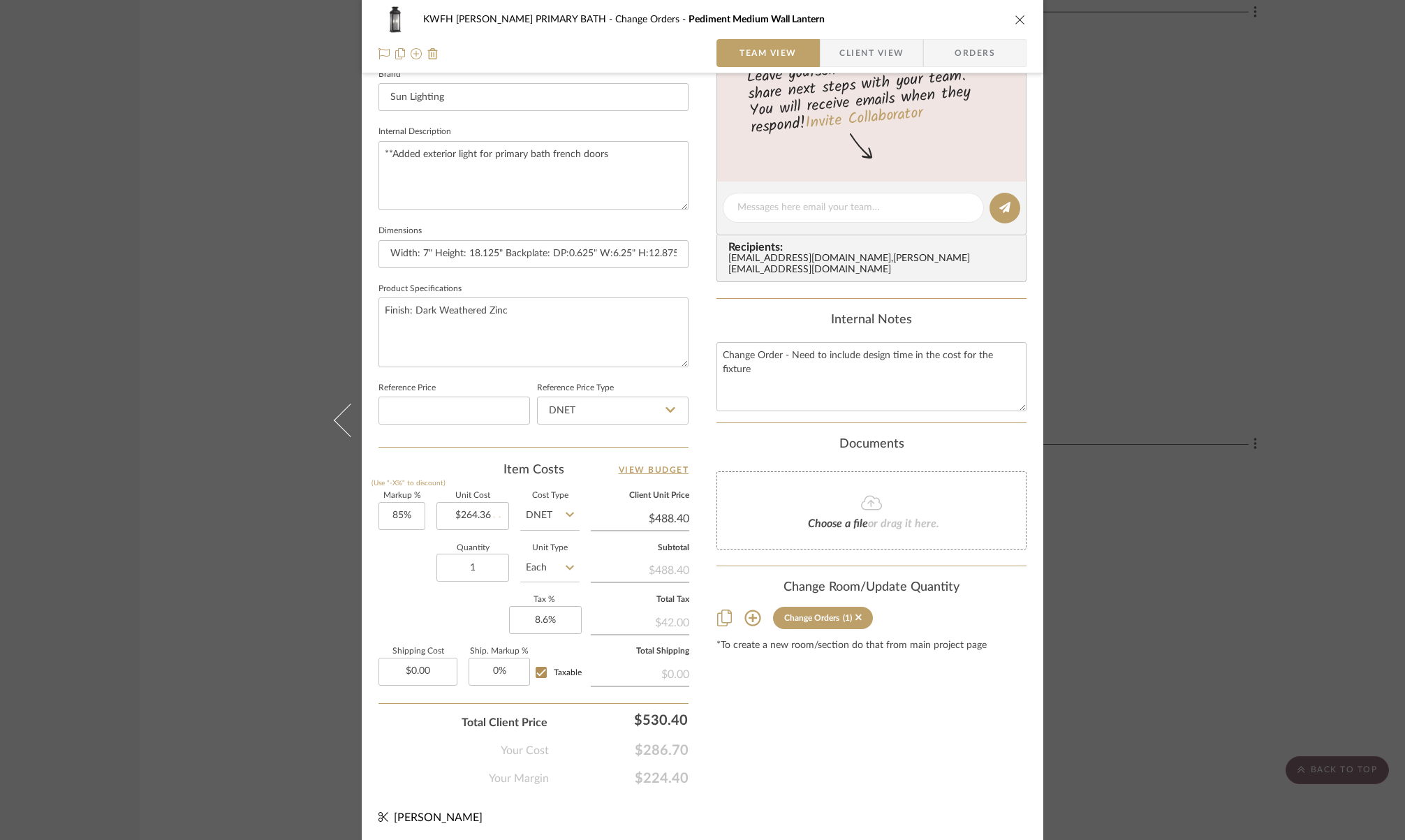
type input "$489.07"
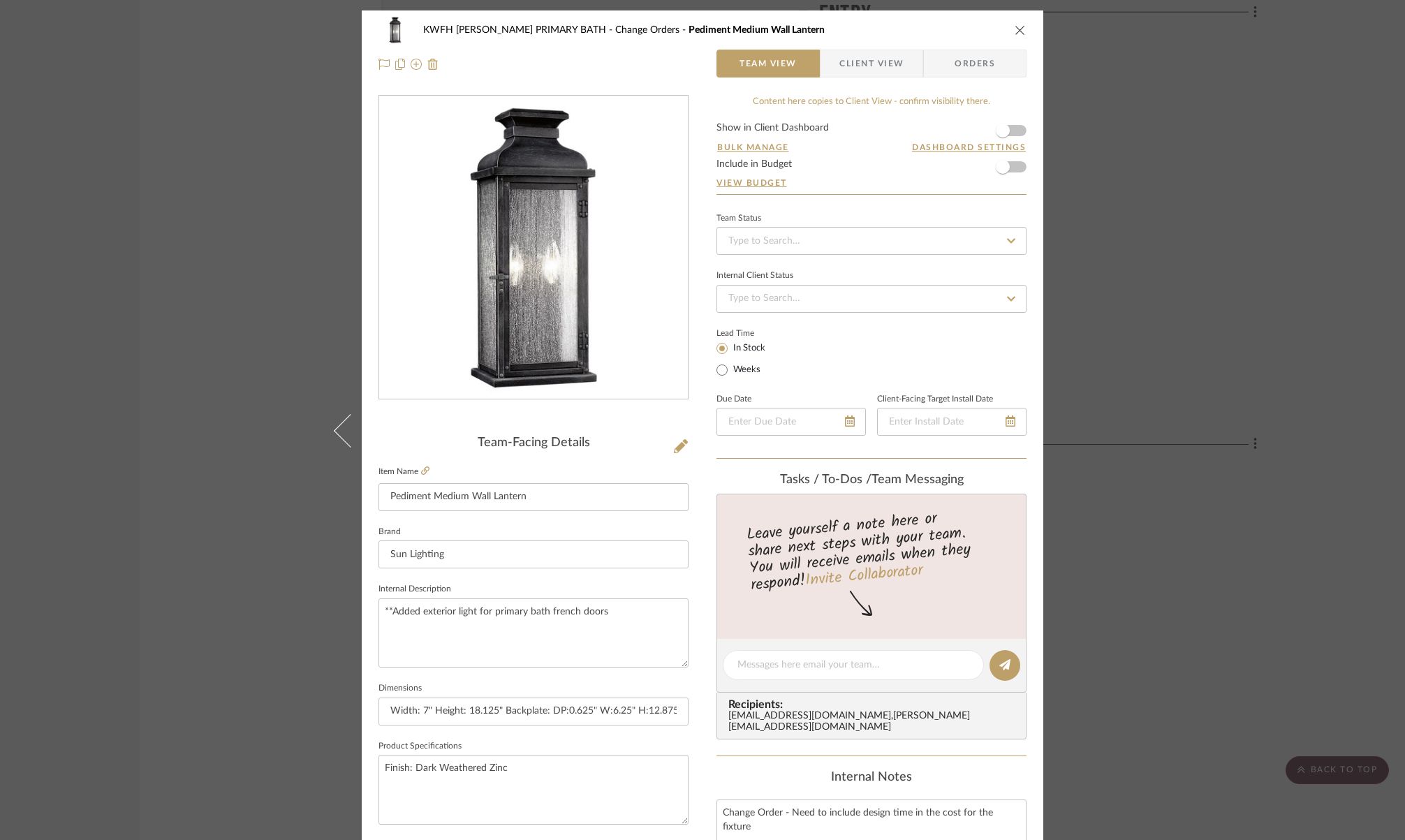
click at [1014, 33] on icon "close" at bounding box center [1020, 30] width 11 height 11
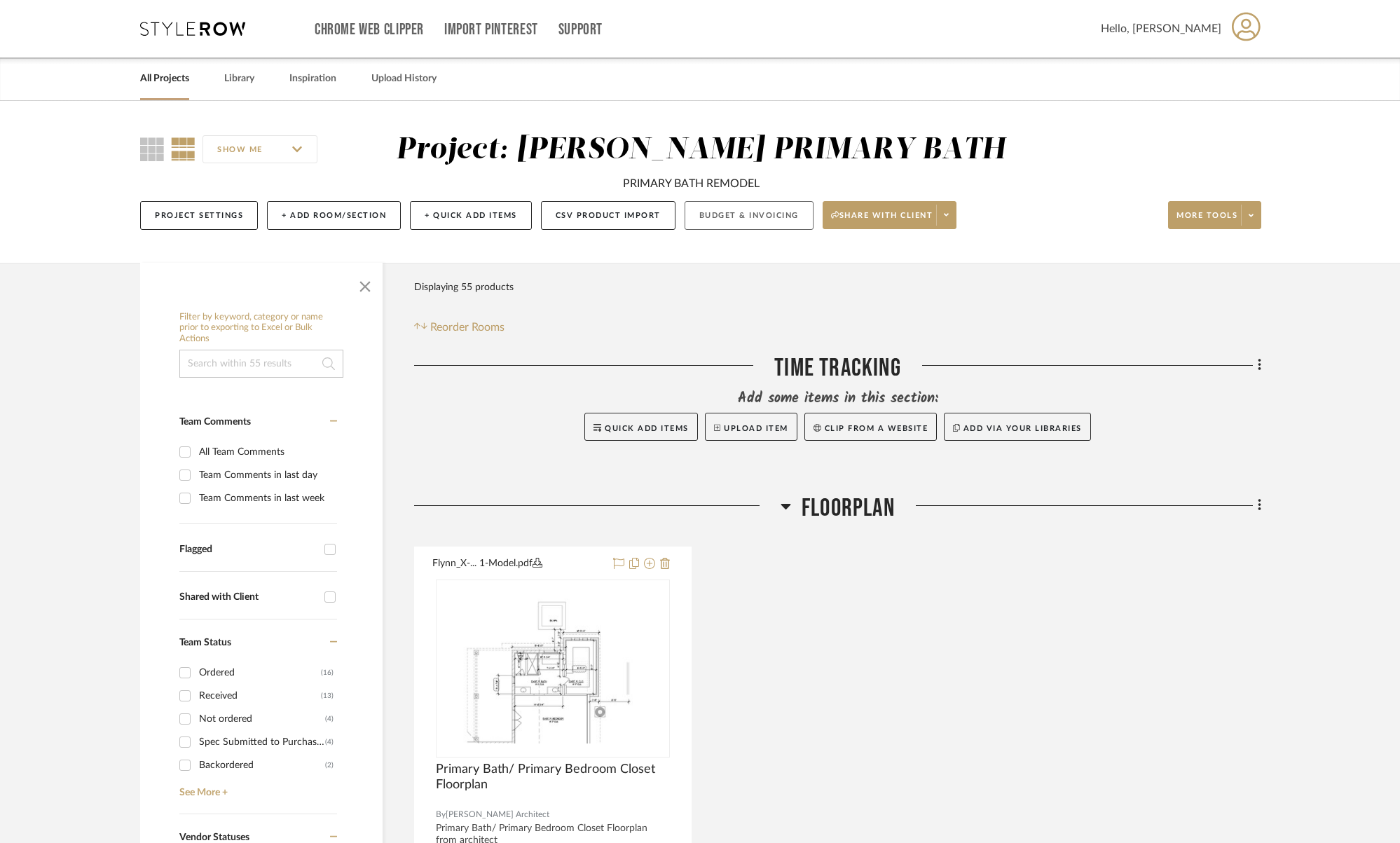
click at [776, 221] on button "Budget & Invoicing" at bounding box center [749, 215] width 129 height 29
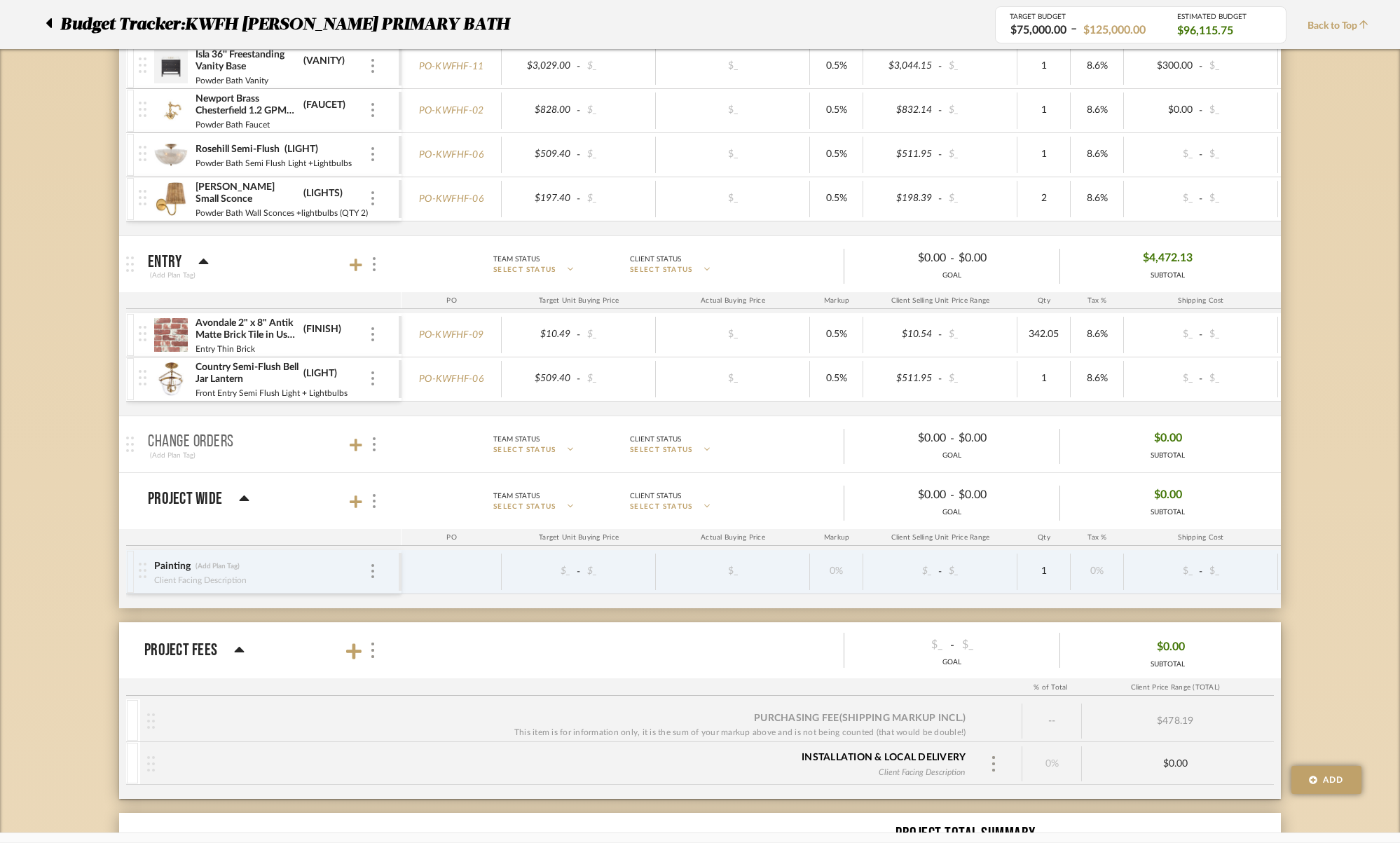
scroll to position [2232, 0]
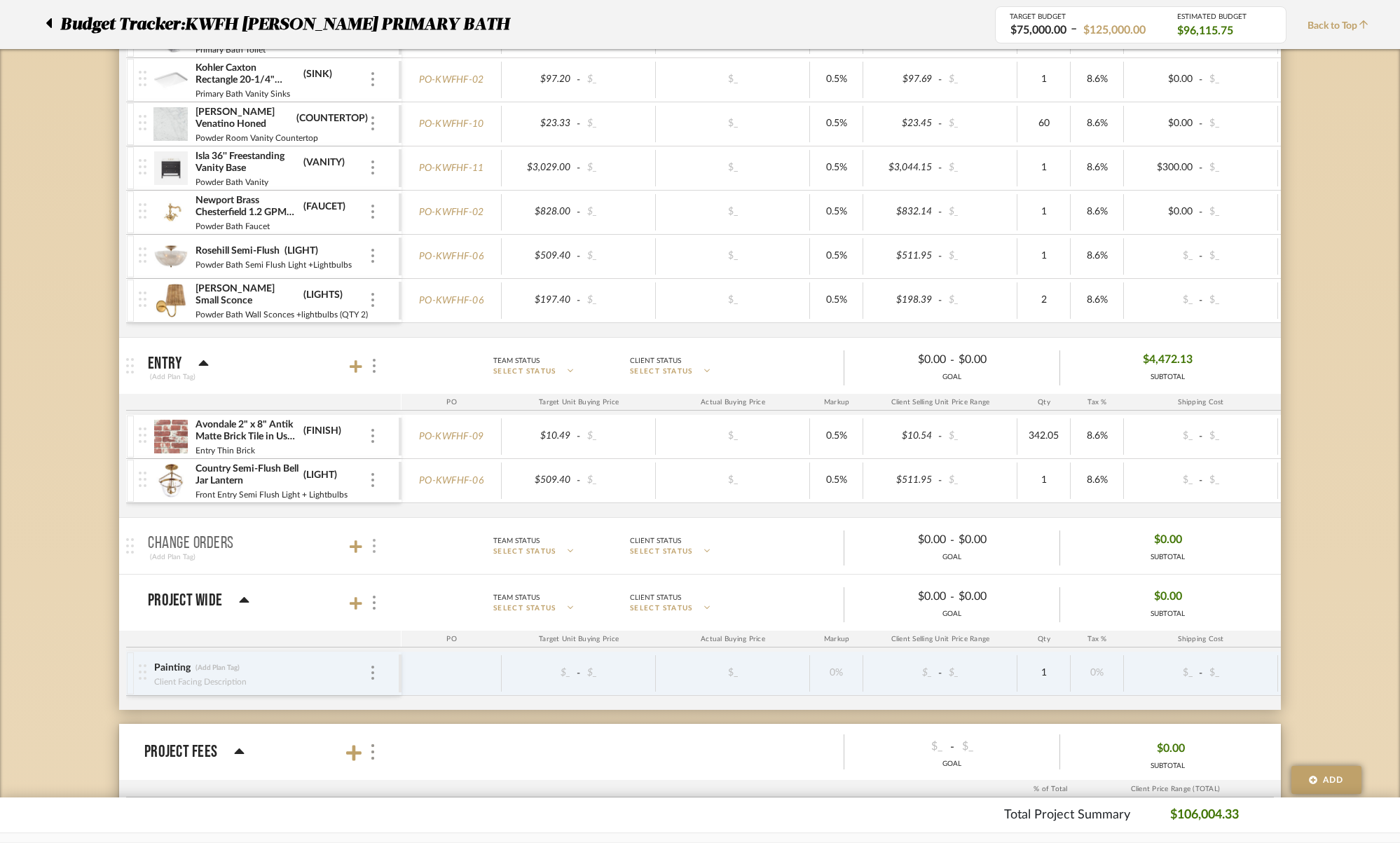
click at [373, 553] on img at bounding box center [373, 546] width 3 height 14
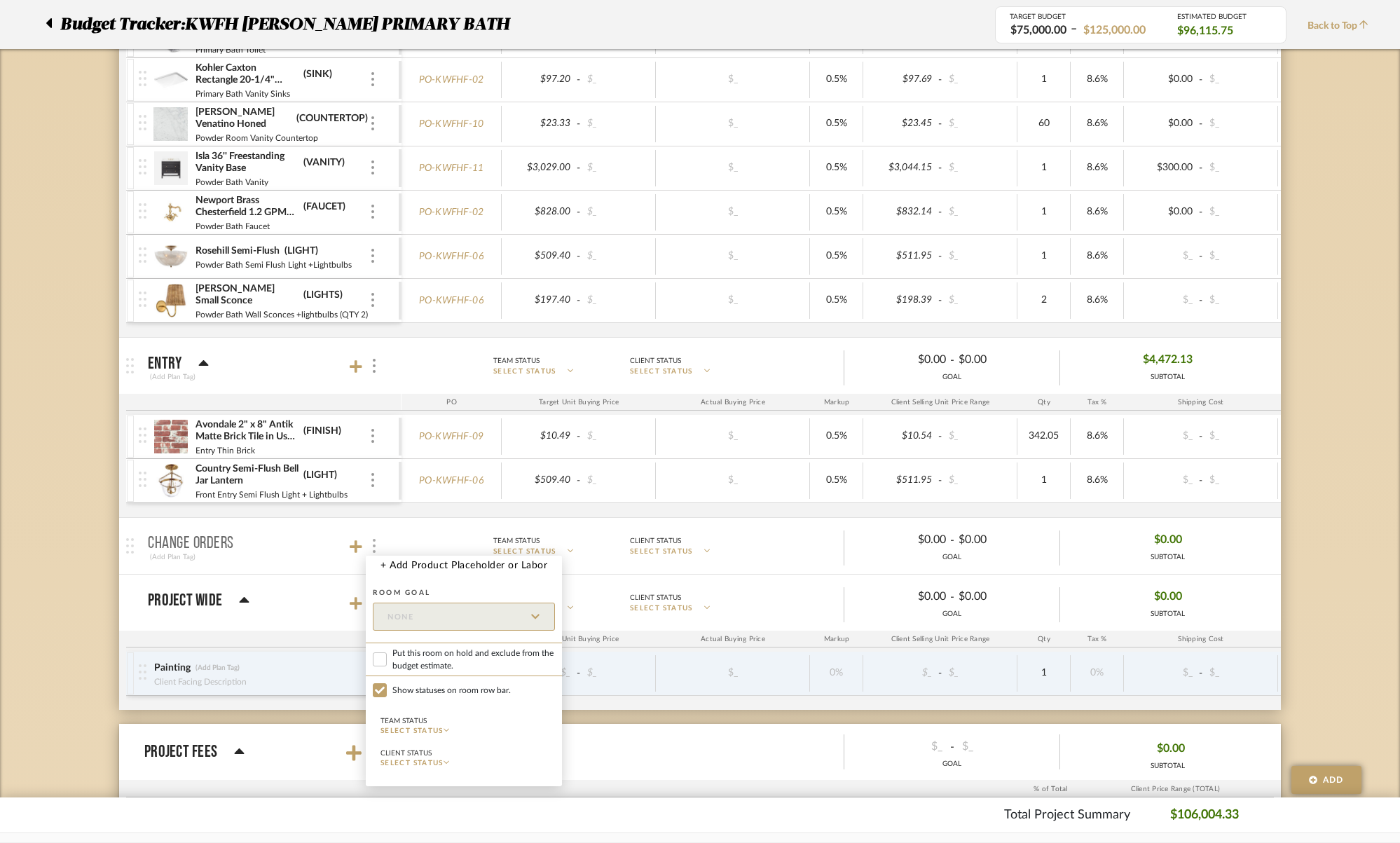
click at [373, 554] on div at bounding box center [700, 421] width 1400 height 843
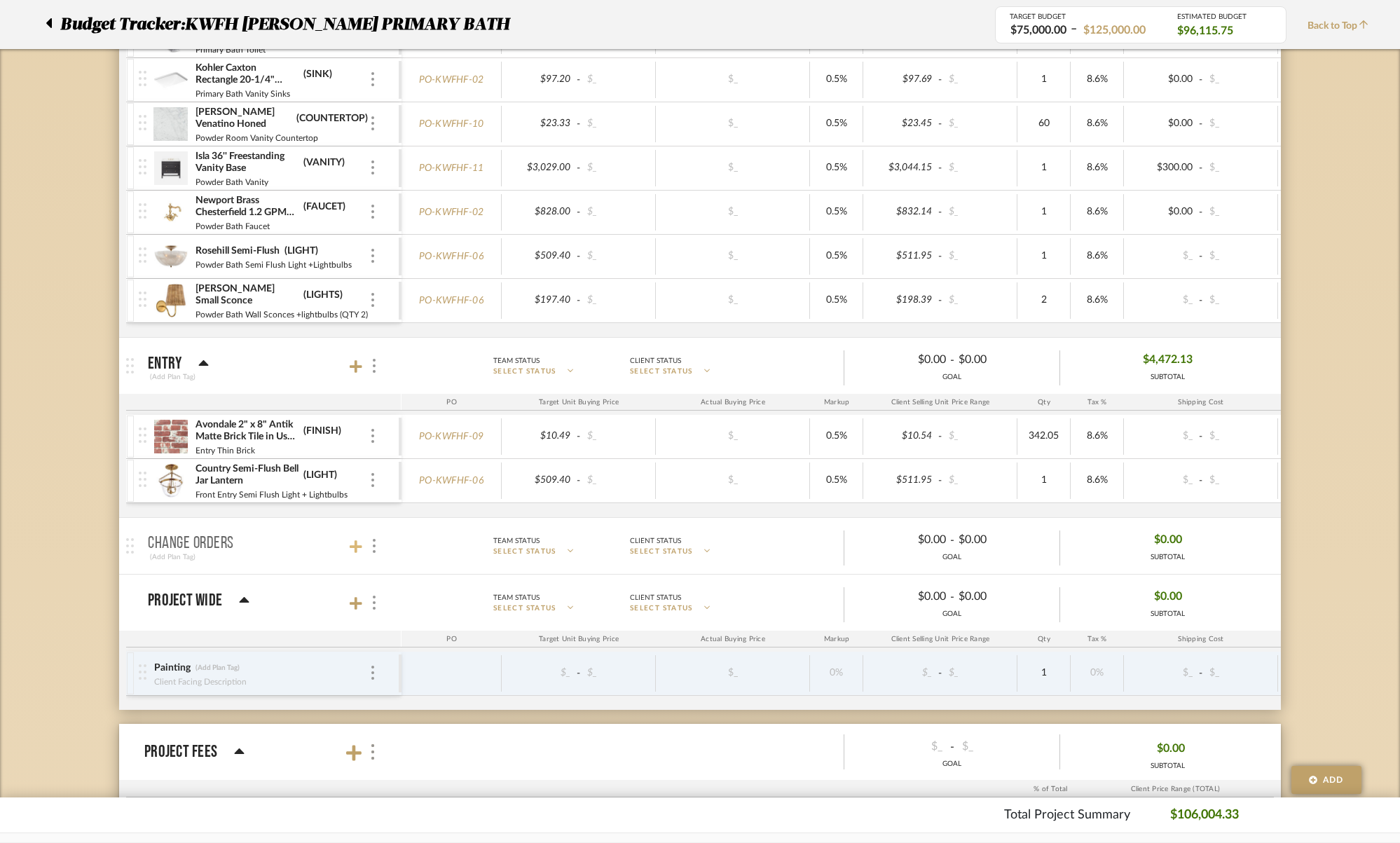
click at [358, 546] on icon at bounding box center [356, 546] width 12 height 12
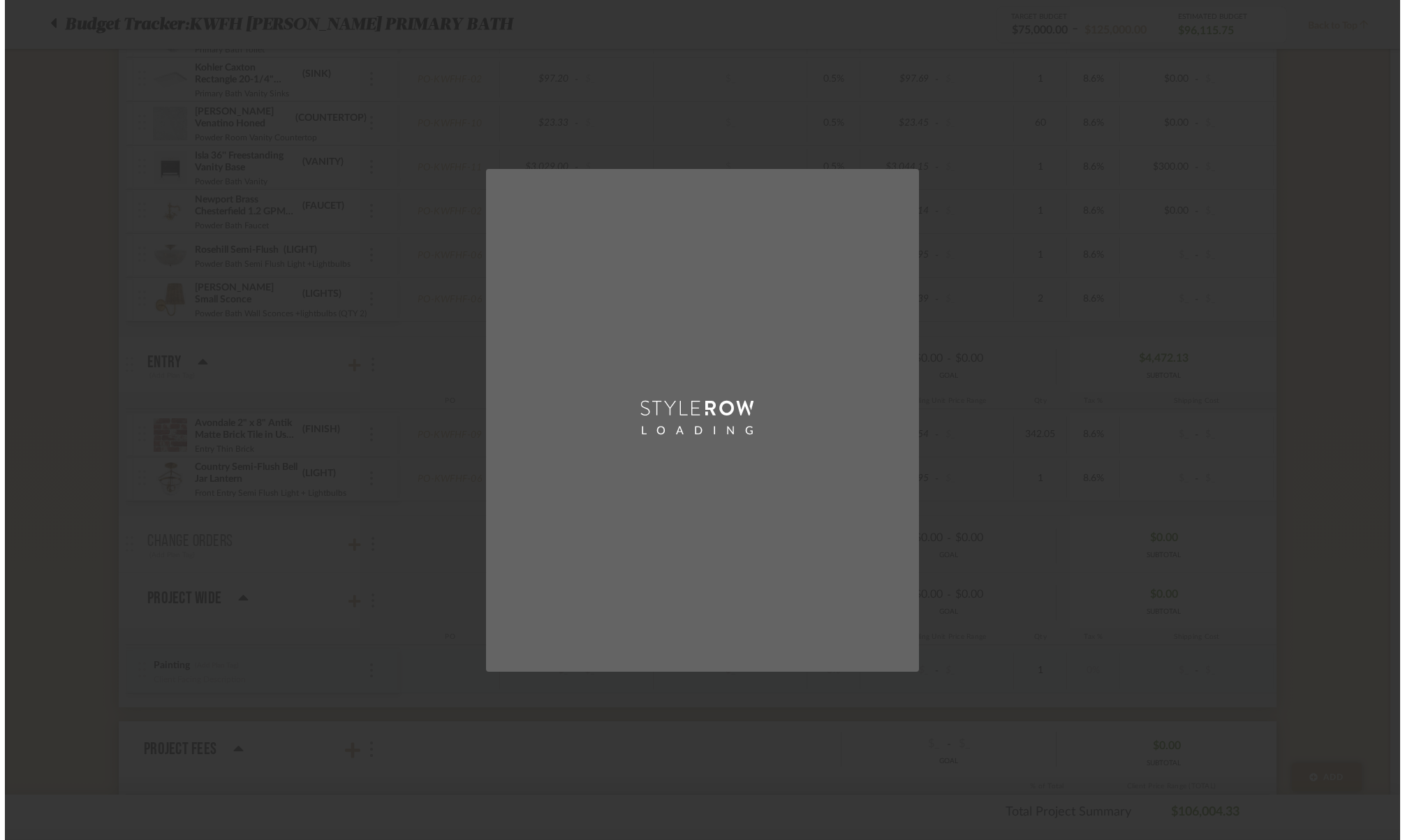
scroll to position [0, 0]
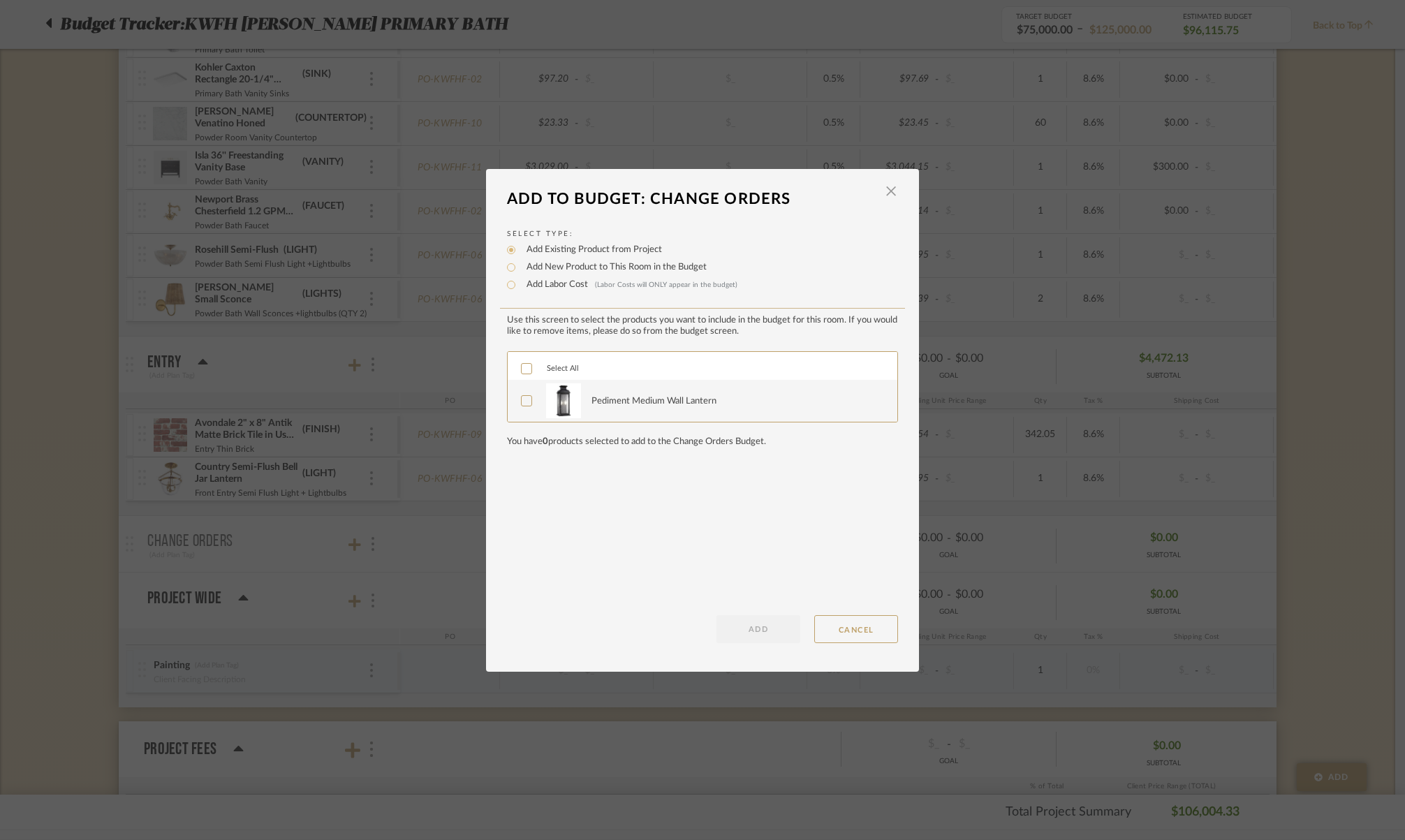
click at [522, 401] on icon at bounding box center [526, 400] width 10 height 10
click at [731, 630] on button "ADD" at bounding box center [757, 629] width 84 height 28
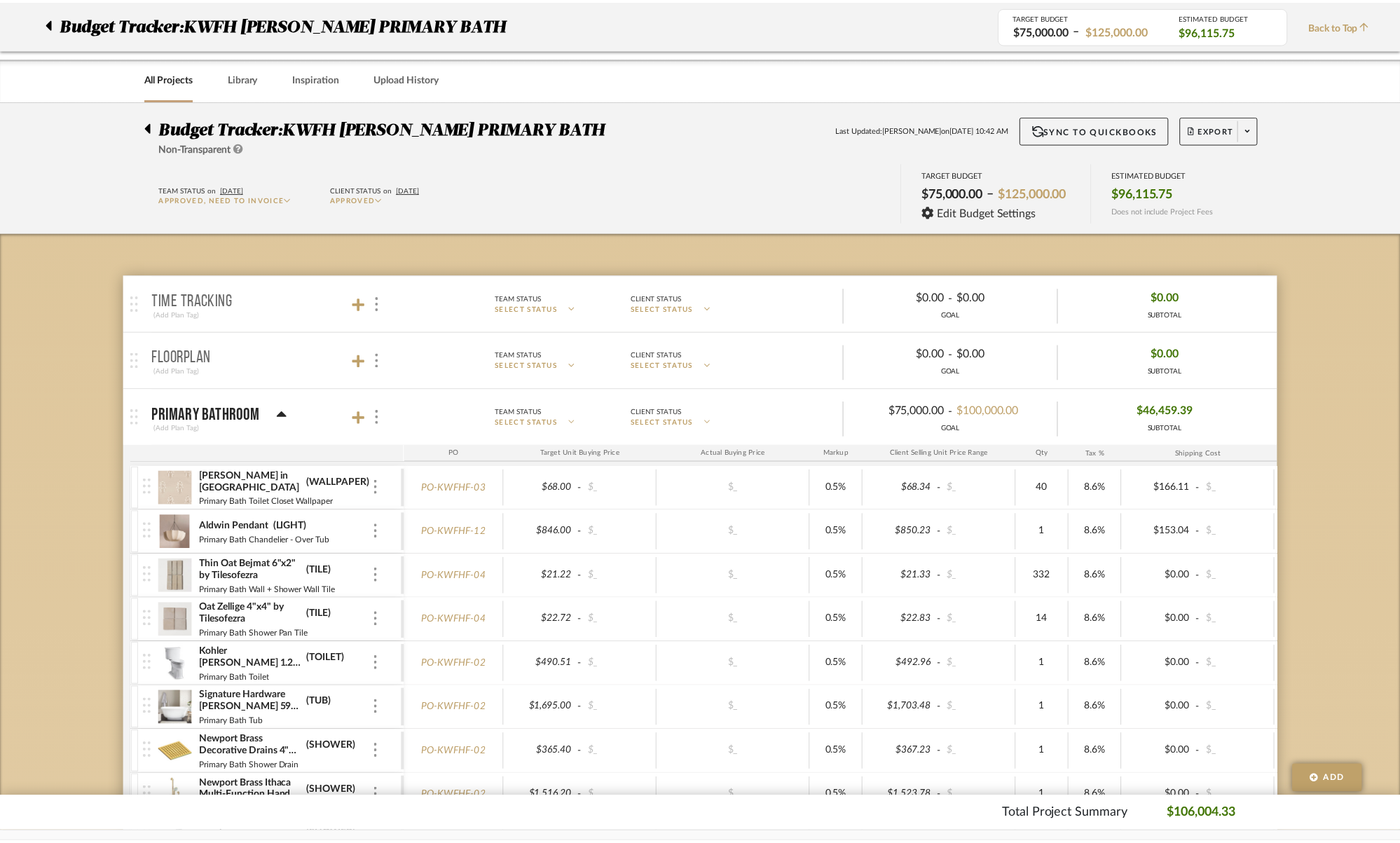
scroll to position [2232, 0]
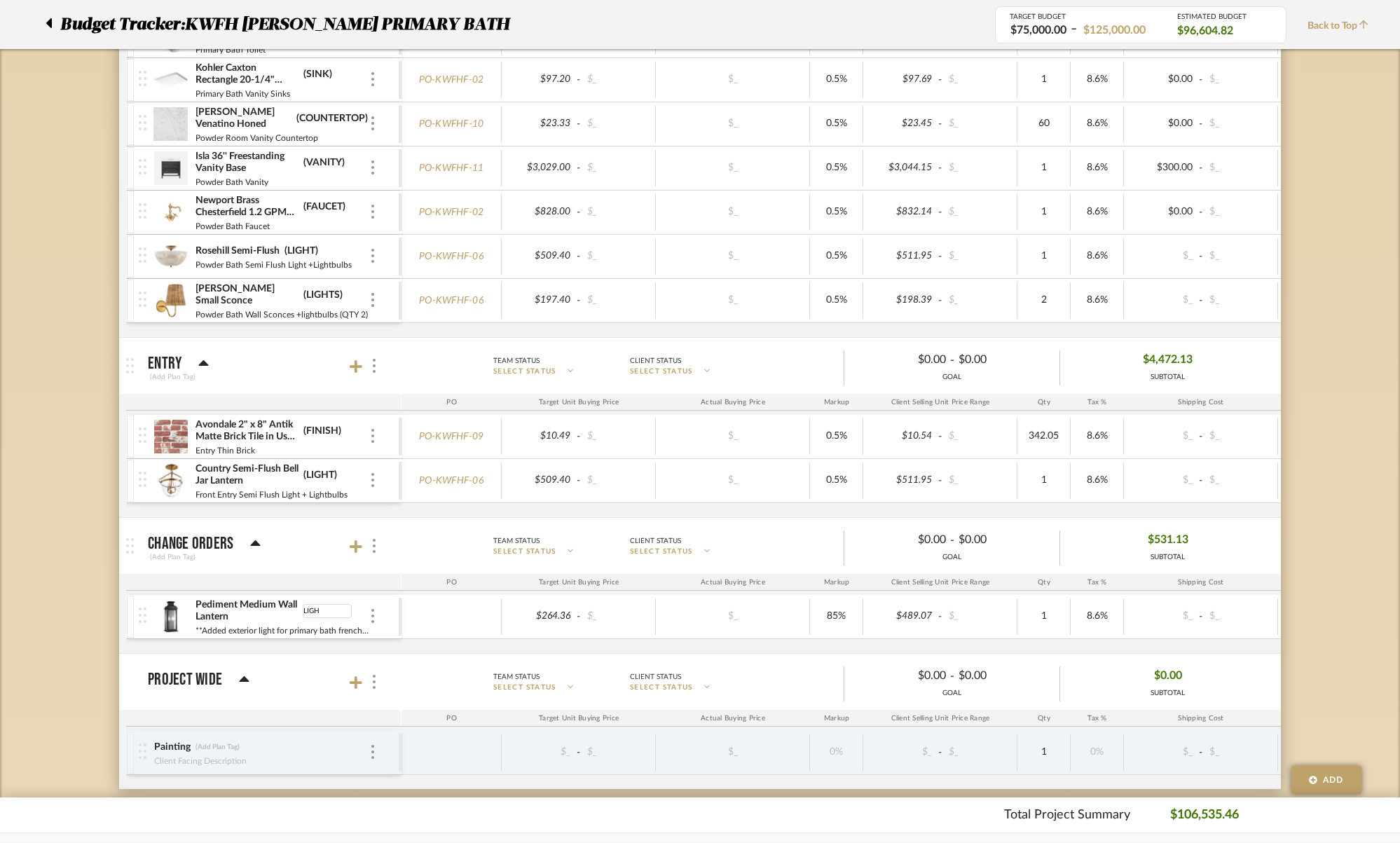
type input "LIGHT"
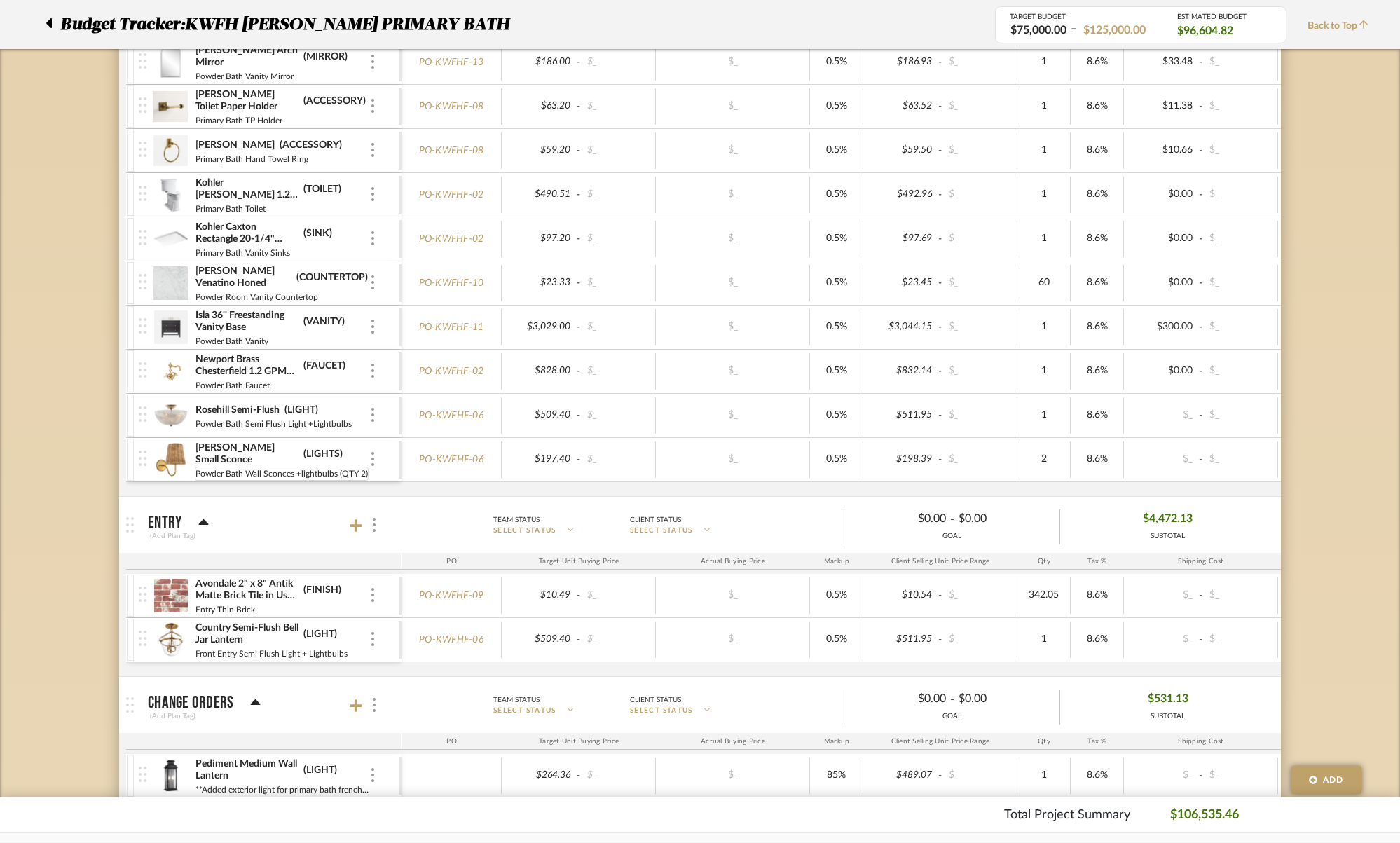
scroll to position [1932, 0]
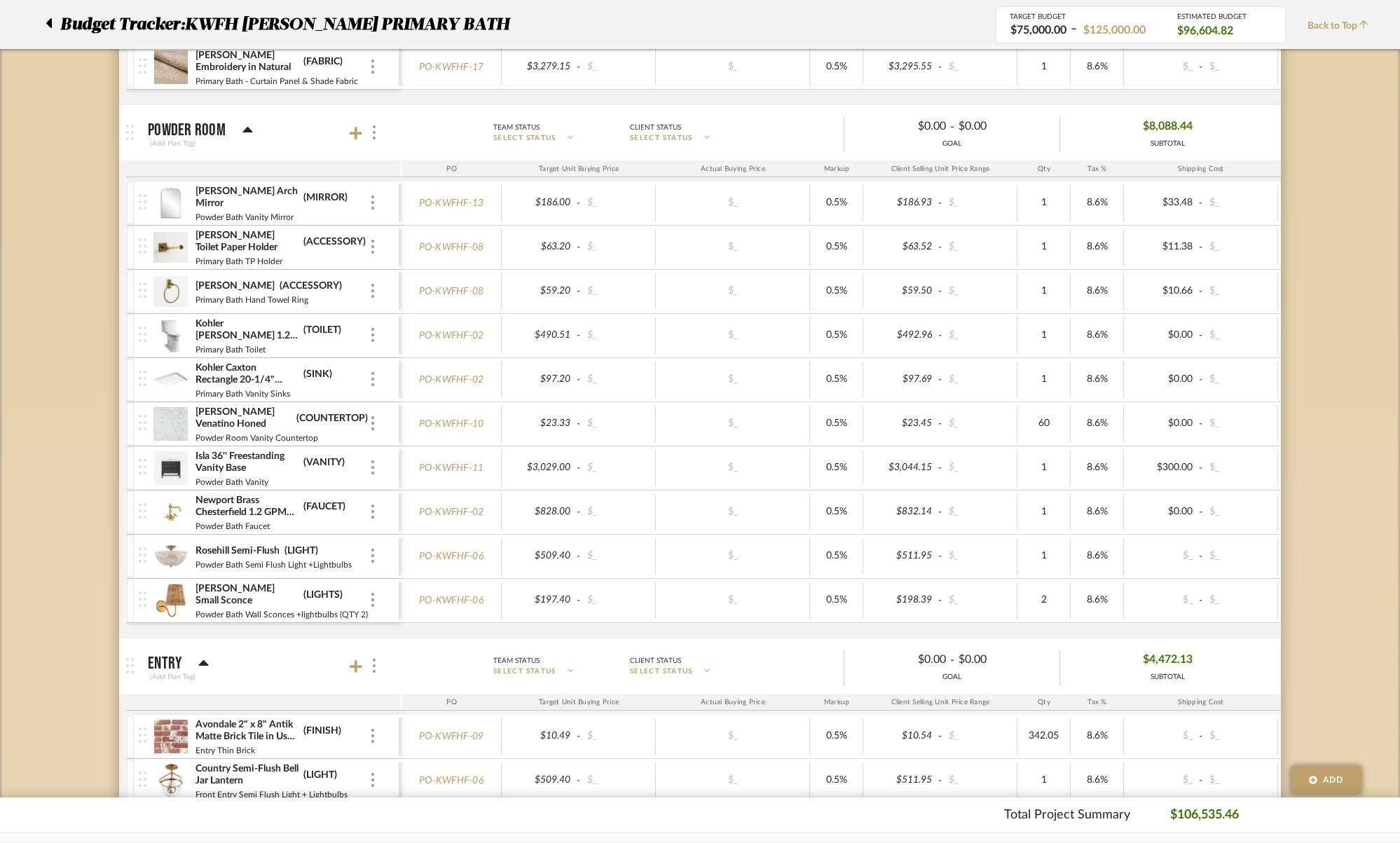
click at [52, 20] on div at bounding box center [53, 24] width 15 height 26
